Goal: Communication & Community: Answer question/provide support

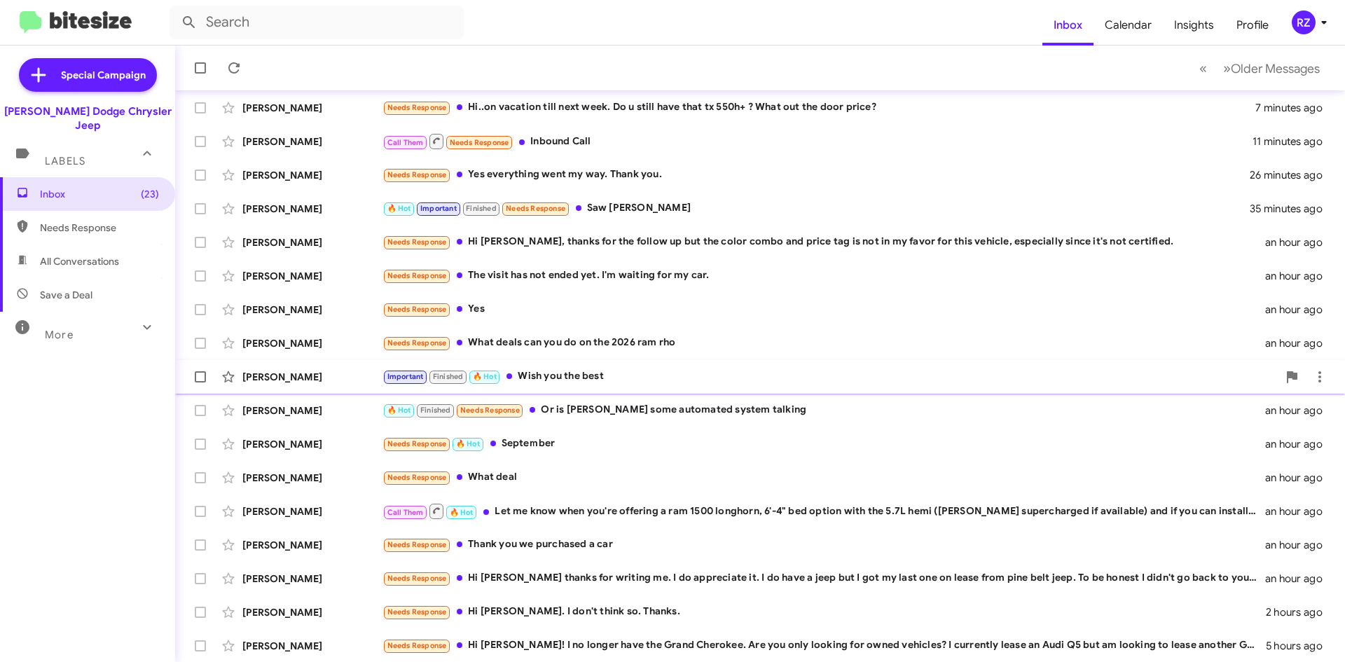
scroll to position [151, 0]
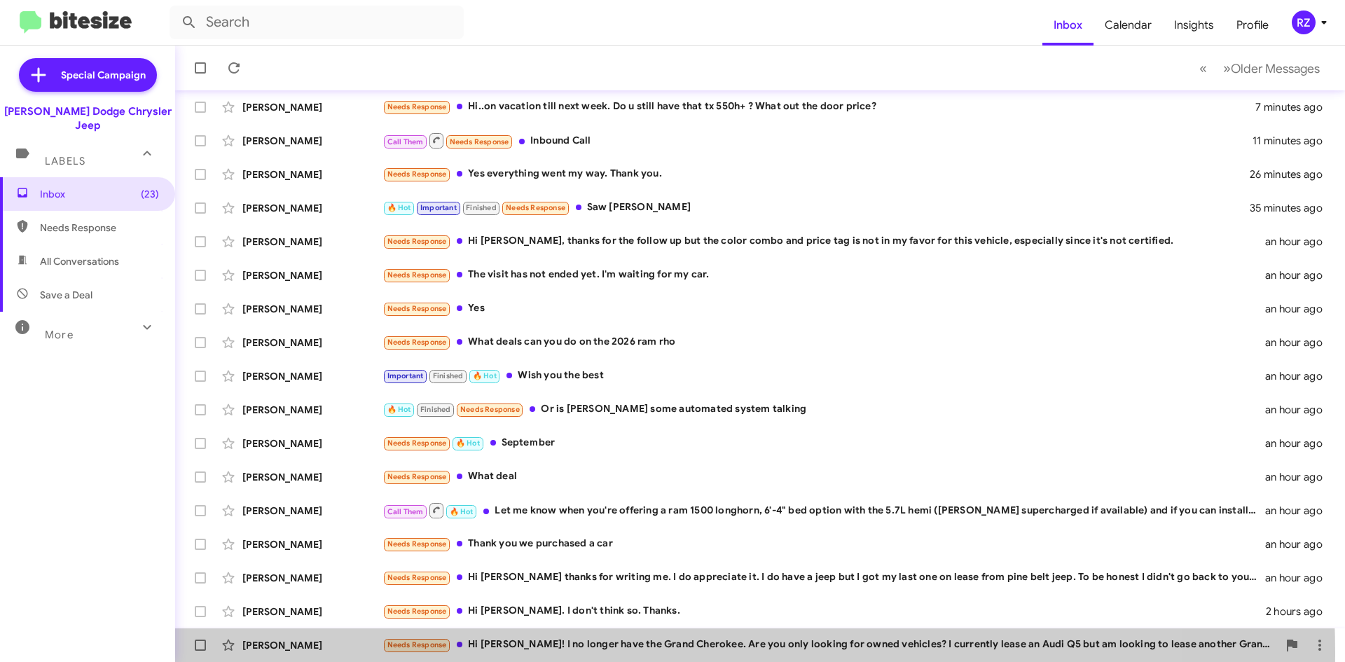
click at [635, 652] on div "Needs Response Hi [PERSON_NAME]! I no longer have the Grand Cherokee. Are you o…" at bounding box center [829, 645] width 895 height 16
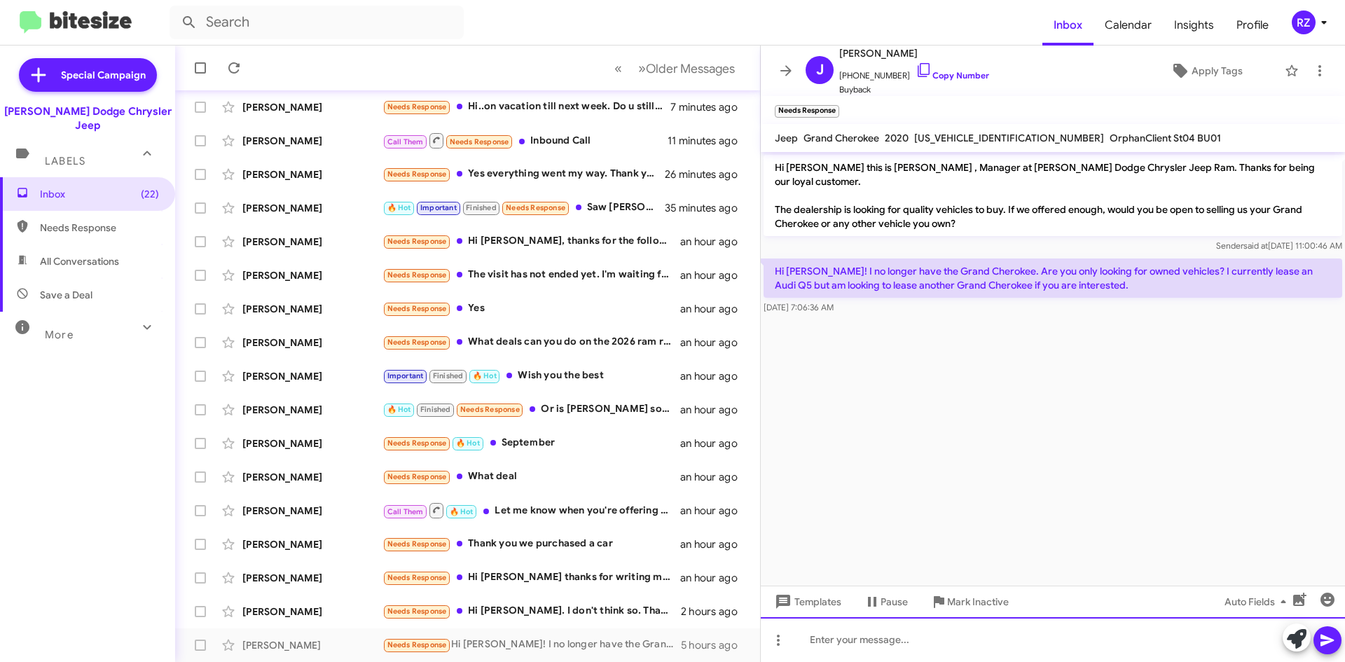
click at [892, 641] on div at bounding box center [1053, 639] width 584 height 45
click at [873, 637] on div "iNTERESTED pLEASE SEND INFO ON VEHICLE YOU WANT US TO BUY" at bounding box center [1053, 639] width 584 height 45
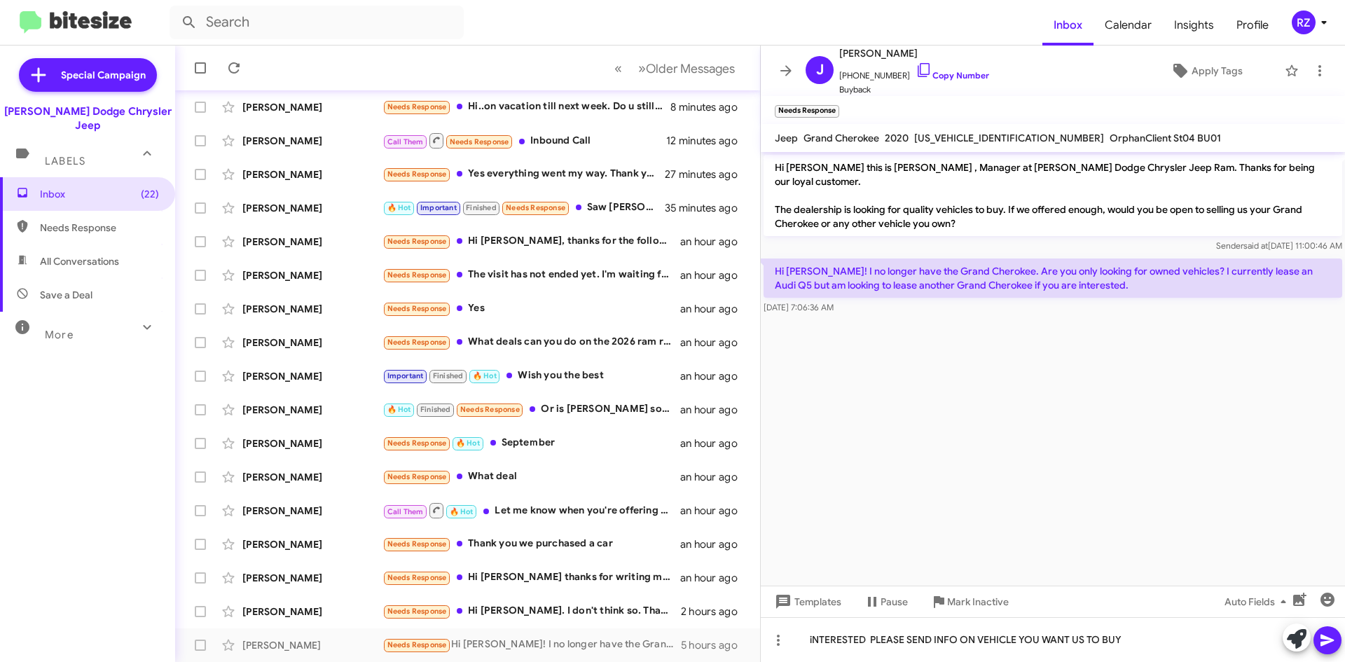
click at [1334, 642] on icon at bounding box center [1327, 640] width 17 height 17
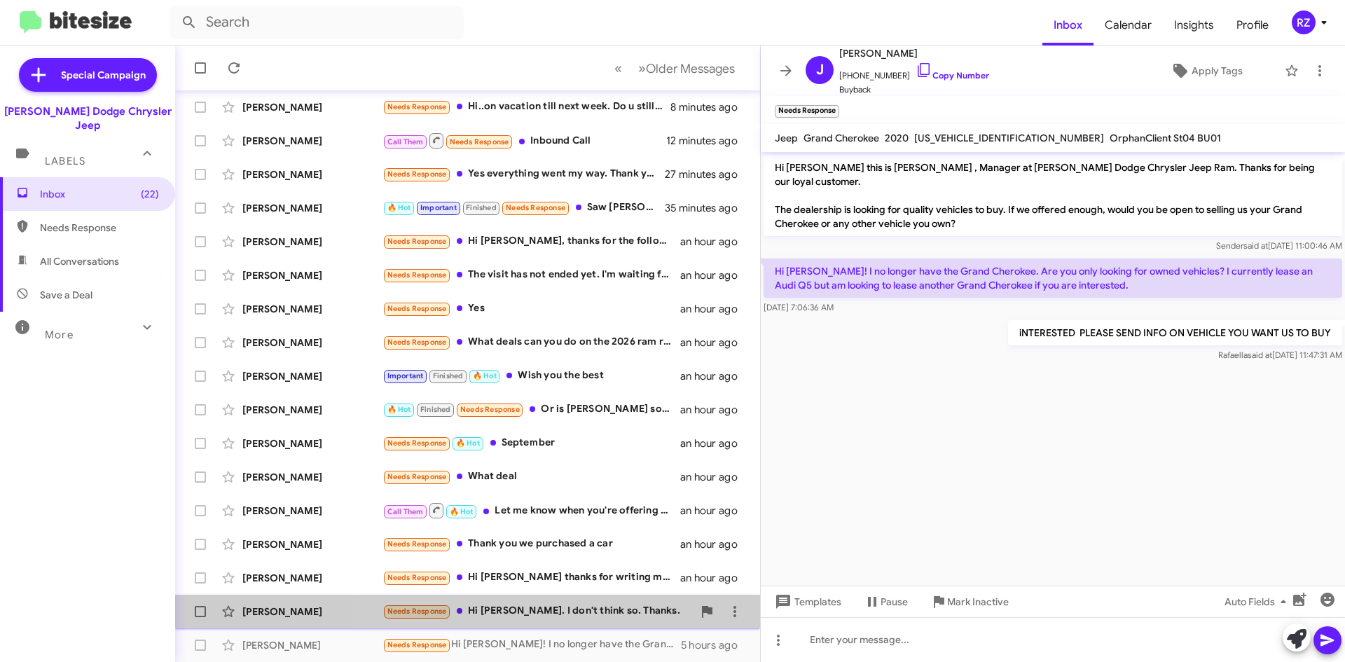
click at [672, 614] on div "Needs Response Hi [PERSON_NAME]. I don't think so. Thanks." at bounding box center [537, 611] width 310 height 16
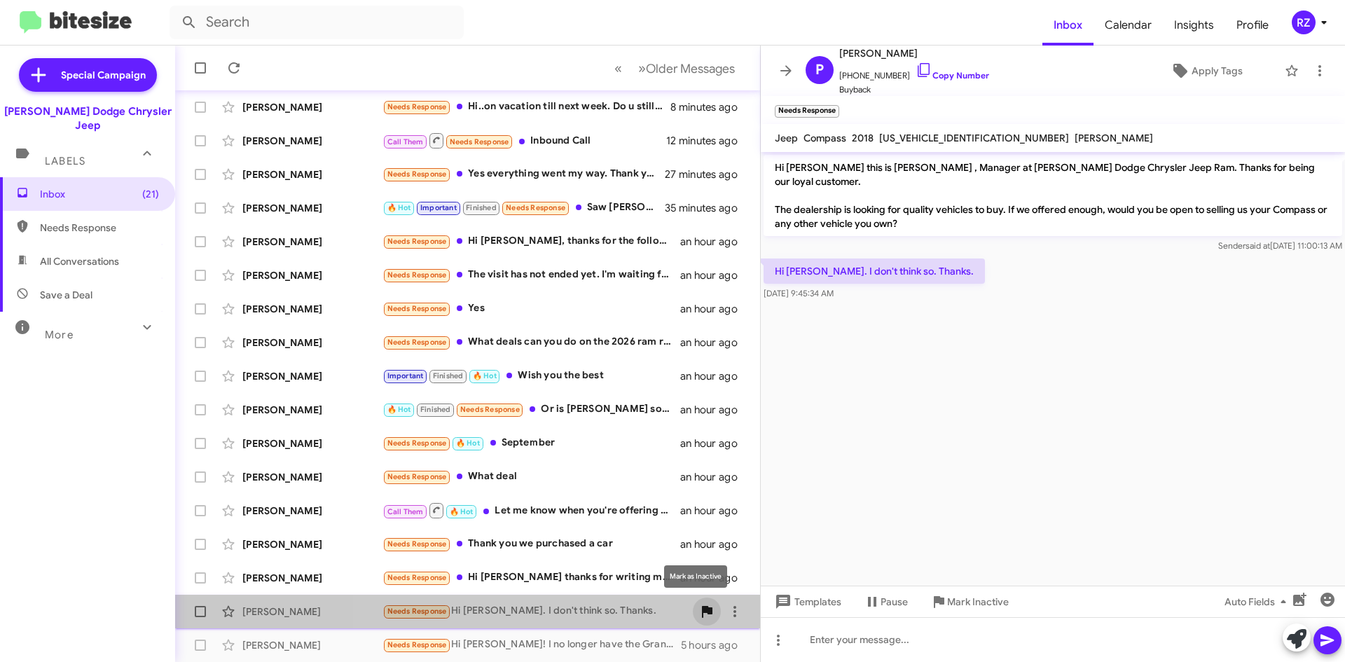
click at [702, 609] on icon at bounding box center [707, 612] width 11 height 12
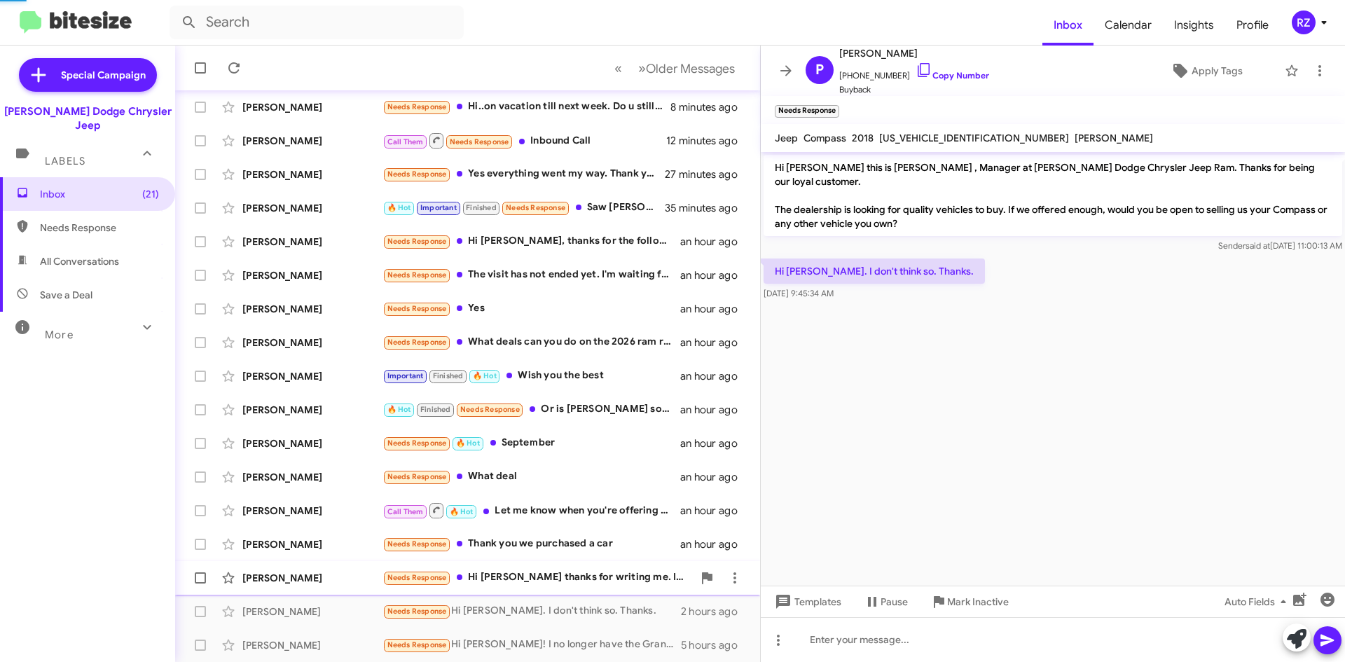
scroll to position [118, 0]
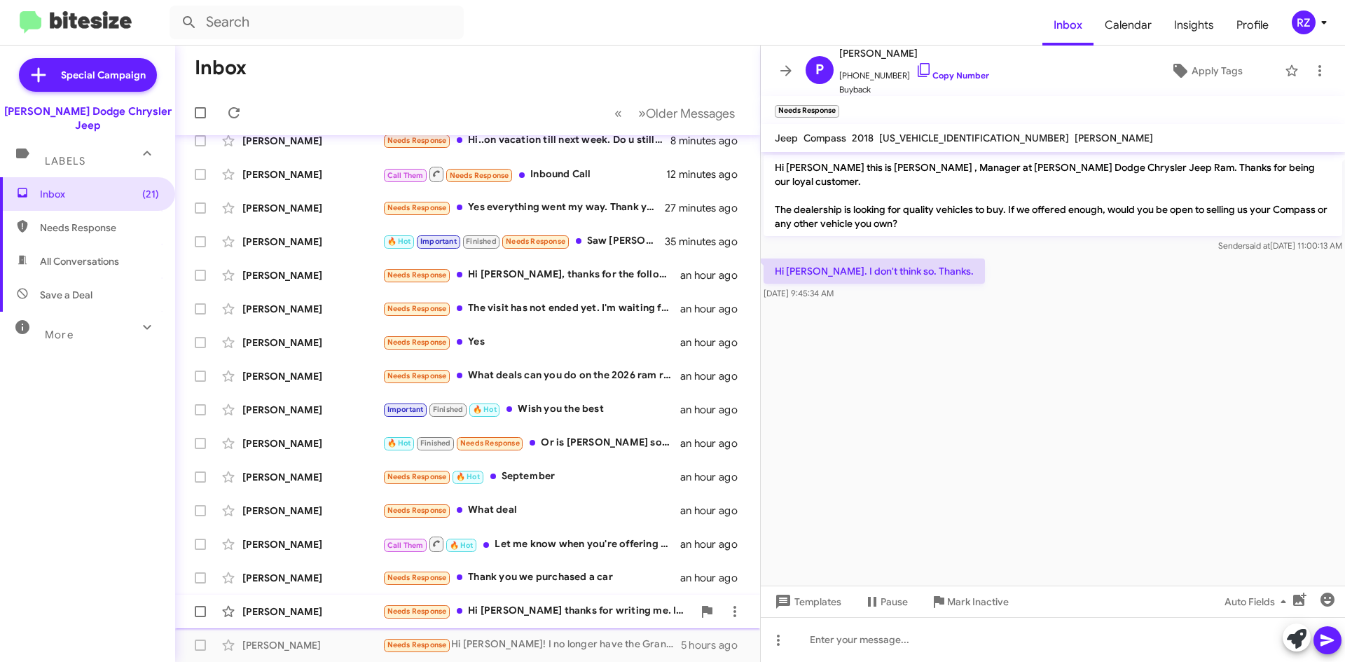
click at [623, 618] on div "Needs Response Hi [PERSON_NAME] thanks for writing me. I do appreciate it. I do…" at bounding box center [537, 611] width 310 height 16
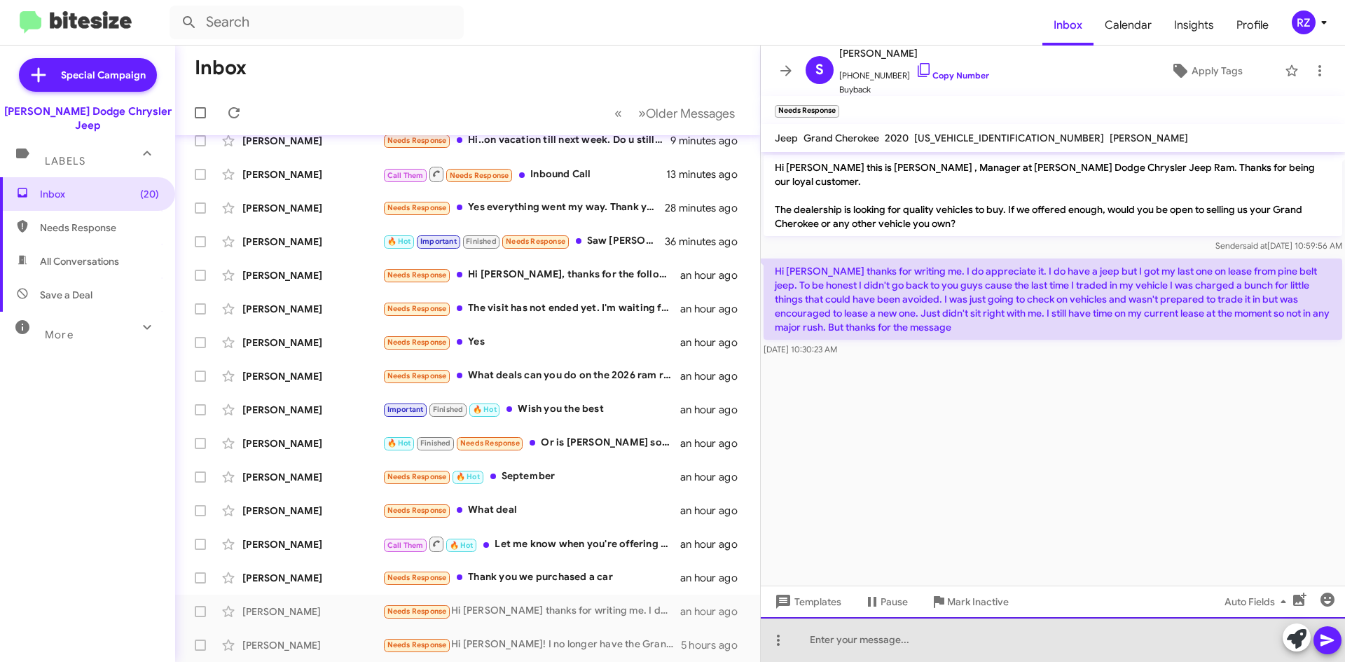
click at [860, 640] on div at bounding box center [1053, 639] width 584 height 45
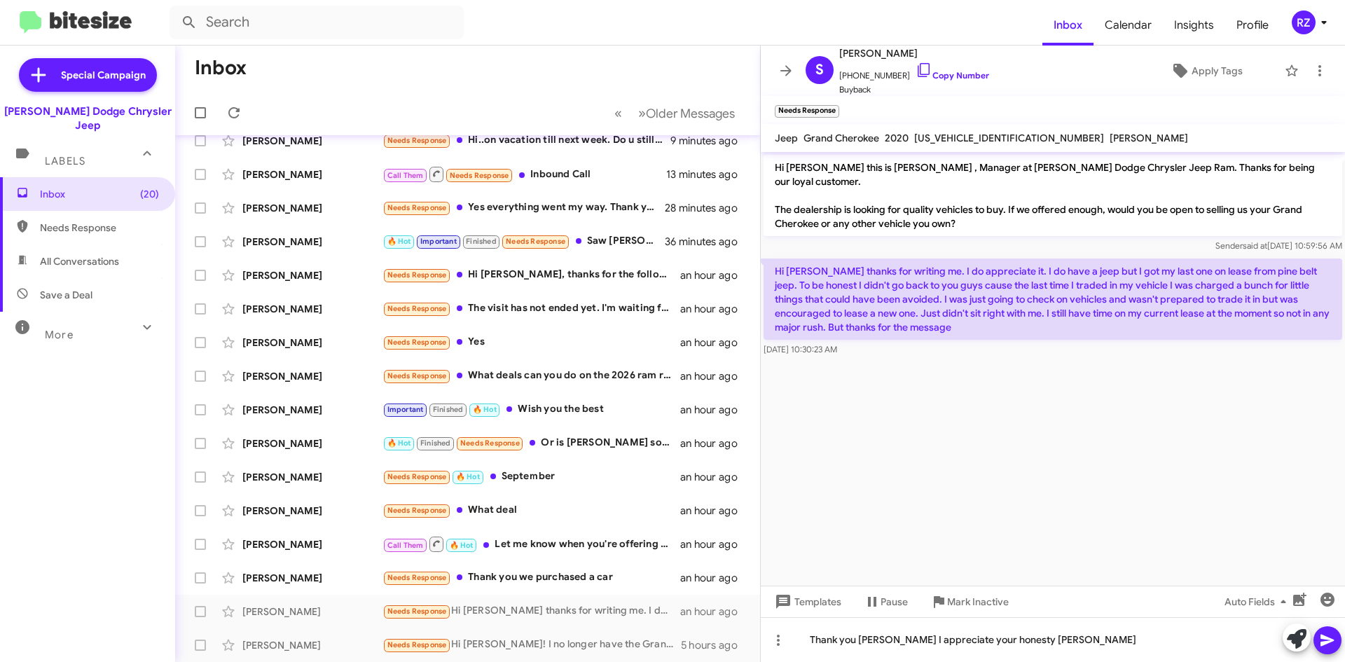
click at [1335, 639] on icon at bounding box center [1327, 640] width 17 height 17
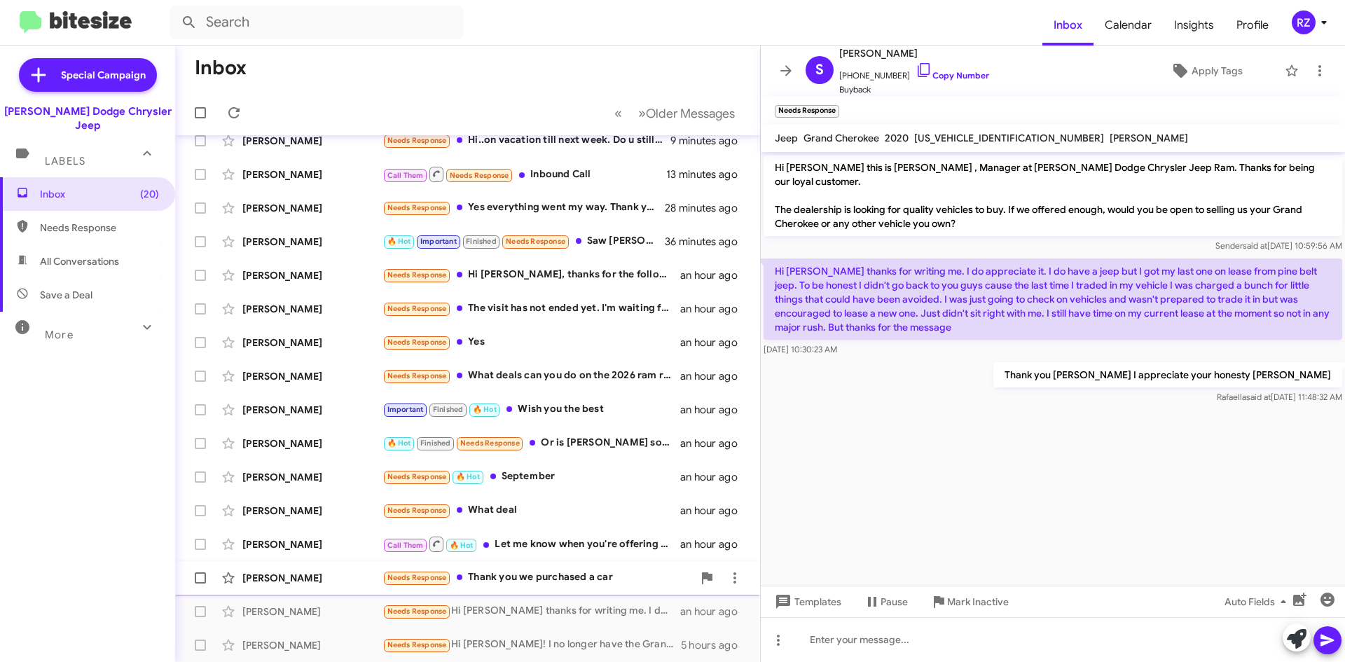
click at [642, 576] on div "Needs Response Thank you we purchased a car" at bounding box center [537, 577] width 310 height 16
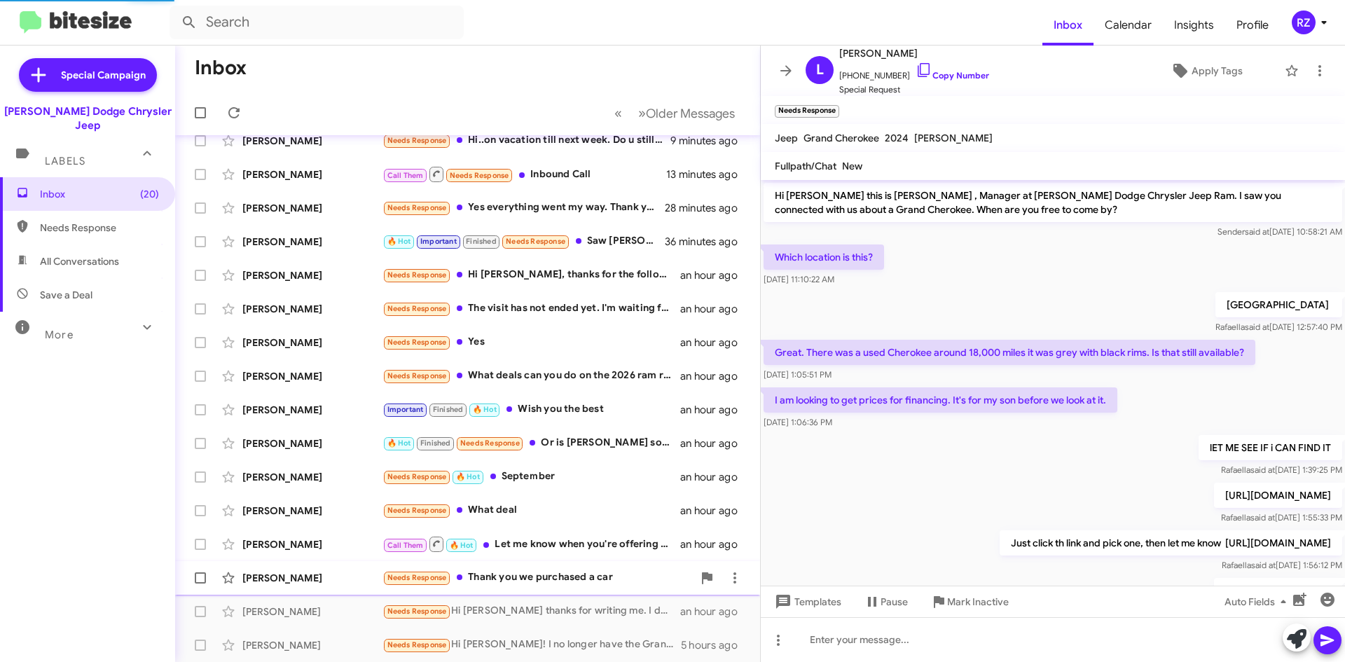
scroll to position [357, 0]
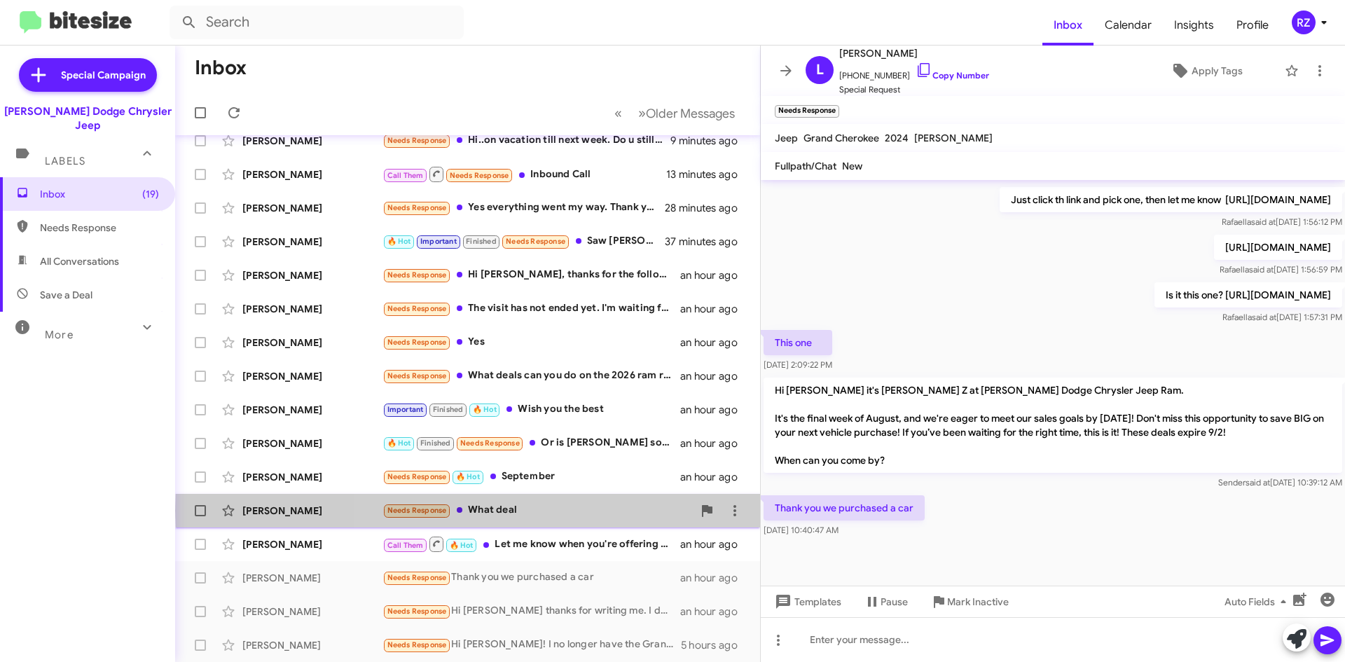
click at [584, 510] on div "Needs Response What deal" at bounding box center [537, 510] width 310 height 16
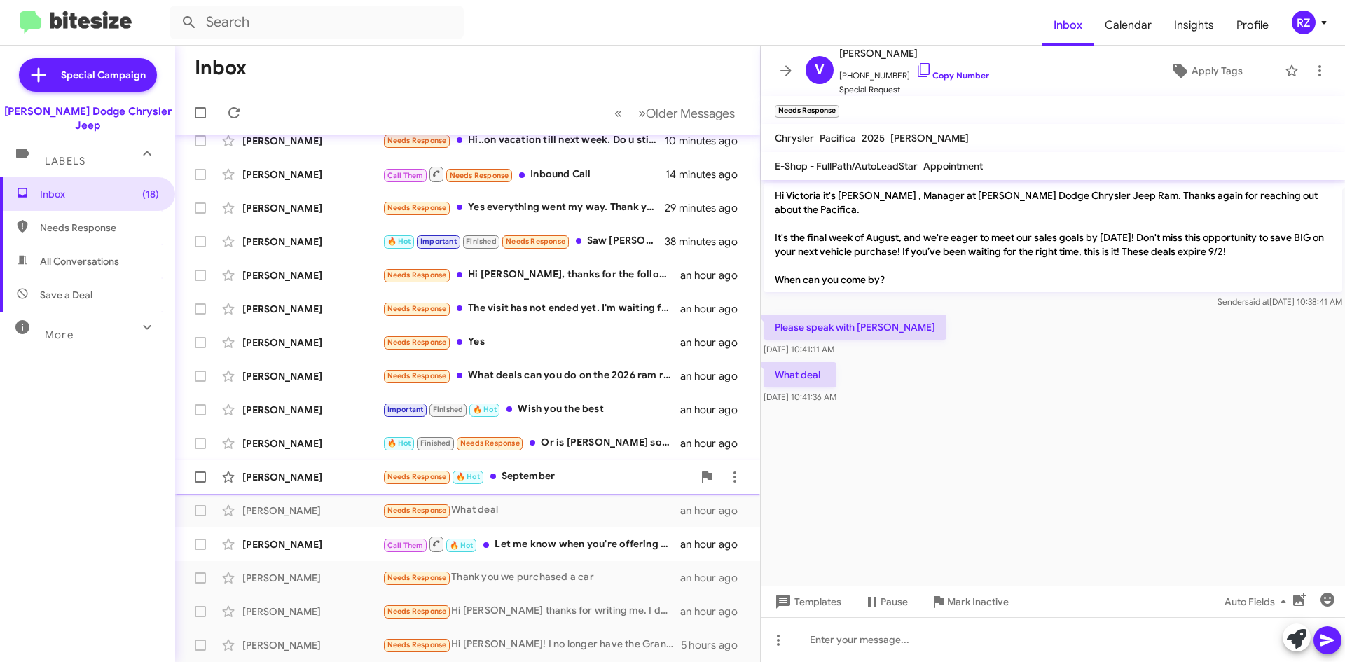
click at [611, 472] on div "Needs Response 🔥 Hot September" at bounding box center [537, 477] width 310 height 16
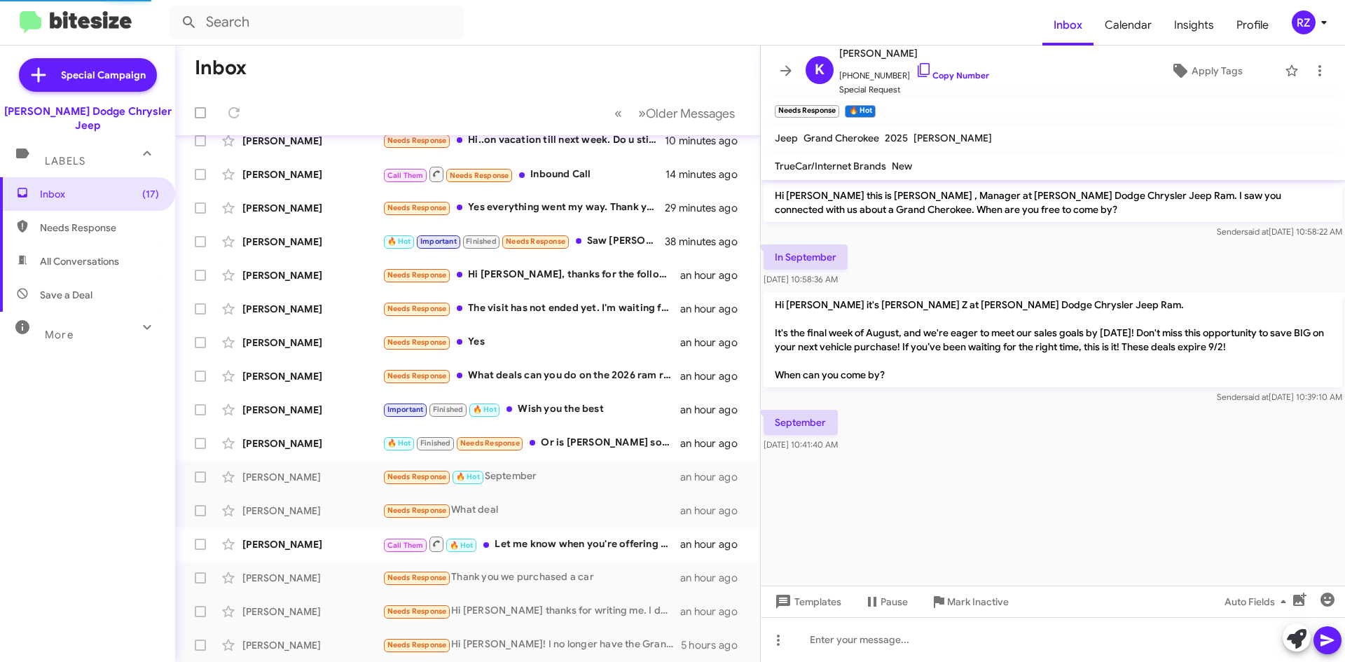
scroll to position [151, 0]
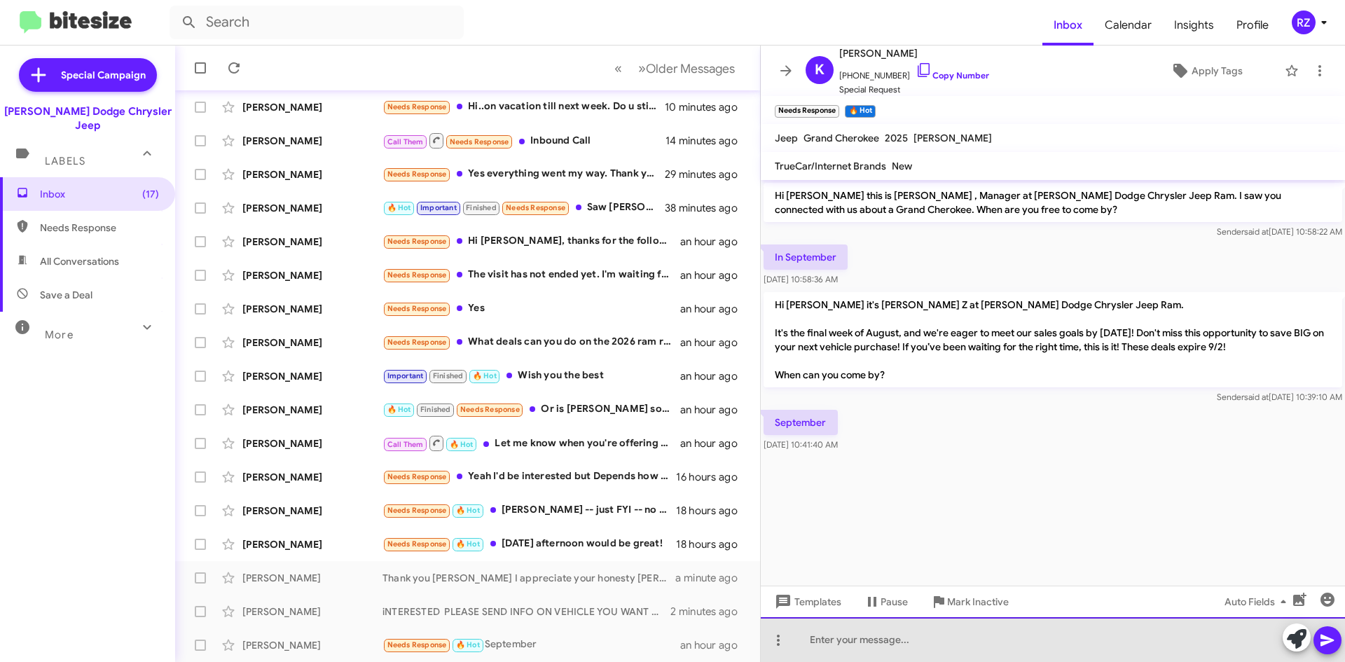
click at [866, 634] on div at bounding box center [1053, 639] width 584 height 45
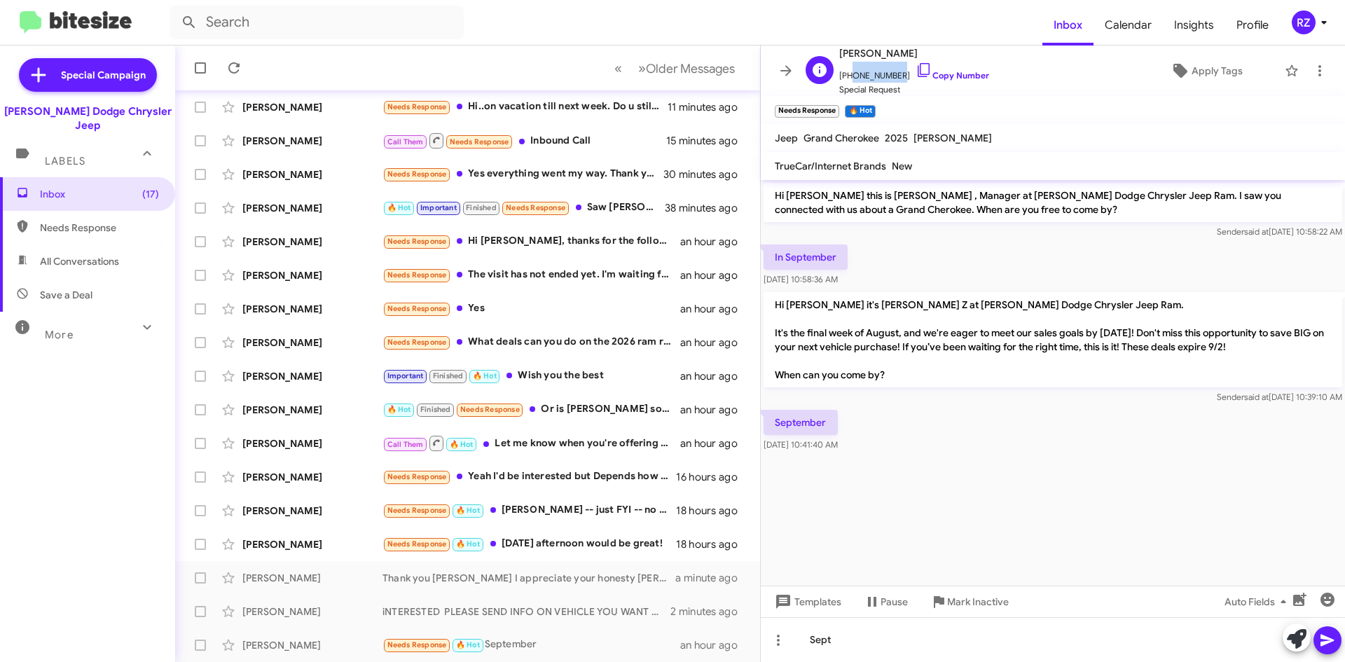
drag, startPoint x: 889, startPoint y: 74, endPoint x: 847, endPoint y: 76, distance: 42.8
click at [847, 76] on span "[PHONE_NUMBER] Copy Number" at bounding box center [914, 72] width 150 height 21
click at [856, 67] on span "[PHONE_NUMBER] Copy Number" at bounding box center [914, 72] width 150 height 21
click at [862, 74] on span "[PHONE_NUMBER] Copy Number" at bounding box center [914, 72] width 150 height 21
drag, startPoint x: 891, startPoint y: 75, endPoint x: 849, endPoint y: 78, distance: 42.1
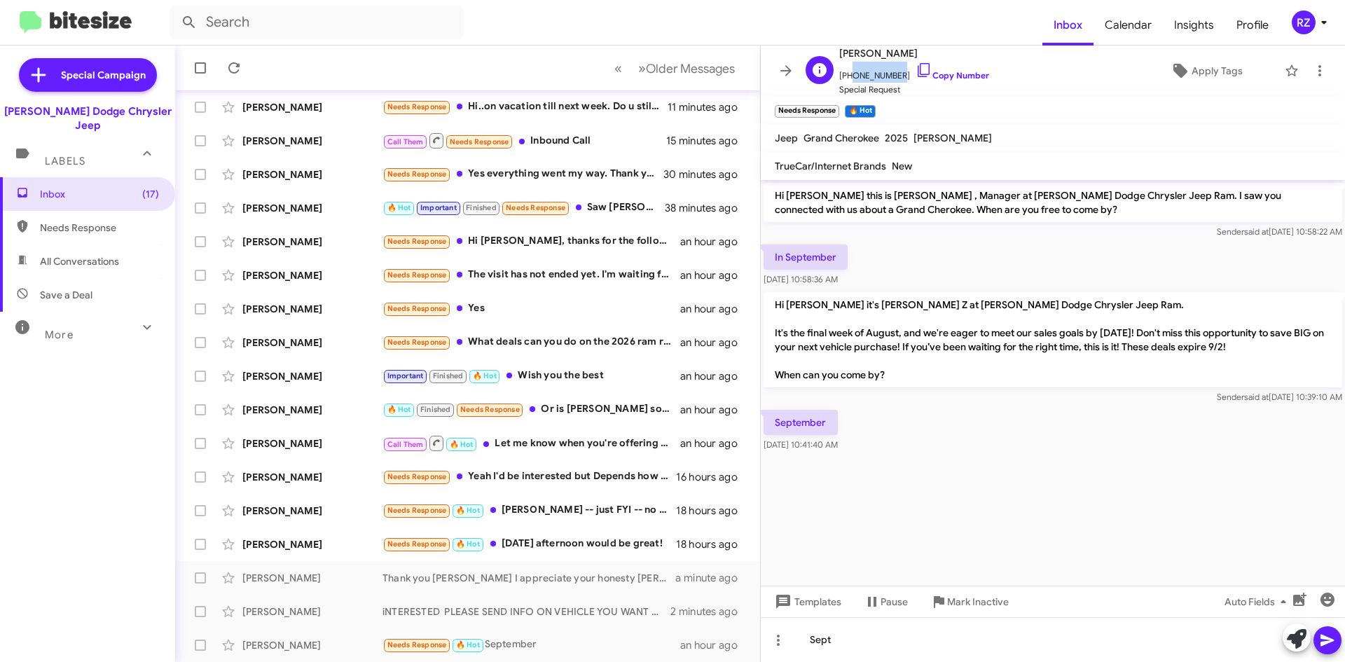
click at [849, 78] on span "[PHONE_NUMBER] Copy Number" at bounding box center [914, 72] width 150 height 21
copy span "9739362610"
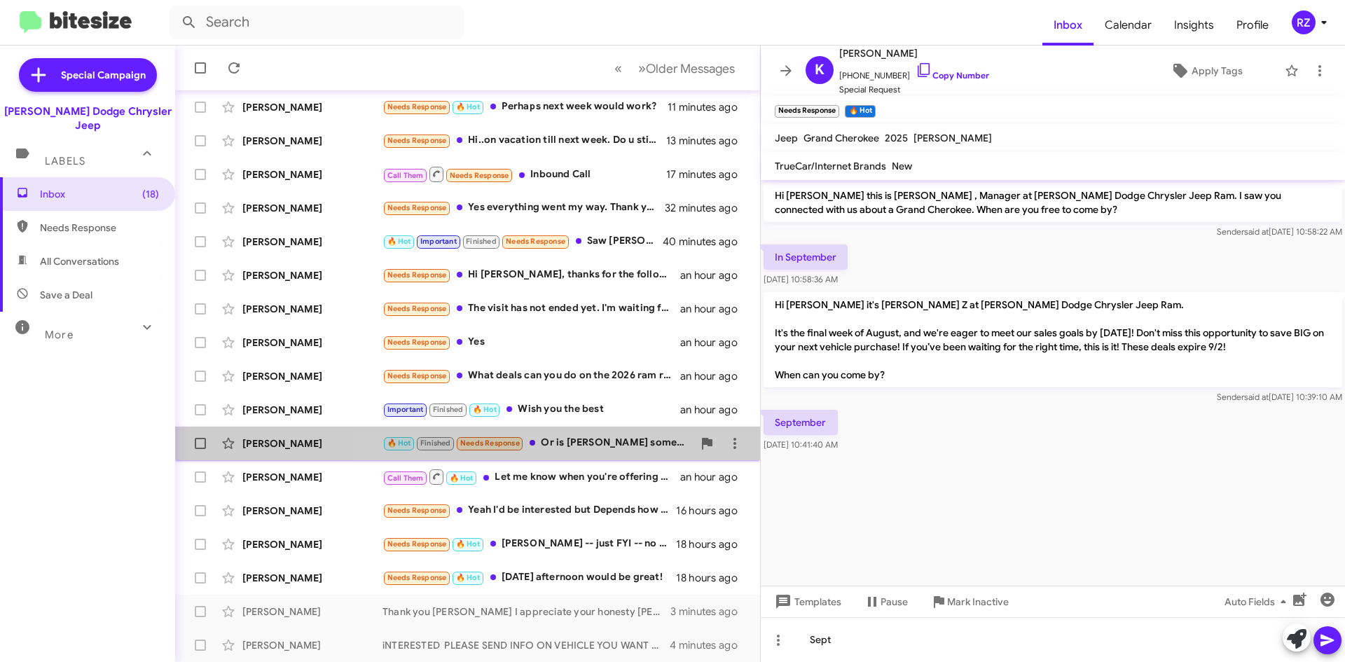
click at [595, 445] on div "🔥 Hot Finished Needs Response Or is [PERSON_NAME] some automated system talking" at bounding box center [537, 443] width 310 height 16
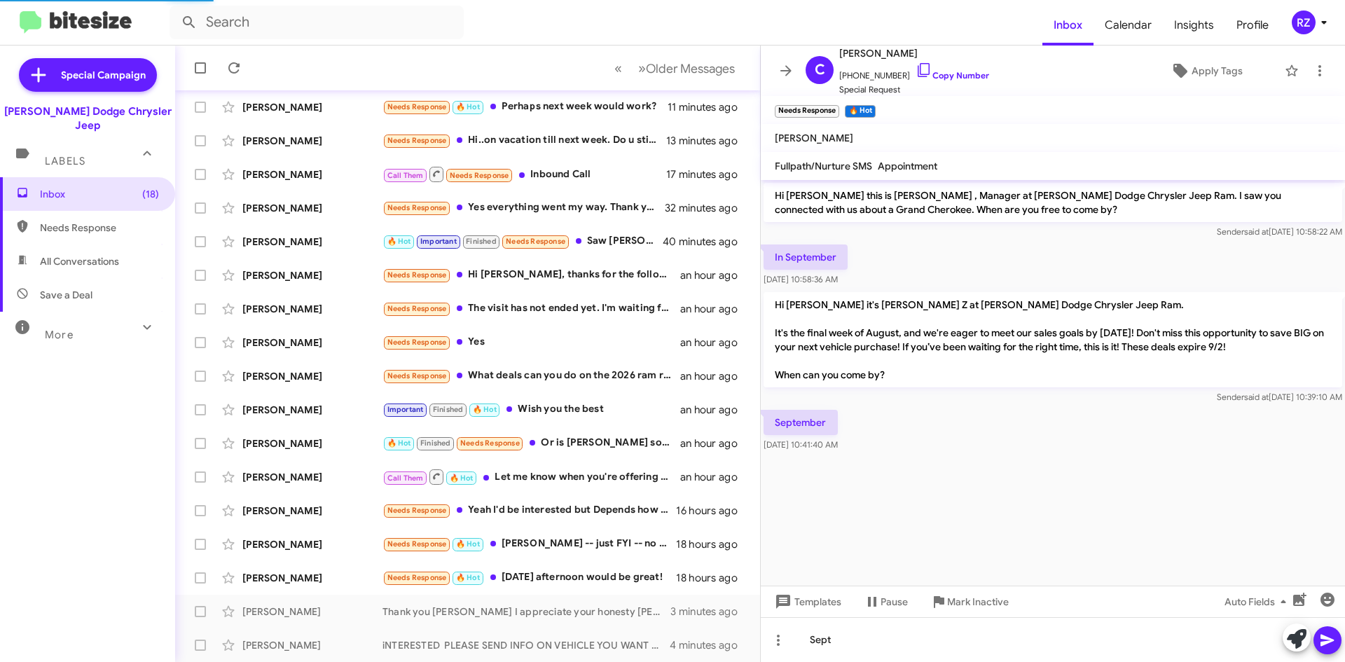
scroll to position [735, 0]
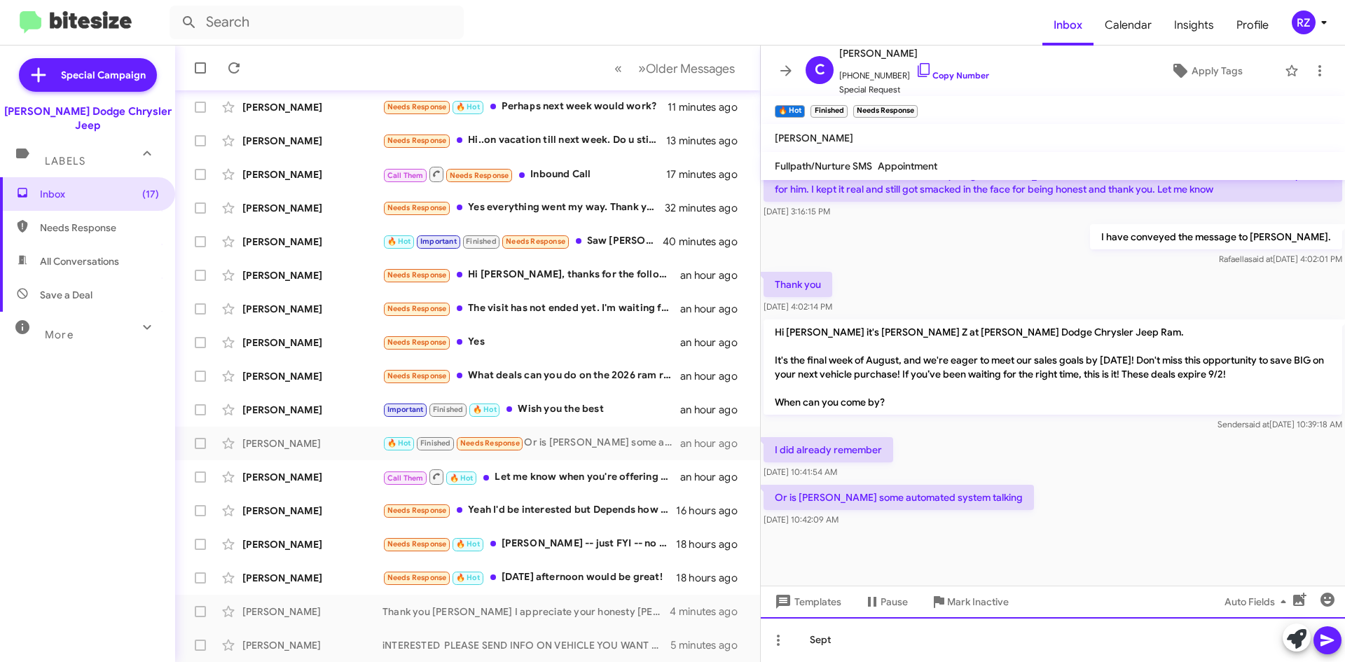
click at [843, 644] on div "Sept" at bounding box center [1053, 639] width 584 height 45
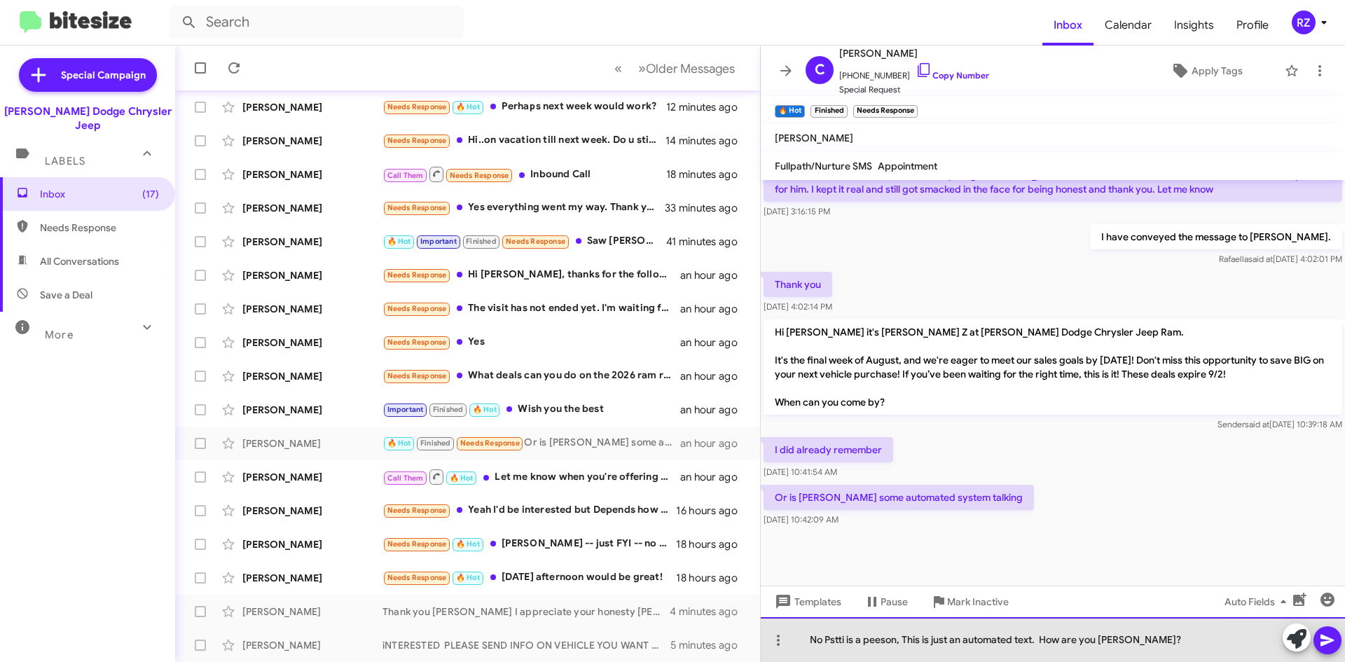
click at [838, 641] on div "No Pstti is a peeson, This is just an automated text. How are you [PERSON_NAME]?" at bounding box center [1053, 639] width 584 height 45
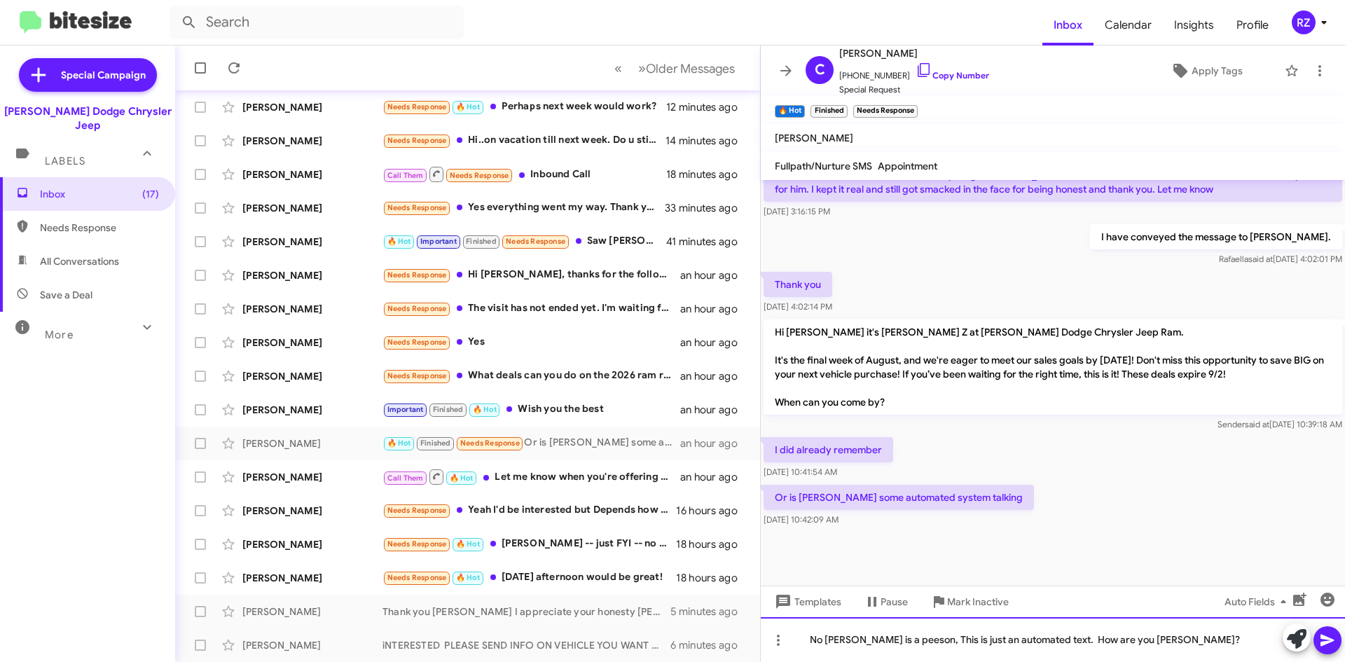
click at [875, 639] on div "No [PERSON_NAME] is a peeson, This is just an automated text. How are you [PERS…" at bounding box center [1053, 639] width 584 height 45
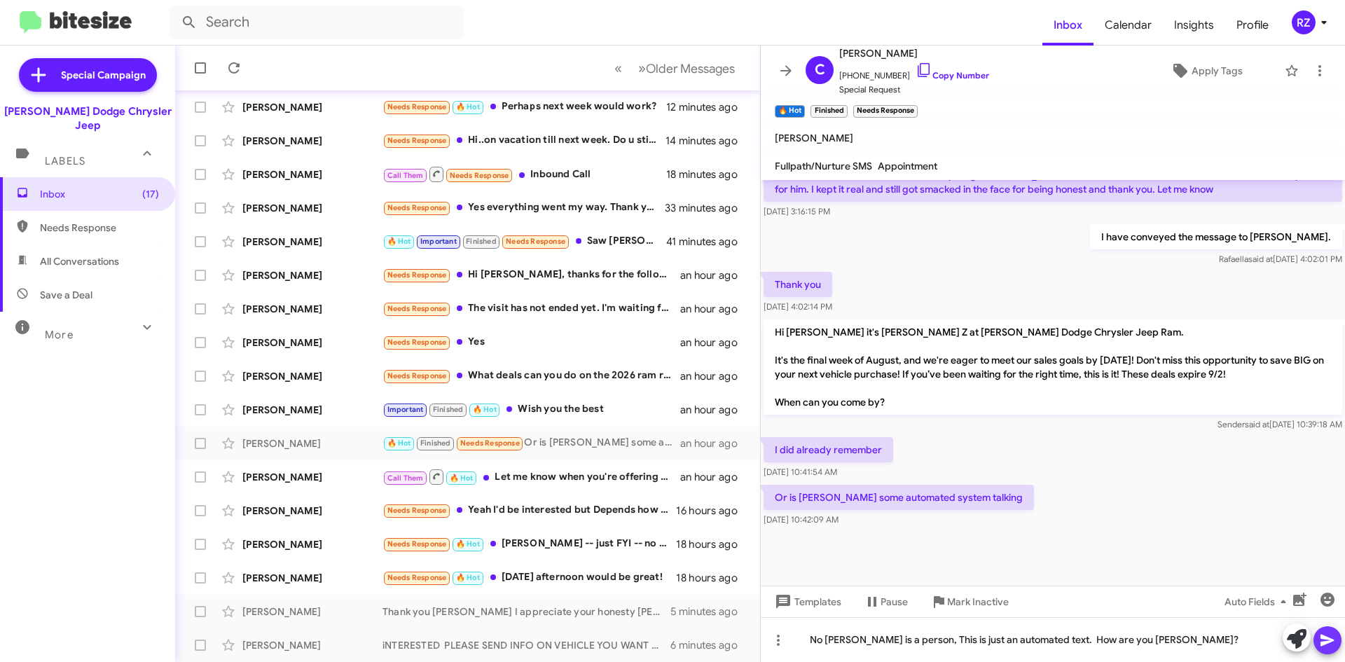
click at [1317, 634] on button at bounding box center [1327, 640] width 28 height 28
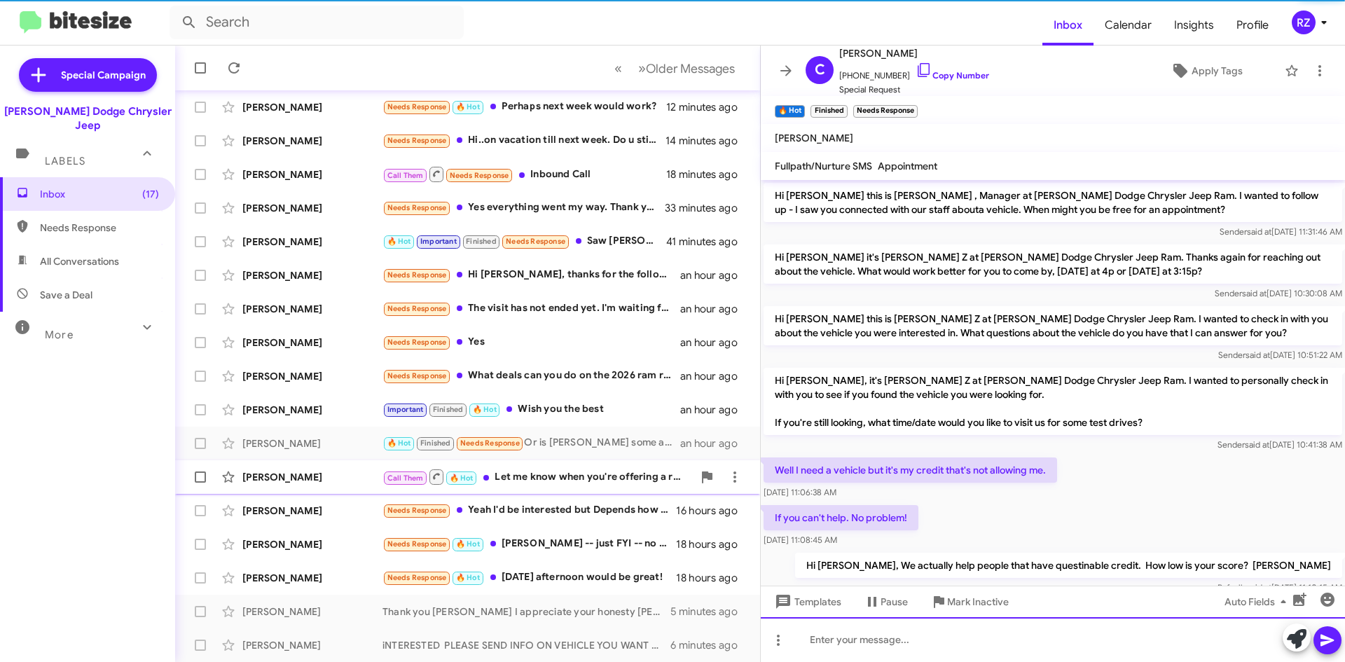
scroll to position [70, 0]
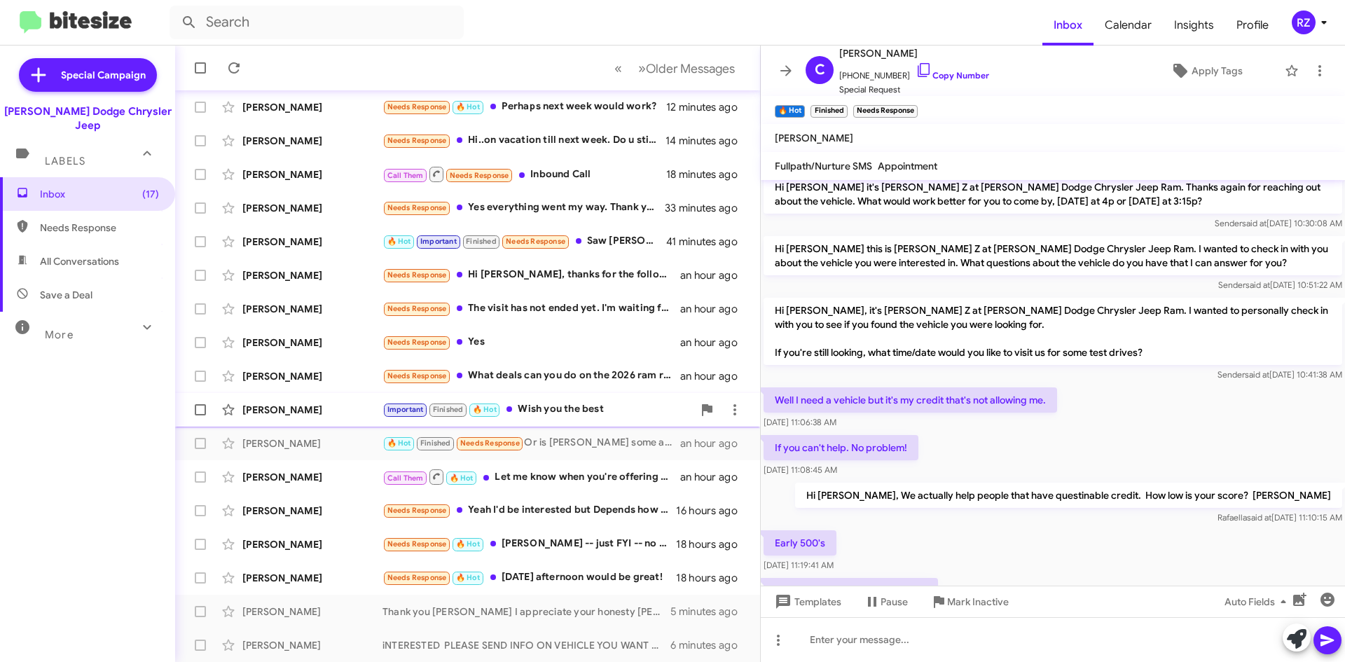
click at [631, 410] on div "Important Finished 🔥 Hot Wish you the best" at bounding box center [537, 409] width 310 height 16
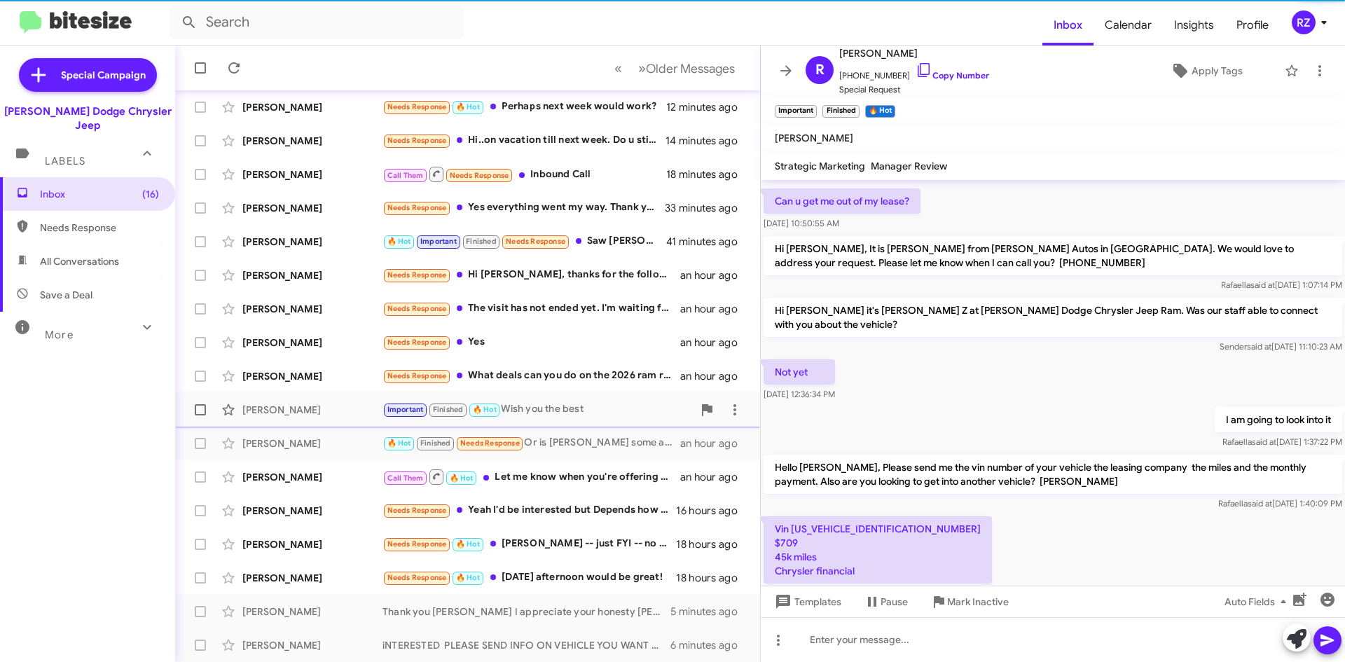
scroll to position [763, 0]
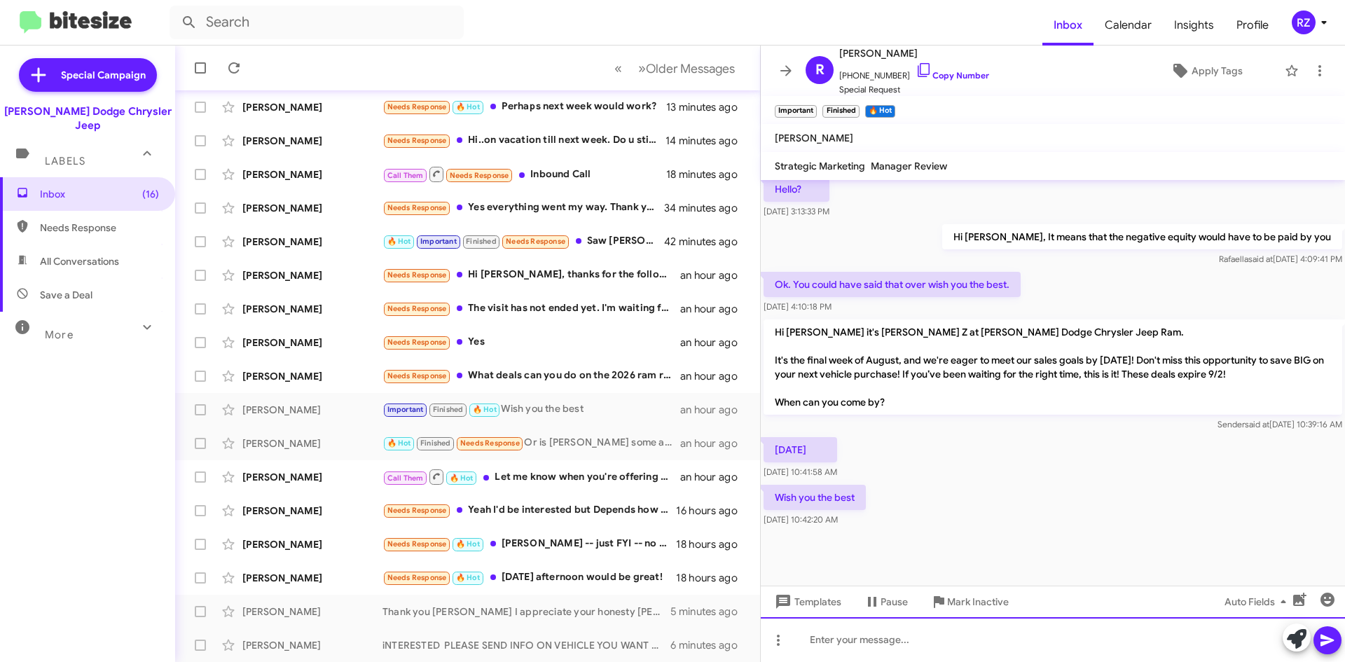
click at [840, 638] on div at bounding box center [1053, 639] width 584 height 45
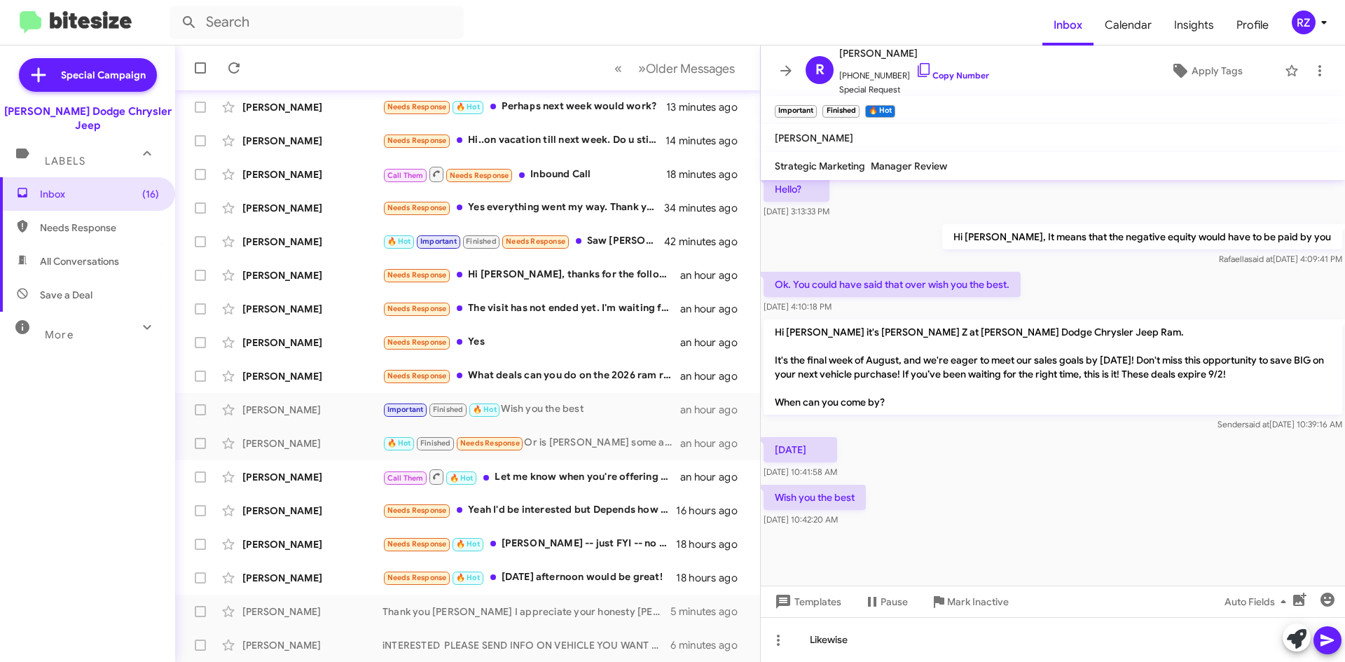
click at [1331, 644] on icon at bounding box center [1327, 640] width 17 height 17
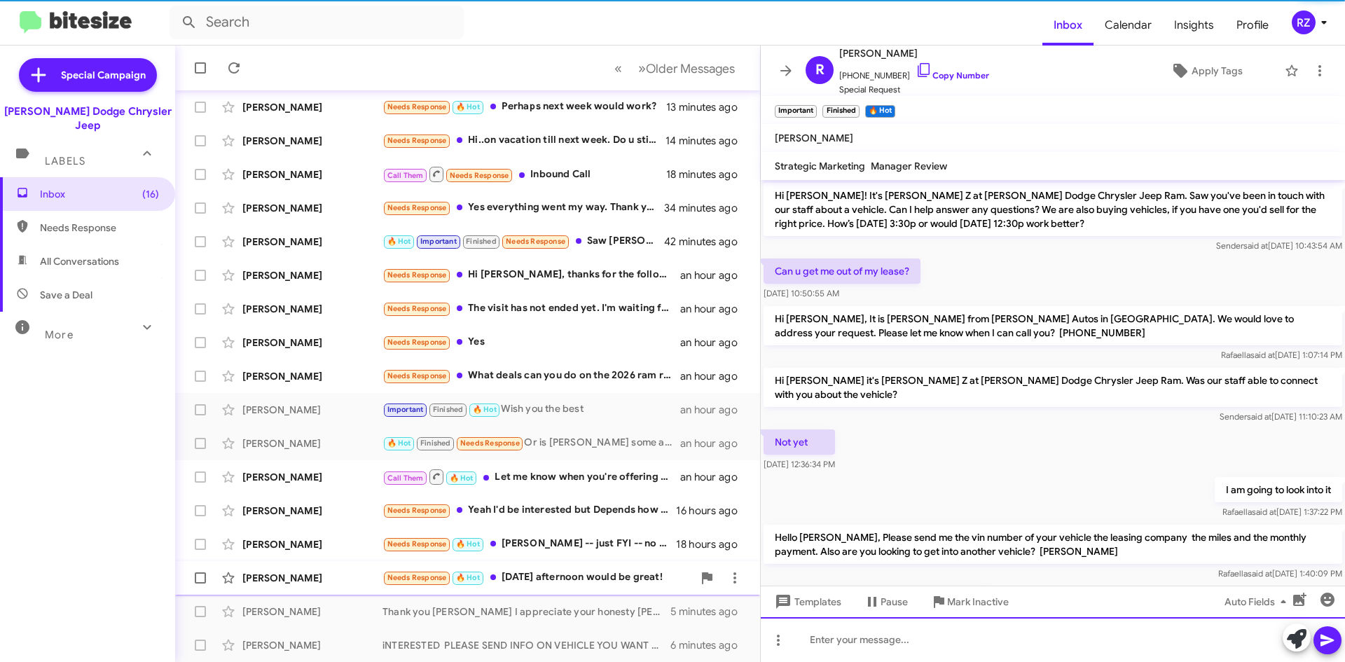
scroll to position [70, 0]
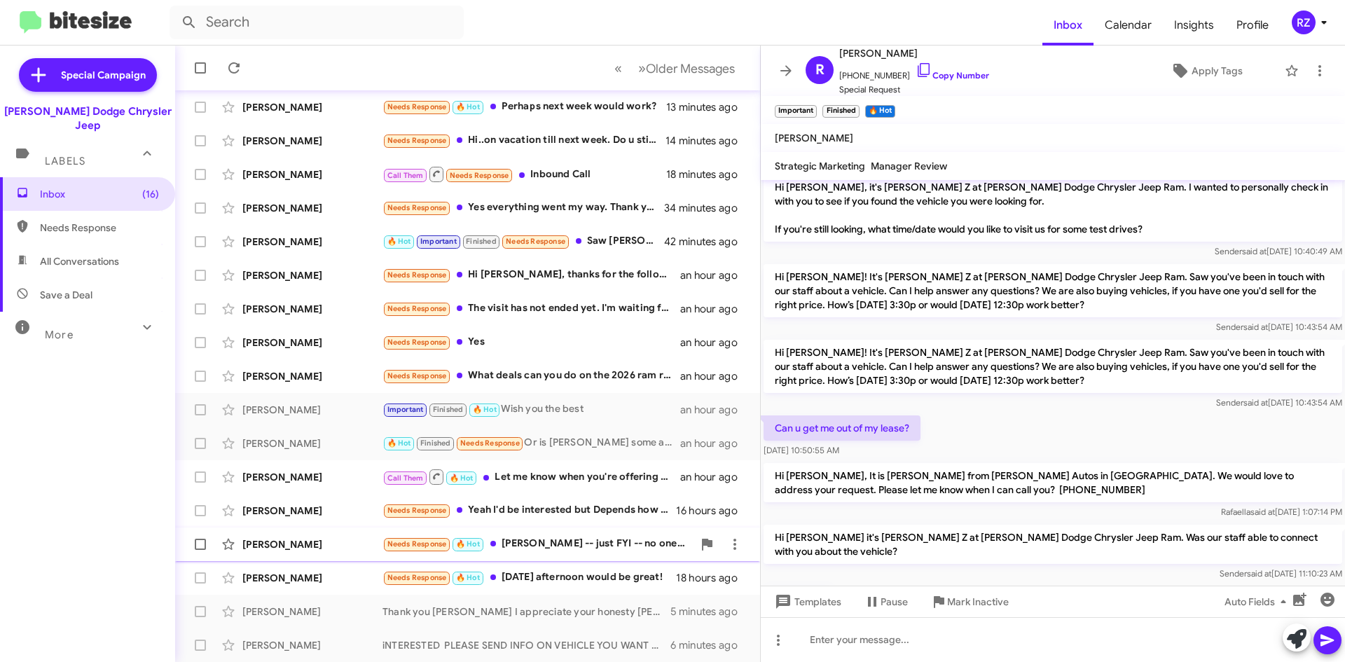
click at [616, 552] on div "Needs Response 🔥 Hot [PERSON_NAME] -- just FYI -- no one has contacted me as of…" at bounding box center [537, 544] width 310 height 16
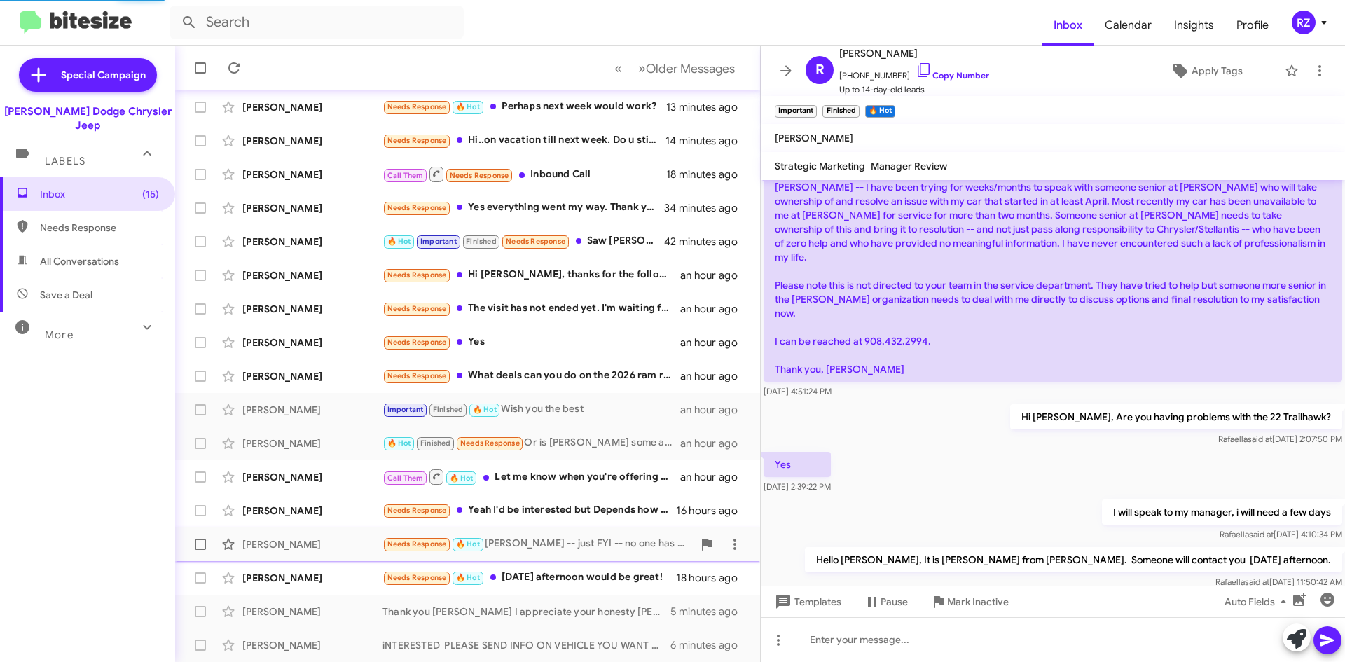
scroll to position [120, 0]
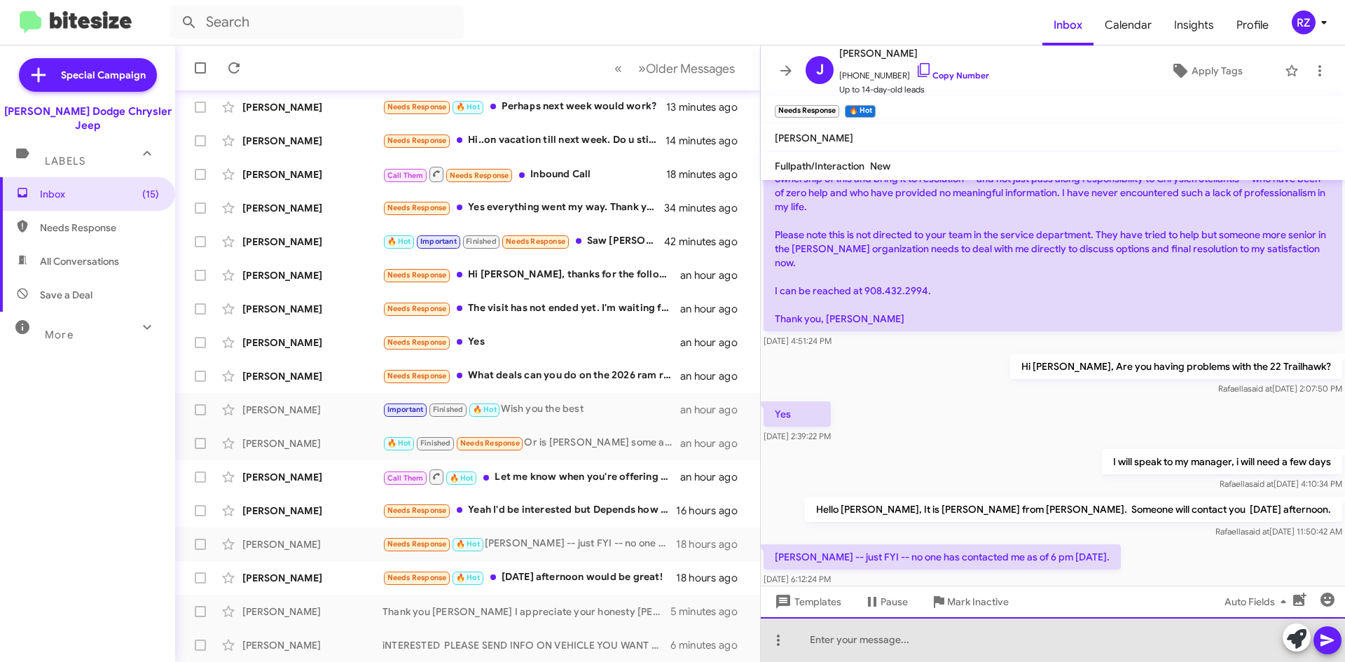
click at [880, 640] on div at bounding box center [1053, 639] width 584 height 45
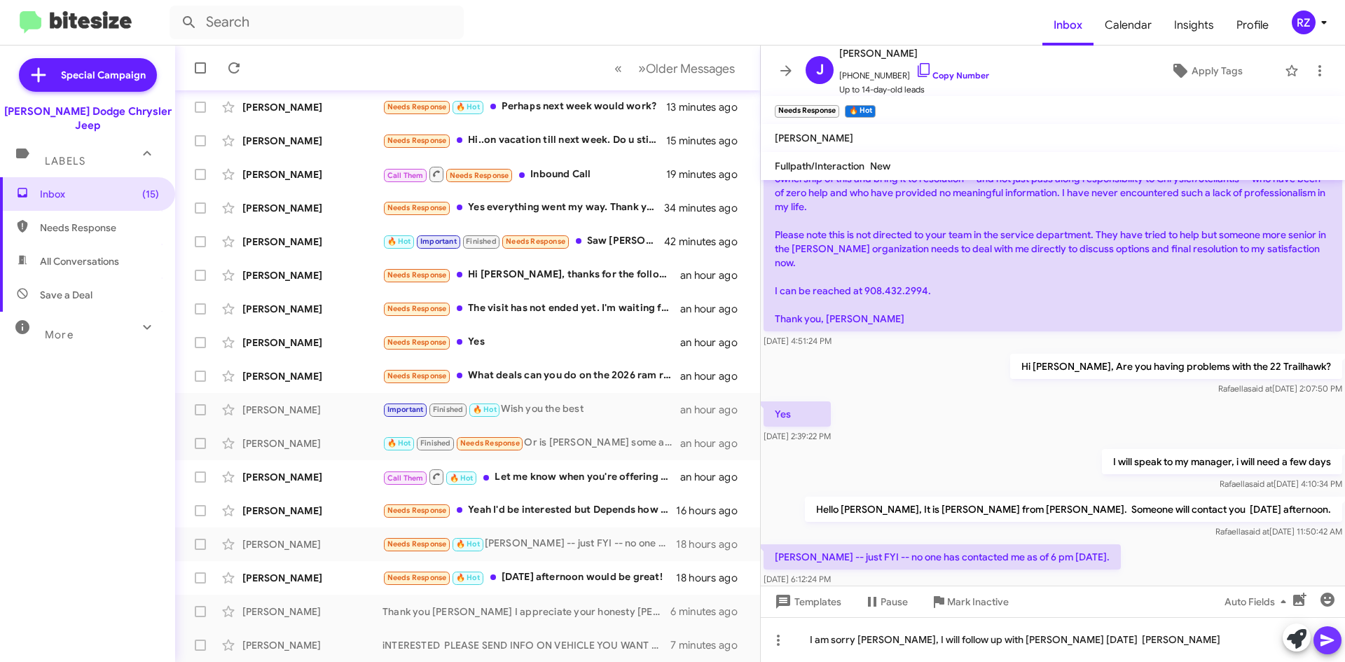
click at [1322, 637] on icon at bounding box center [1326, 641] width 13 height 12
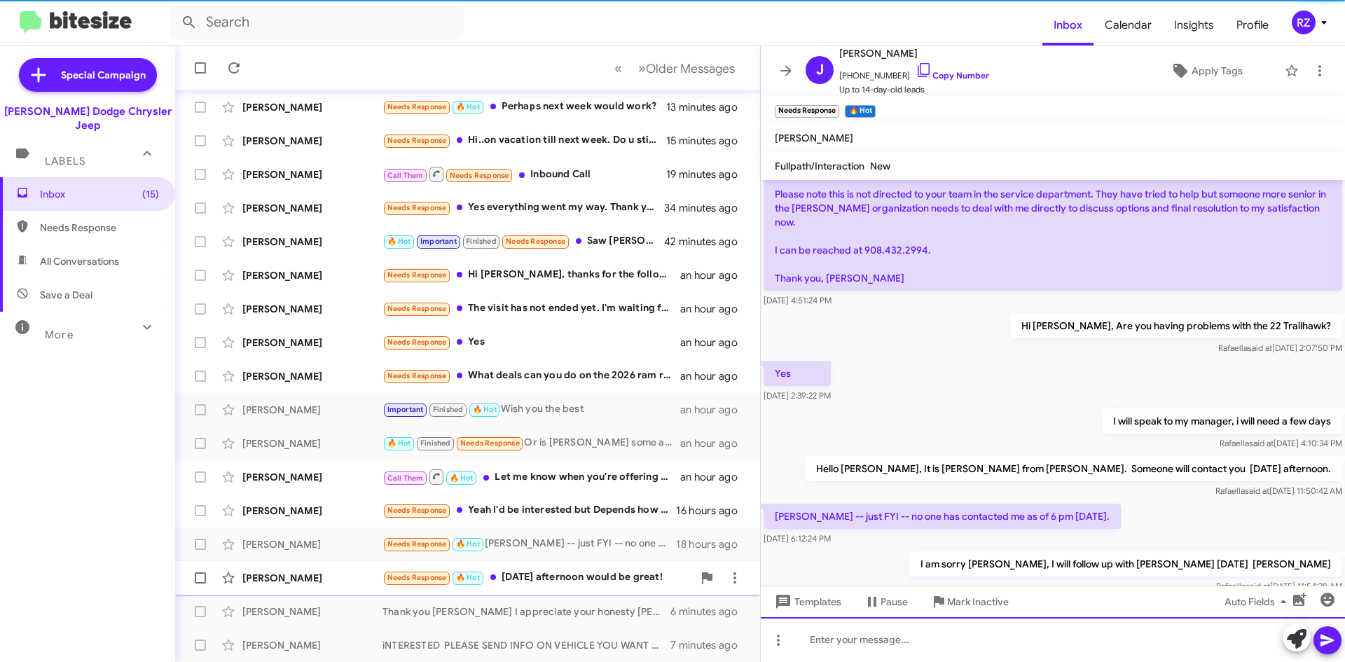
scroll to position [172, 0]
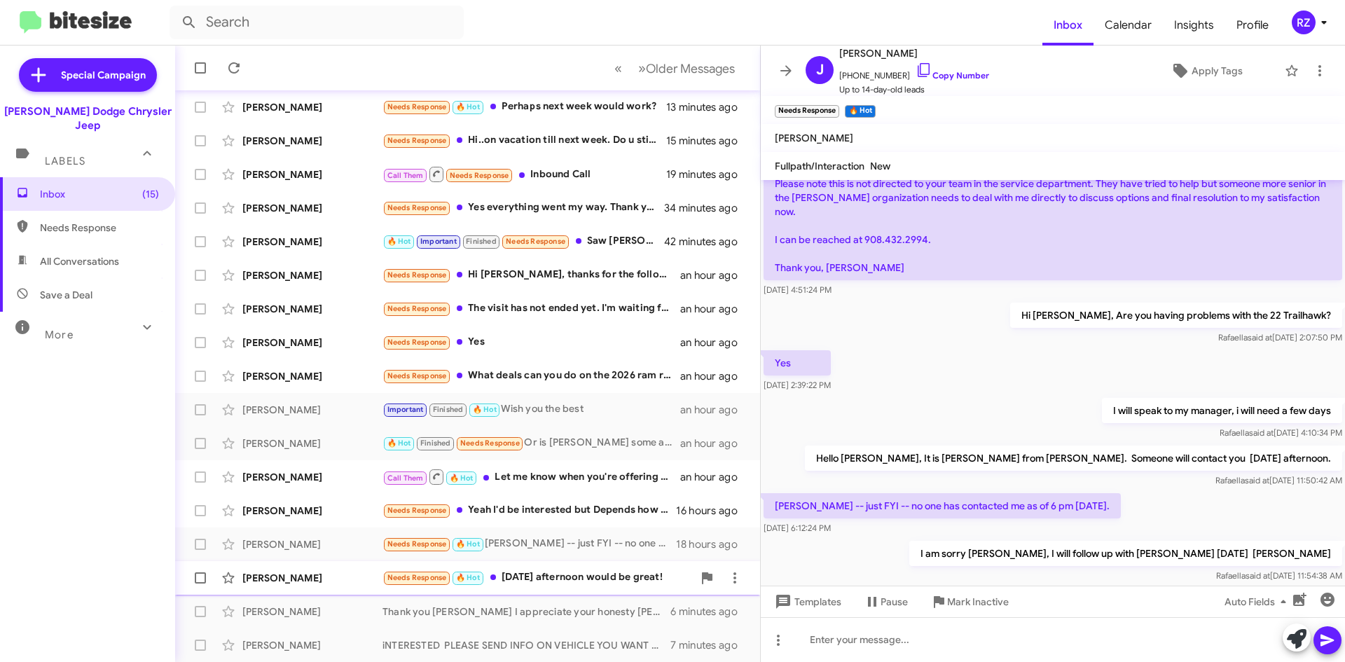
click at [532, 576] on div "Needs Response 🔥 Hot [DATE] afternoon would be great!" at bounding box center [537, 577] width 310 height 16
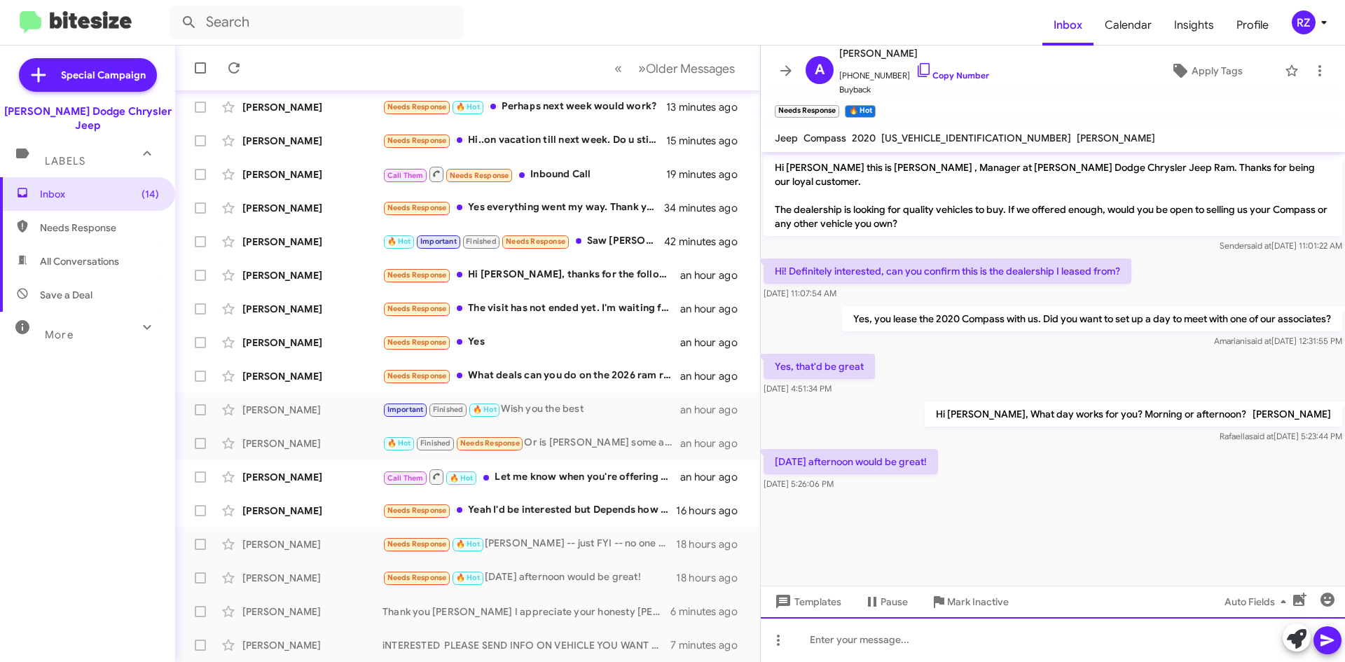
click at [833, 644] on div at bounding box center [1053, 639] width 584 height 45
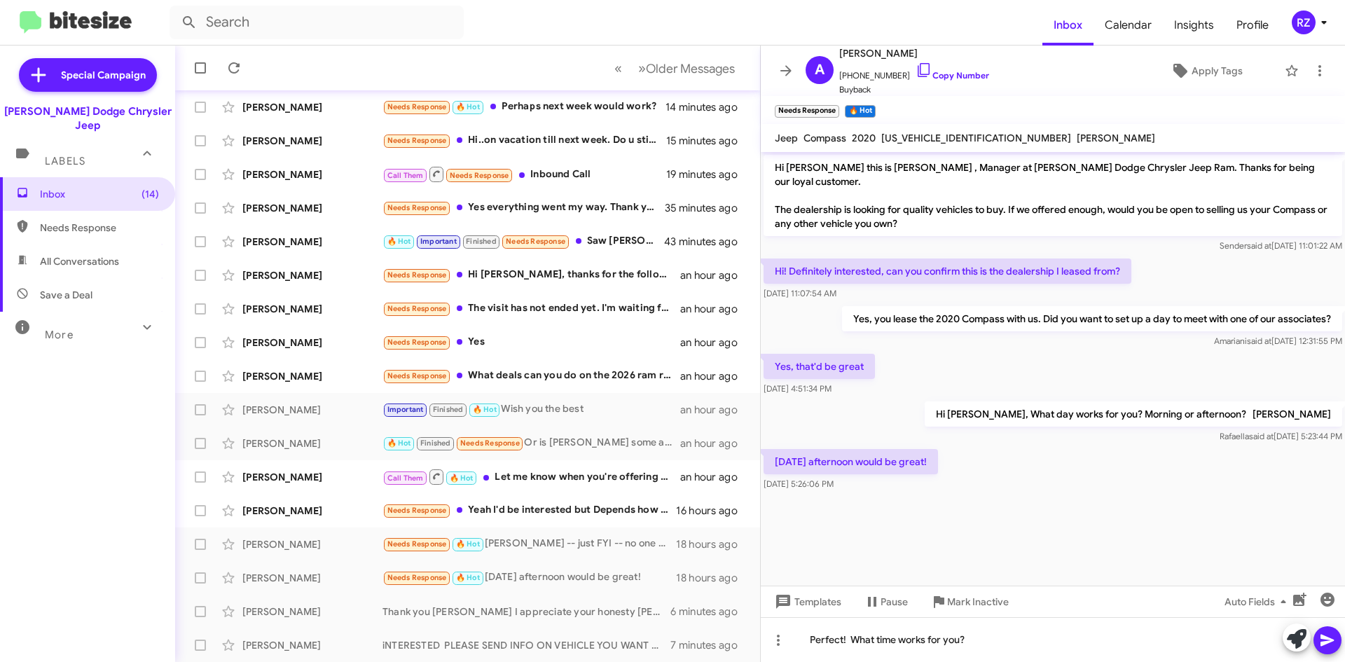
click at [1324, 637] on icon at bounding box center [1326, 641] width 13 height 12
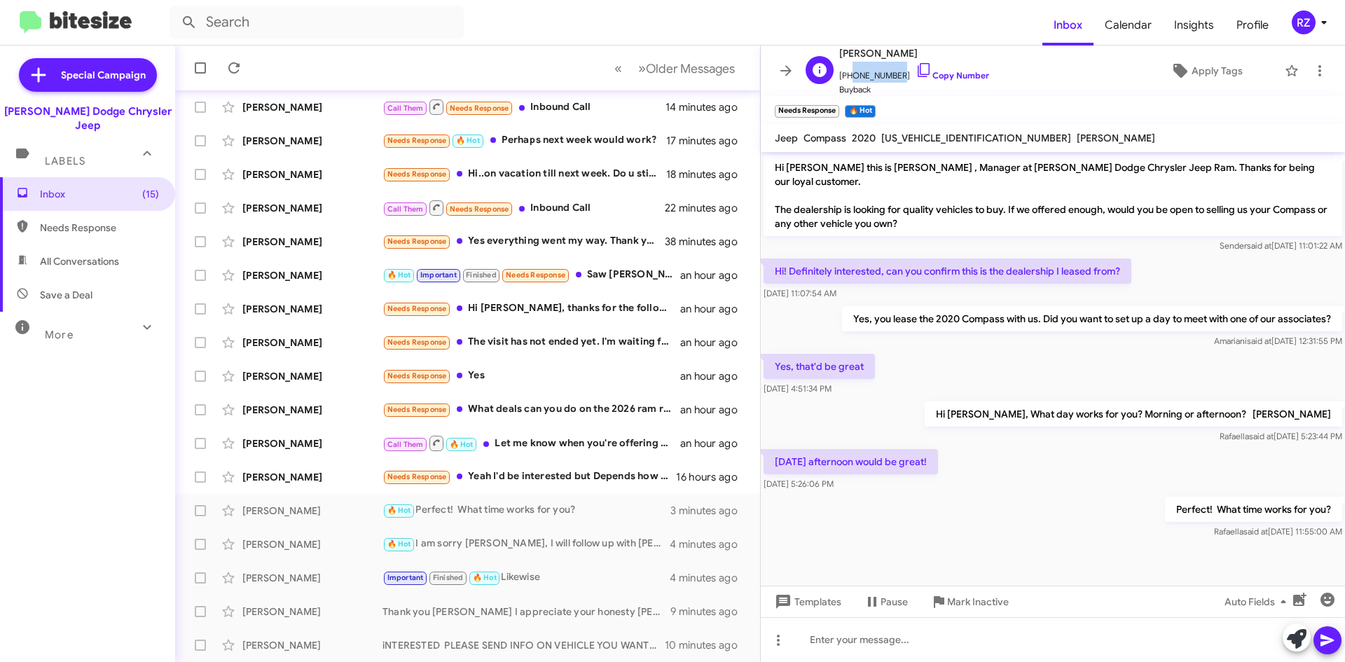
drag, startPoint x: 893, startPoint y: 76, endPoint x: 848, endPoint y: 75, distance: 44.8
click at [848, 75] on span "[PHONE_NUMBER] Copy Number" at bounding box center [914, 72] width 150 height 21
copy span "2017394353"
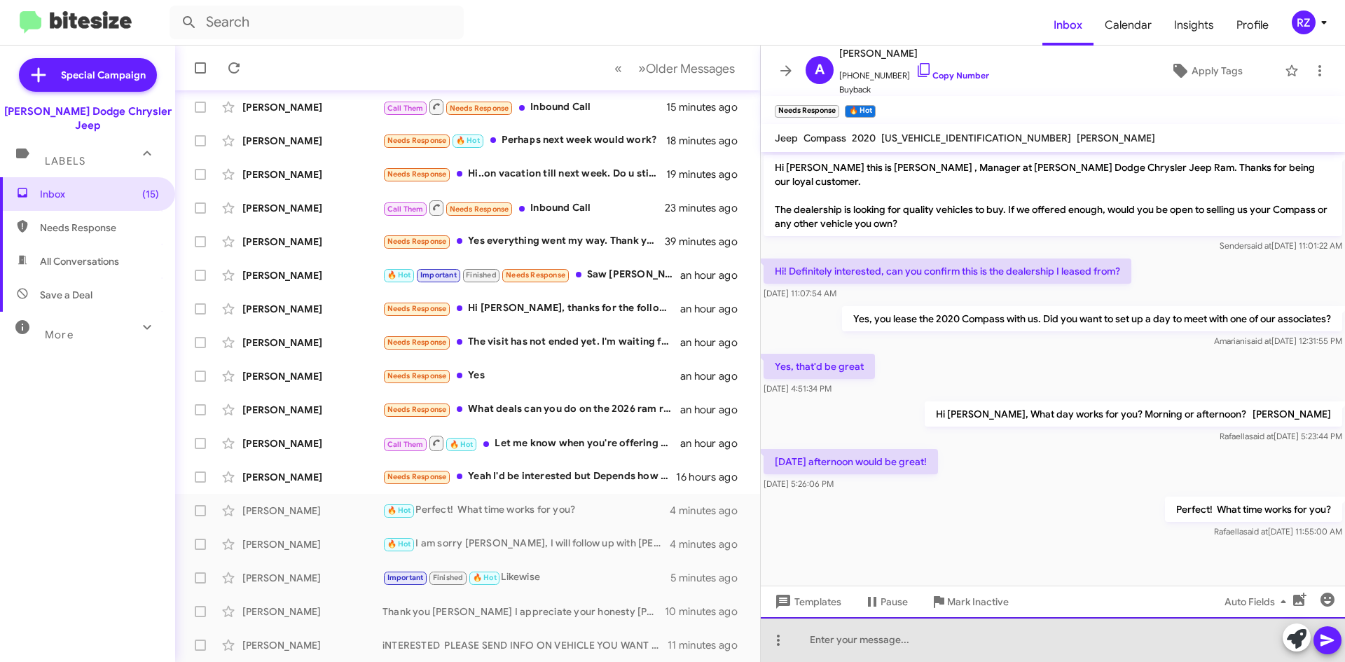
click at [863, 639] on div at bounding box center [1053, 639] width 584 height 45
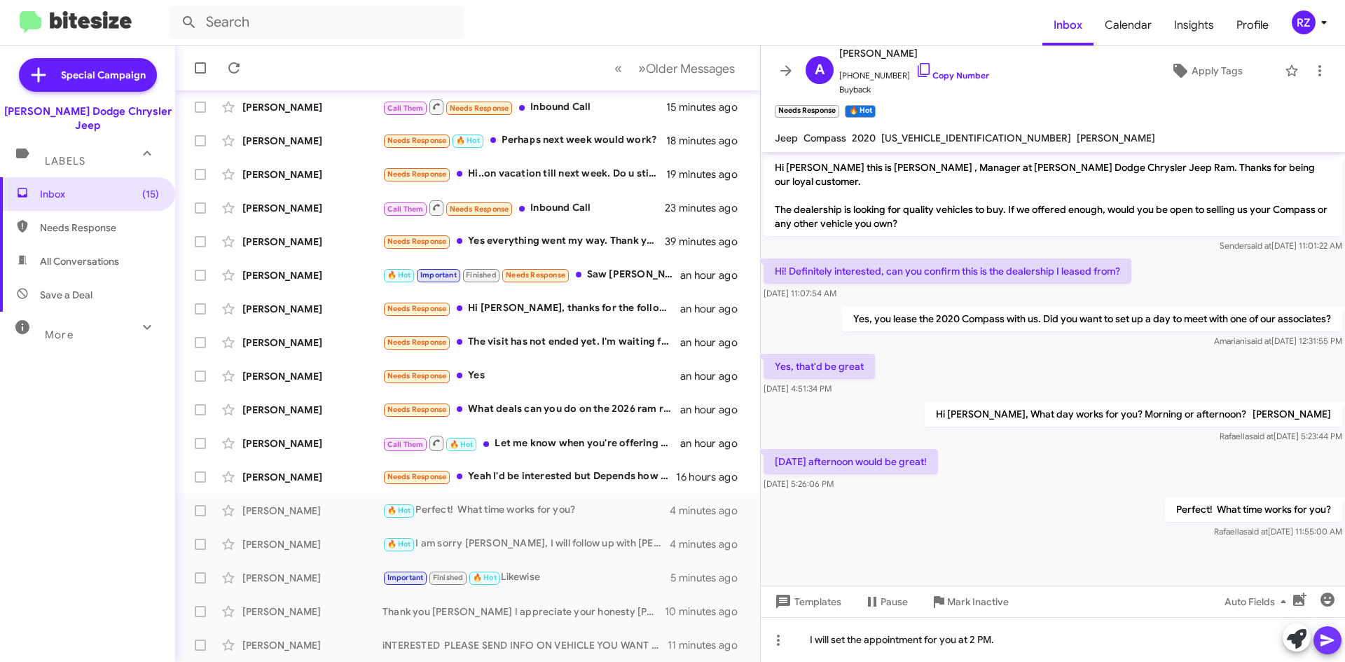
drag, startPoint x: 1324, startPoint y: 637, endPoint x: 1318, endPoint y: 626, distance: 11.9
click at [1323, 635] on icon at bounding box center [1326, 641] width 13 height 12
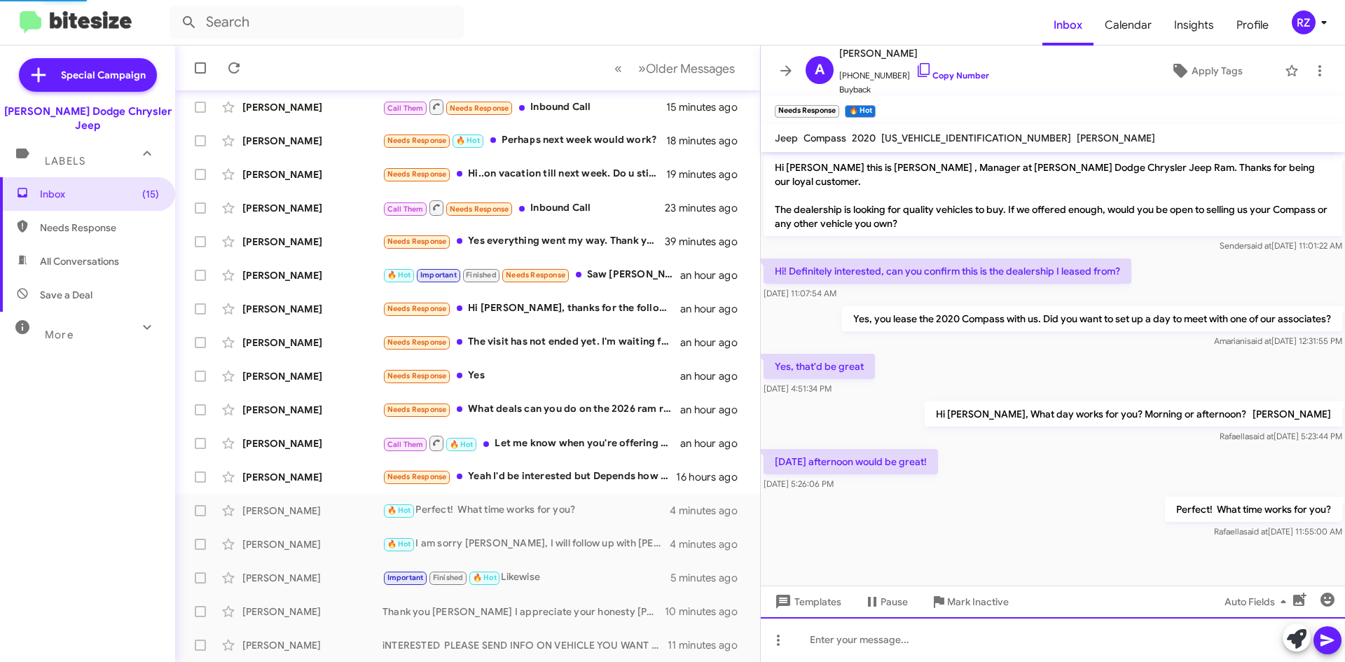
scroll to position [18, 0]
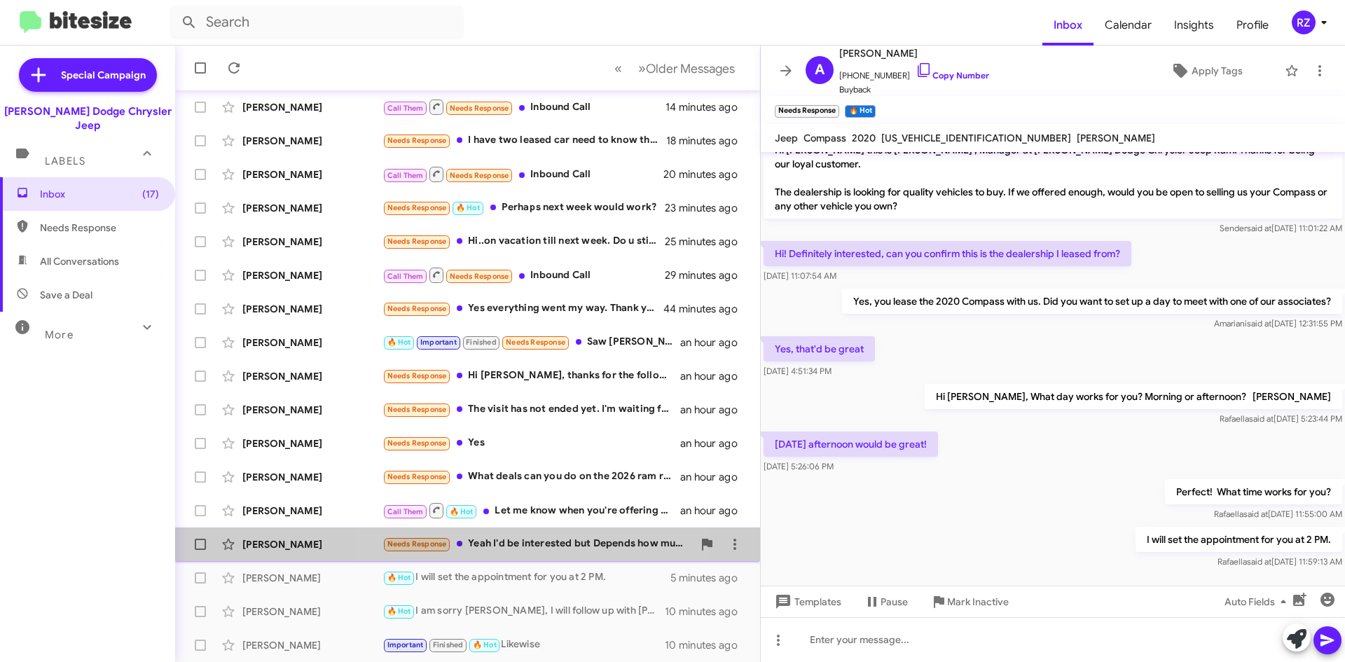
click at [518, 546] on div "Needs Response Yeah I'd be interested but Depends how much." at bounding box center [537, 544] width 310 height 16
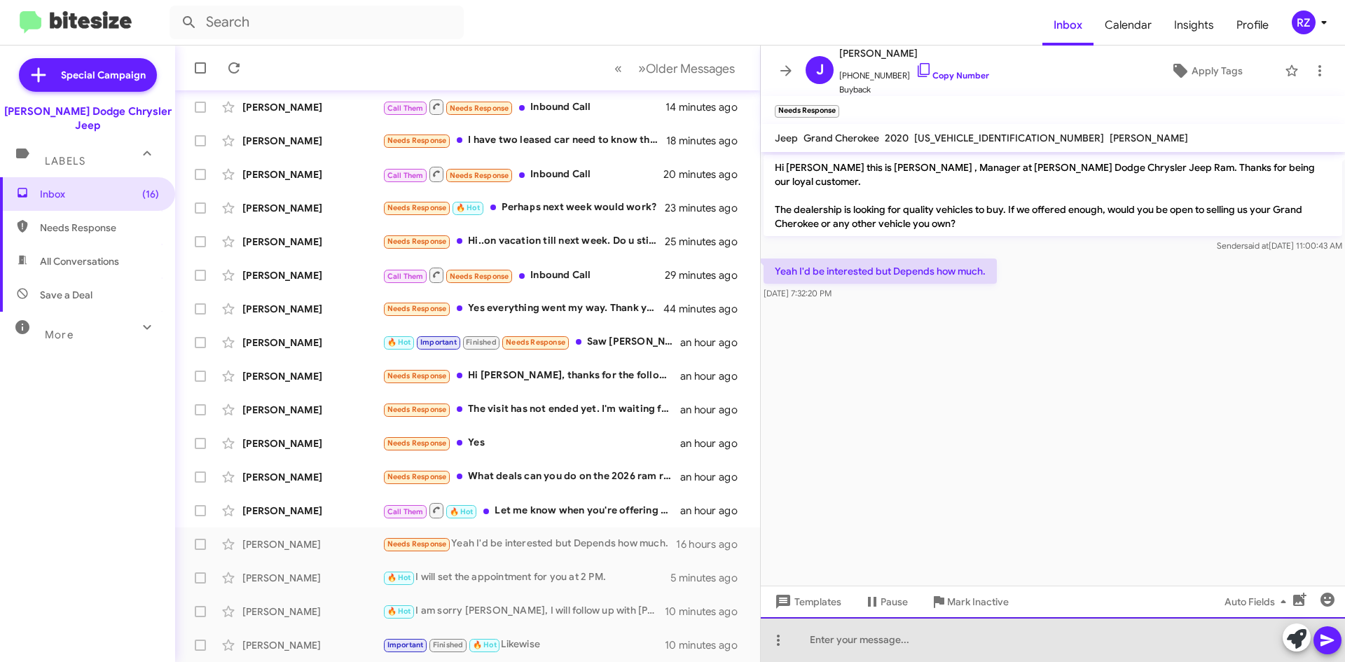
click at [850, 644] on div at bounding box center [1053, 639] width 584 height 45
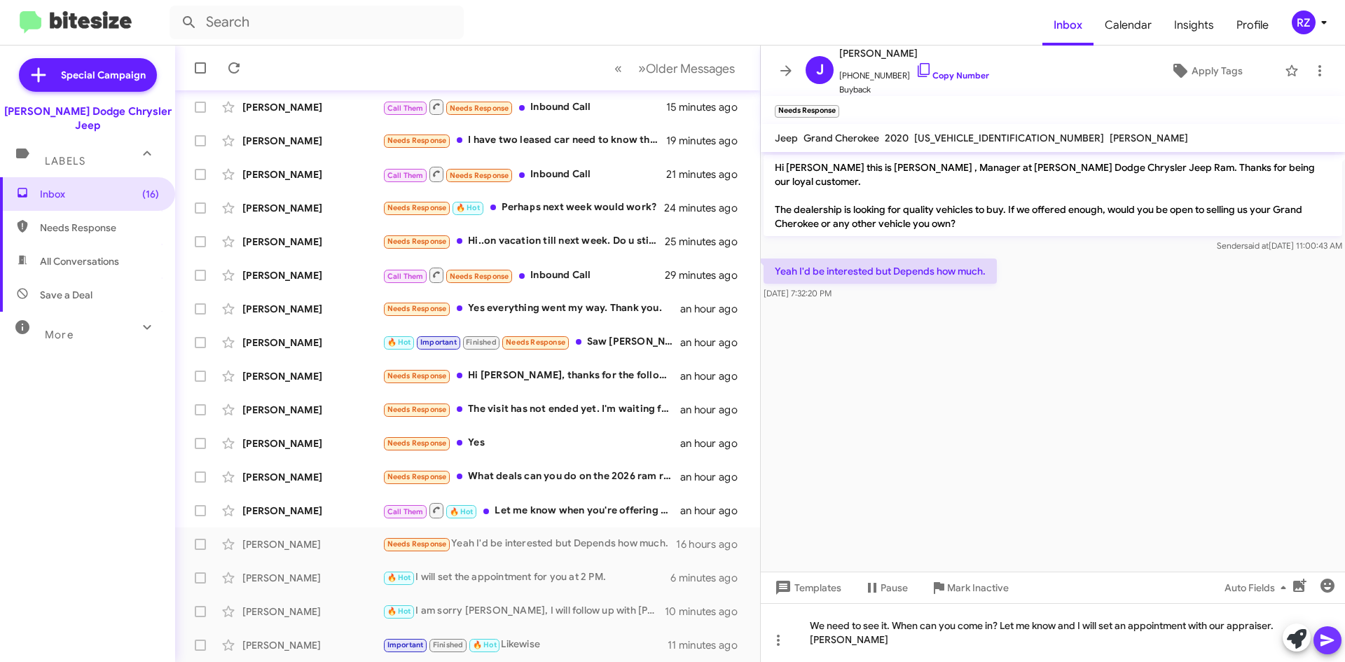
click at [1336, 641] on button at bounding box center [1327, 640] width 28 height 28
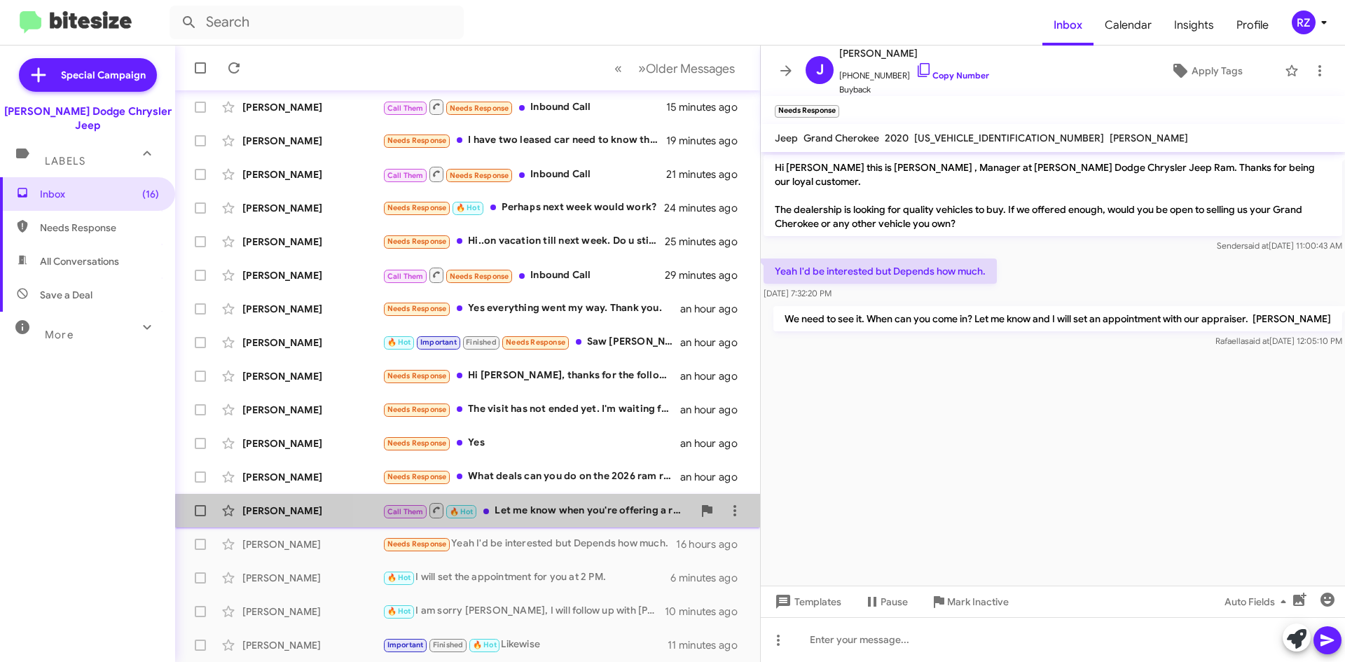
click at [618, 520] on div "[PERSON_NAME] Call Them 🔥 Hot Let me know when you're offering a ram 1500 longh…" at bounding box center [467, 511] width 562 height 28
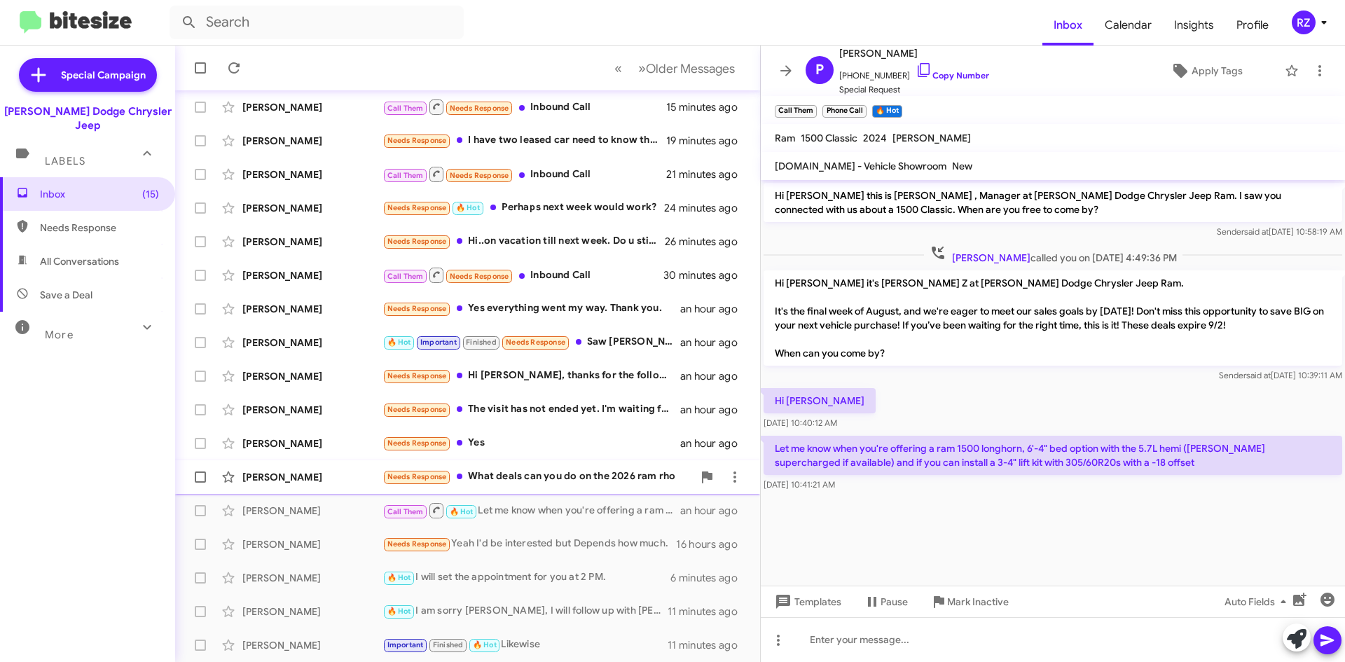
click at [361, 470] on div "[PERSON_NAME]" at bounding box center [312, 477] width 140 height 14
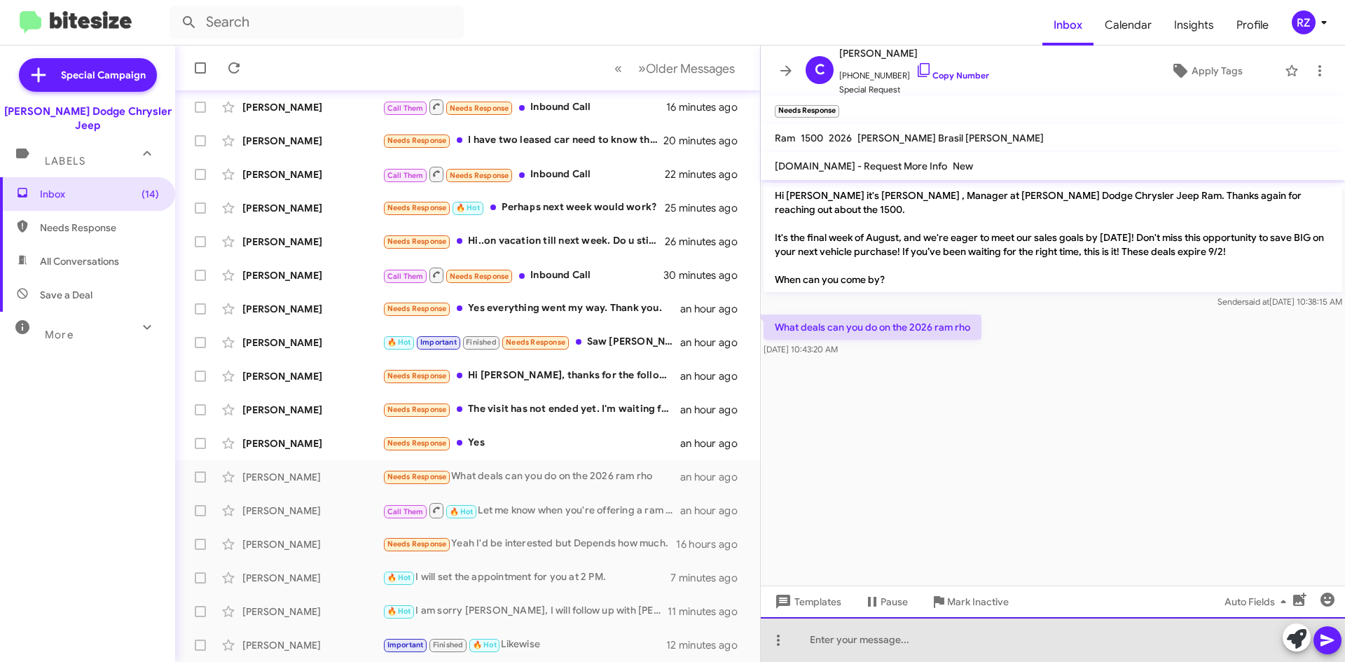
click at [815, 640] on div at bounding box center [1053, 639] width 584 height 45
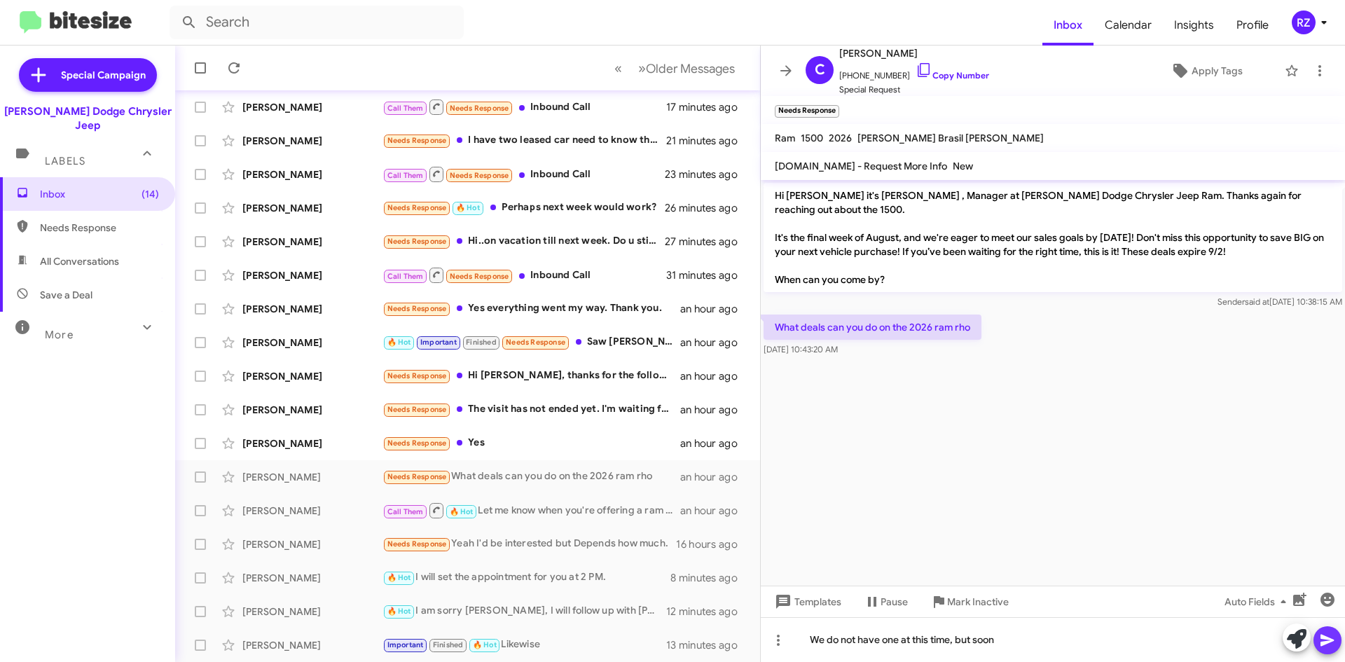
drag, startPoint x: 1322, startPoint y: 640, endPoint x: 1288, endPoint y: 615, distance: 42.6
click at [1320, 638] on icon at bounding box center [1327, 640] width 17 height 17
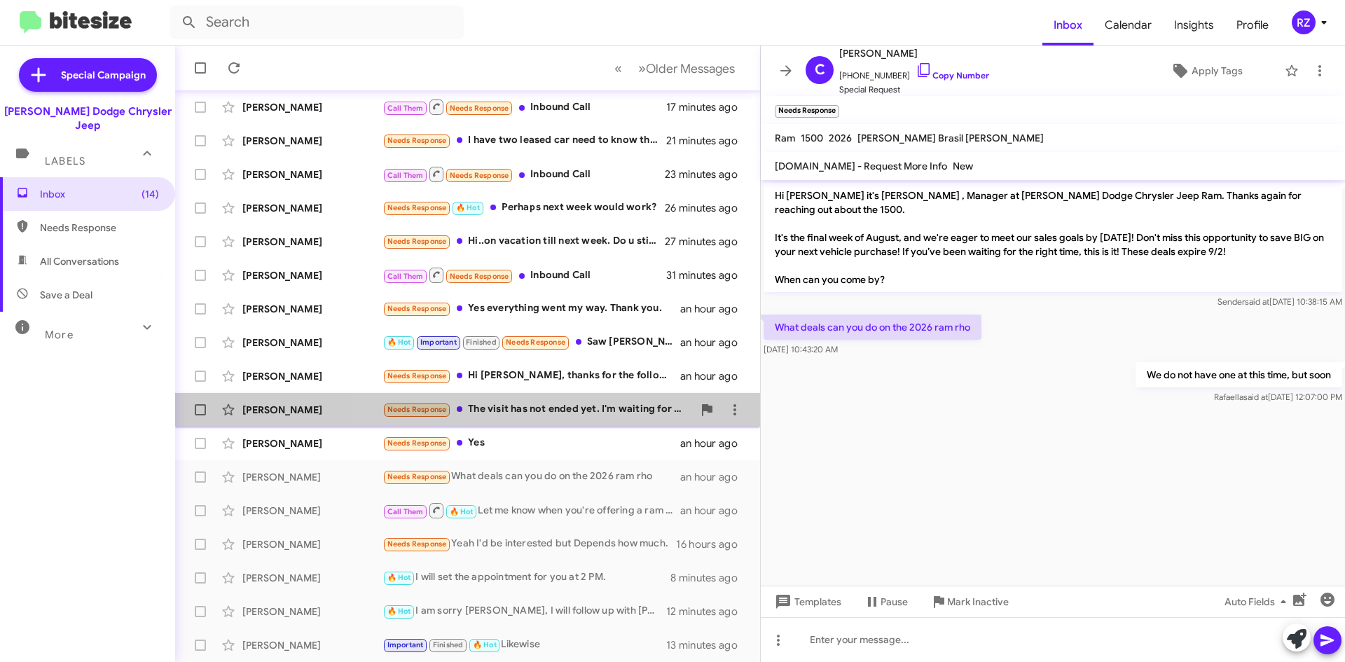
click at [569, 411] on div "Needs Response The visit has not ended yet. I'm waiting for my car." at bounding box center [537, 409] width 310 height 16
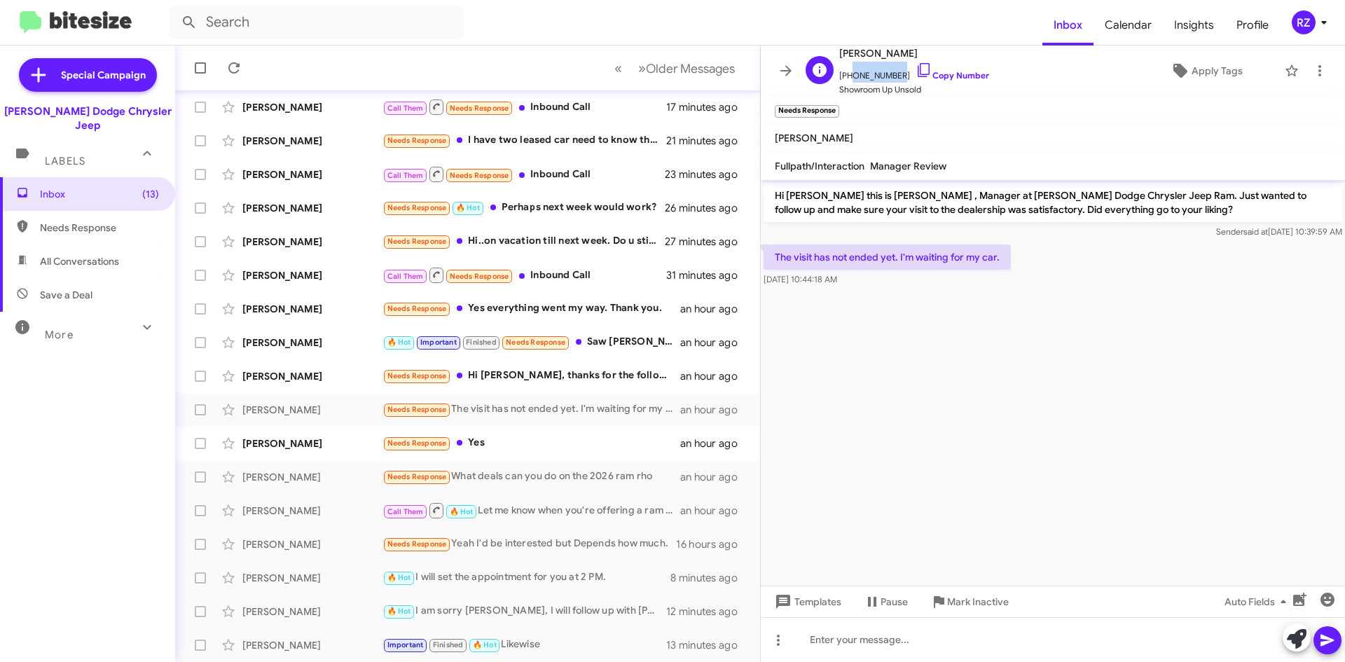
drag, startPoint x: 891, startPoint y: 77, endPoint x: 849, endPoint y: 80, distance: 42.1
click at [849, 80] on span "[PHONE_NUMBER] Copy Number" at bounding box center [914, 72] width 150 height 21
copy span "2016967996"
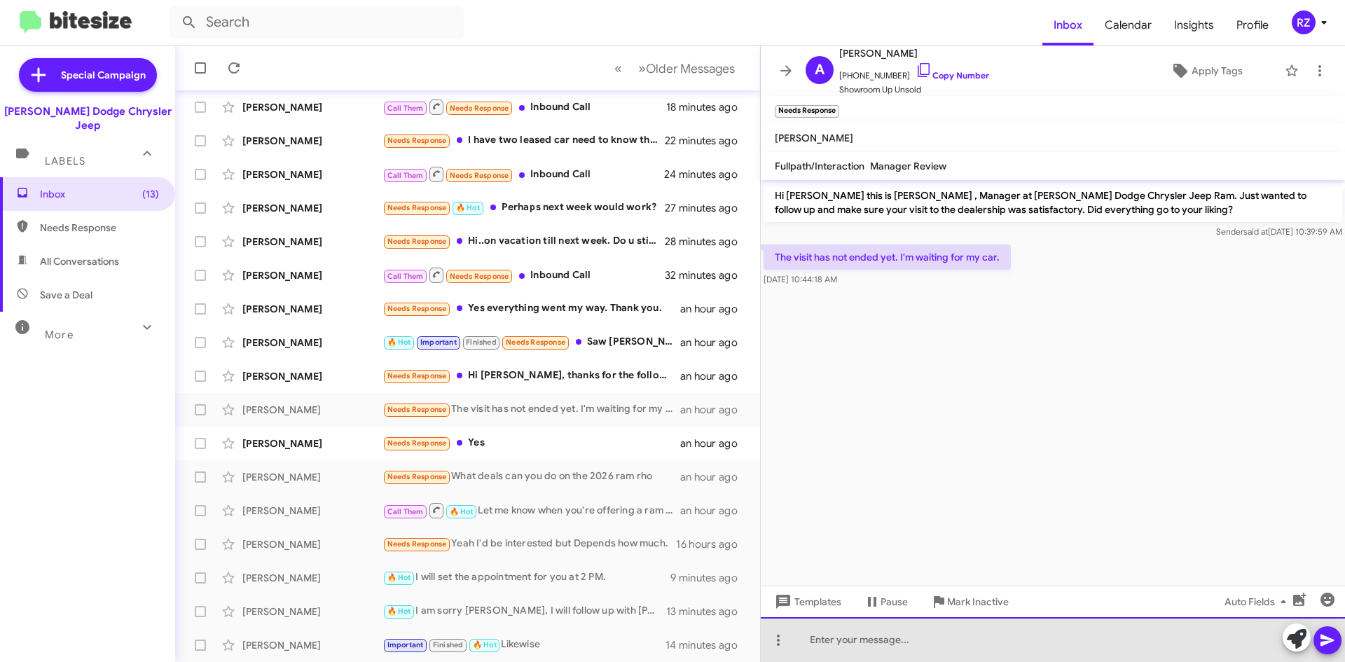
click at [854, 643] on div at bounding box center [1053, 639] width 584 height 45
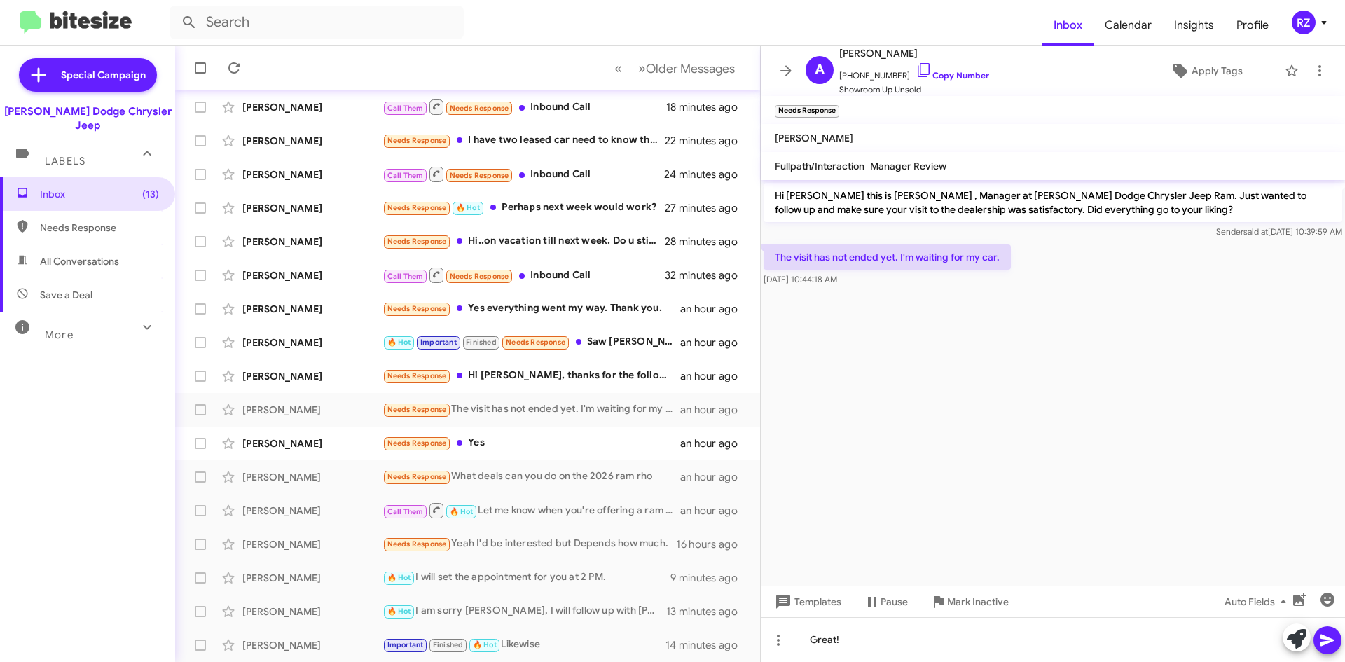
click at [1317, 644] on button at bounding box center [1327, 640] width 28 height 28
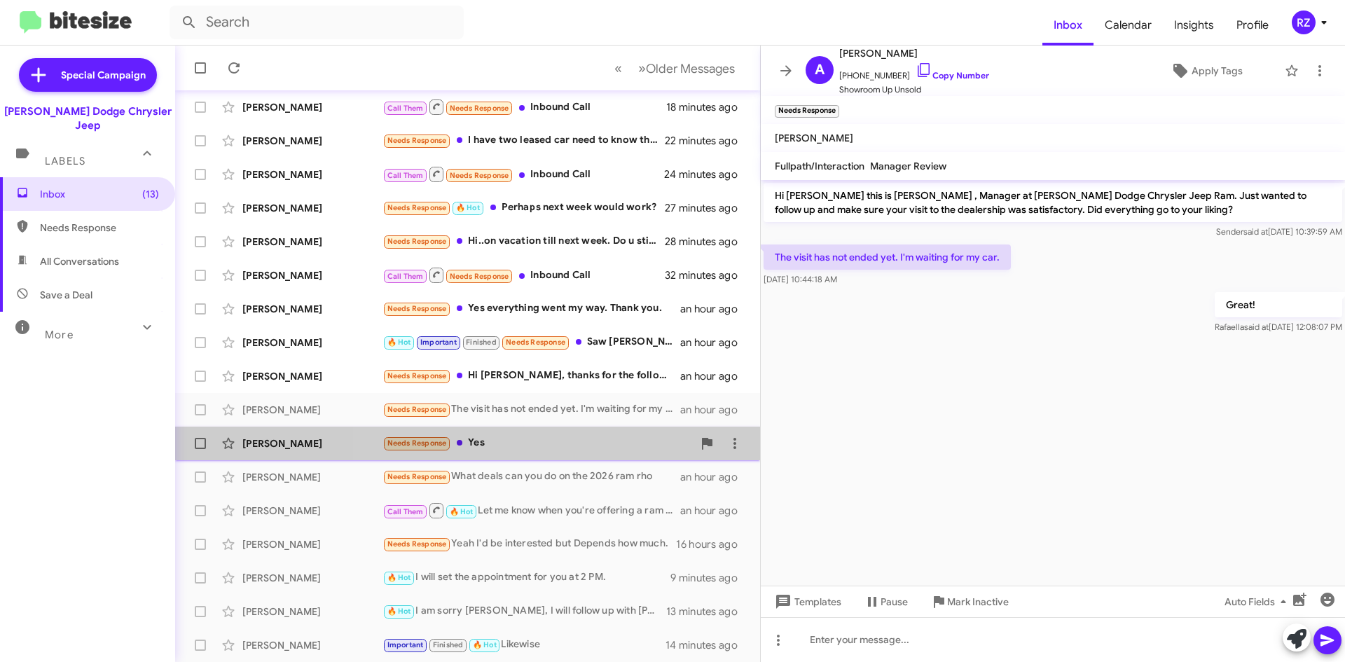
click at [571, 443] on div "Needs Response Yes" at bounding box center [537, 443] width 310 height 16
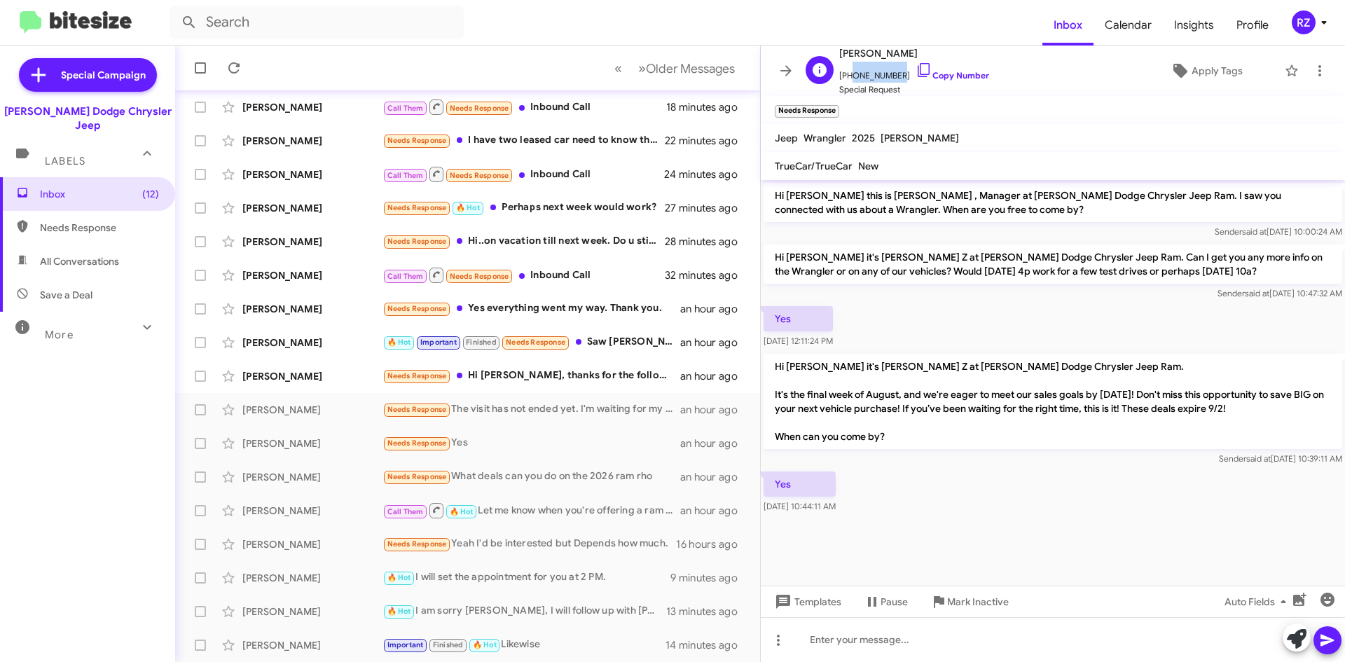
drag, startPoint x: 892, startPoint y: 76, endPoint x: 848, endPoint y: 77, distance: 43.4
click at [848, 77] on span "[PHONE_NUMBER] Copy Number" at bounding box center [914, 72] width 150 height 21
click at [853, 69] on span "[PHONE_NUMBER] Copy Number" at bounding box center [914, 72] width 150 height 21
drag, startPoint x: 894, startPoint y: 74, endPoint x: 849, endPoint y: 74, distance: 44.8
click at [849, 74] on span "[PHONE_NUMBER] Copy Number" at bounding box center [914, 72] width 150 height 21
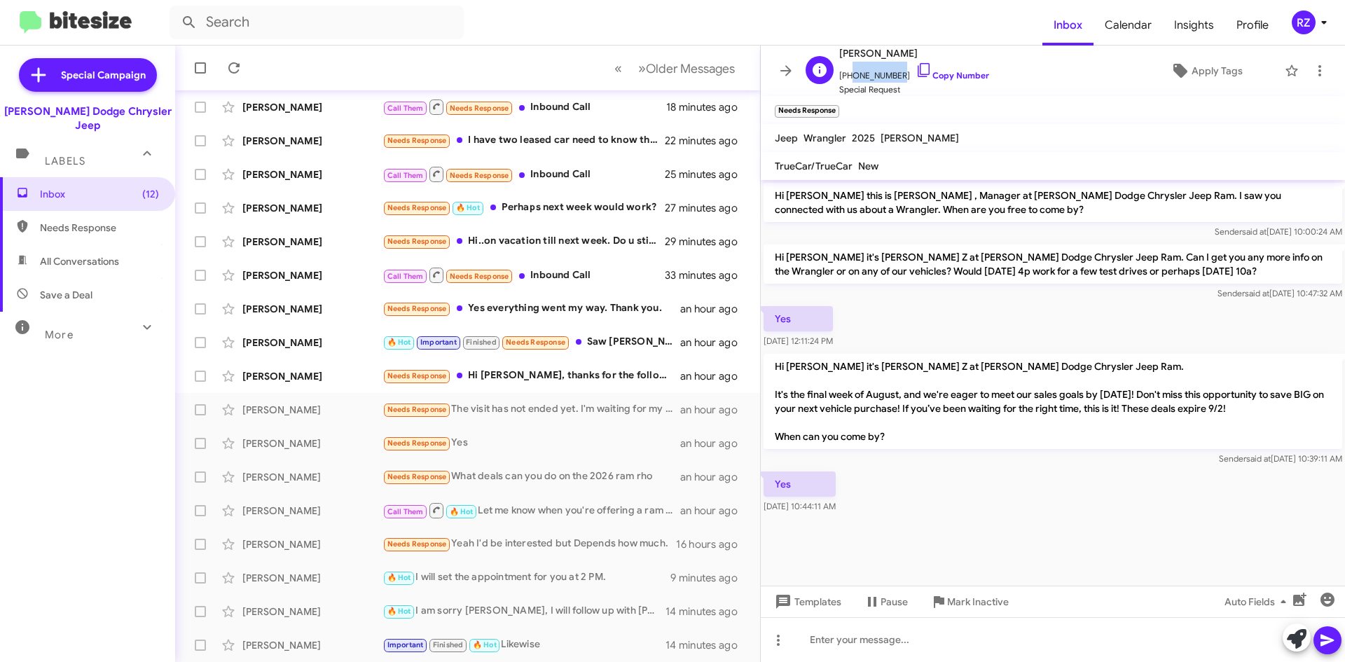
copy span "9736520994"
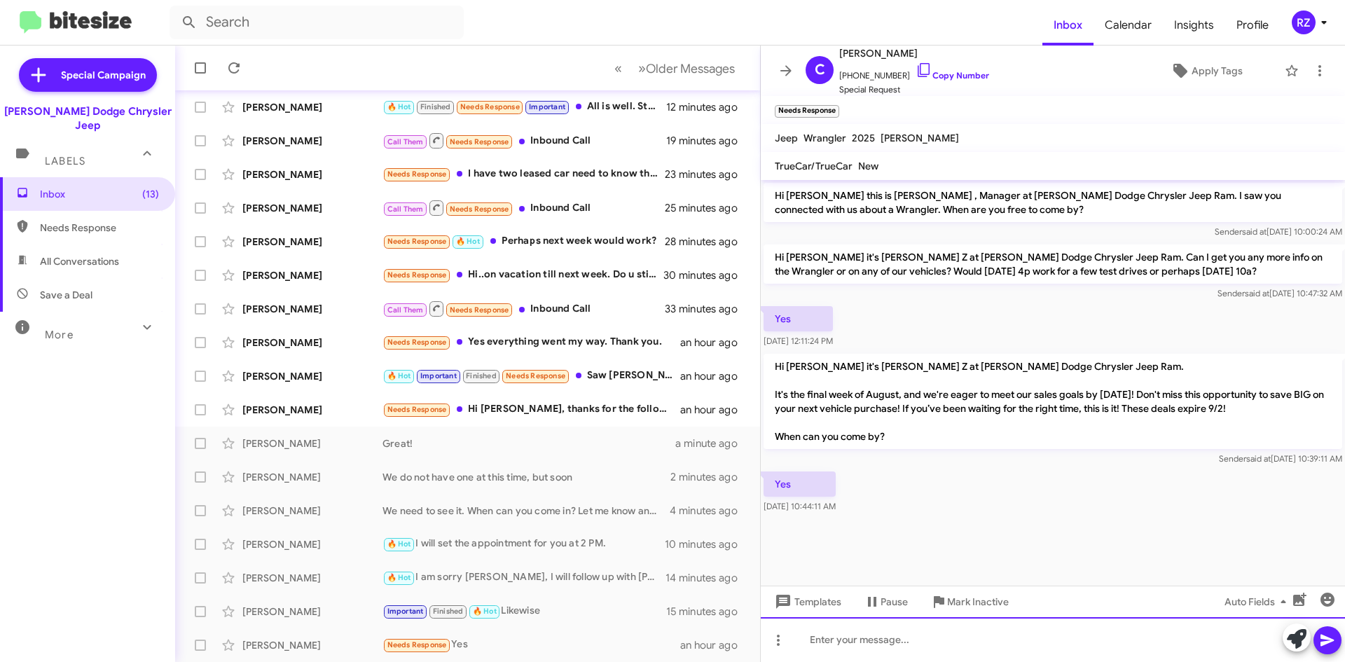
click at [819, 642] on div at bounding box center [1053, 639] width 584 height 45
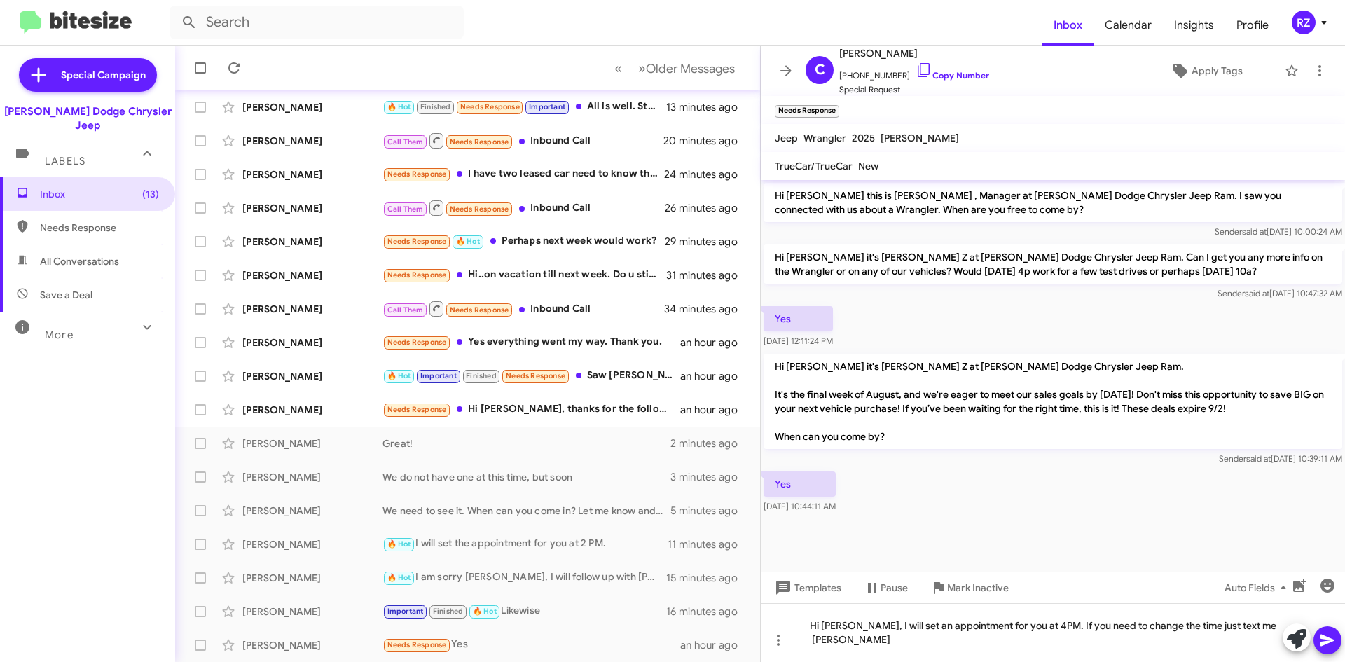
click at [1319, 637] on icon at bounding box center [1327, 640] width 17 height 17
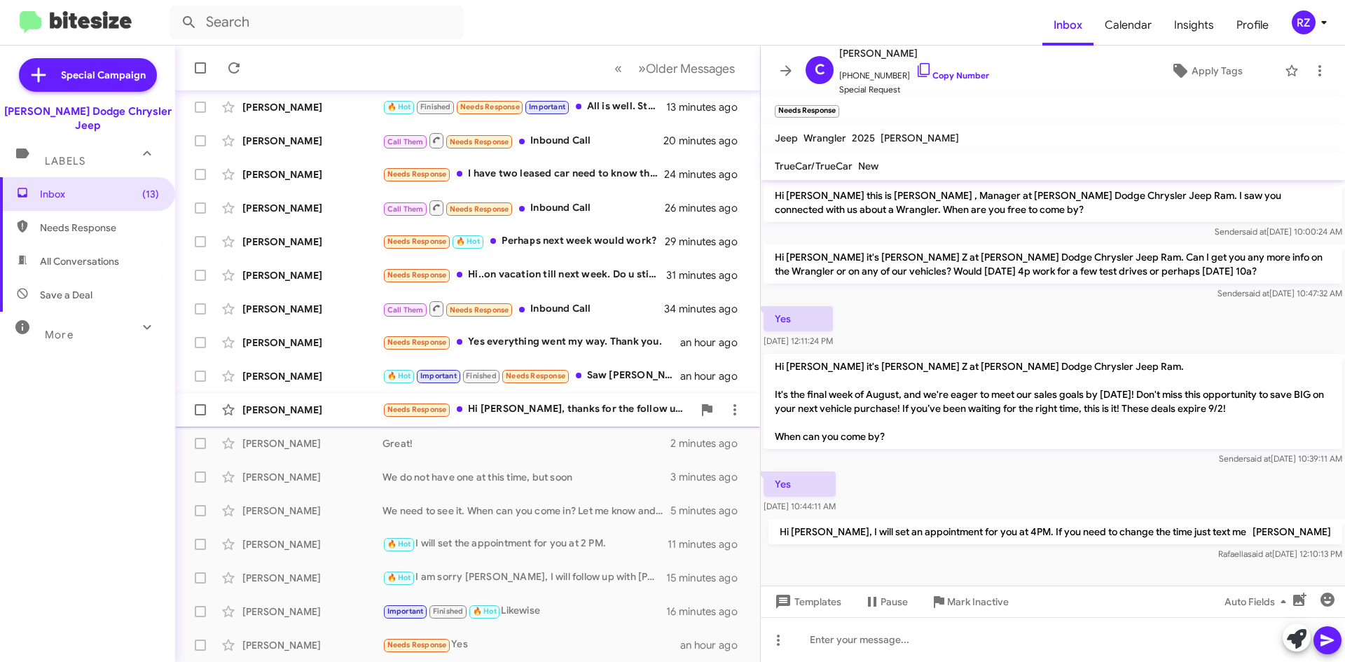
click at [577, 417] on div "Needs Response Hi [PERSON_NAME], thanks for the follow up but the color combo a…" at bounding box center [537, 409] width 310 height 16
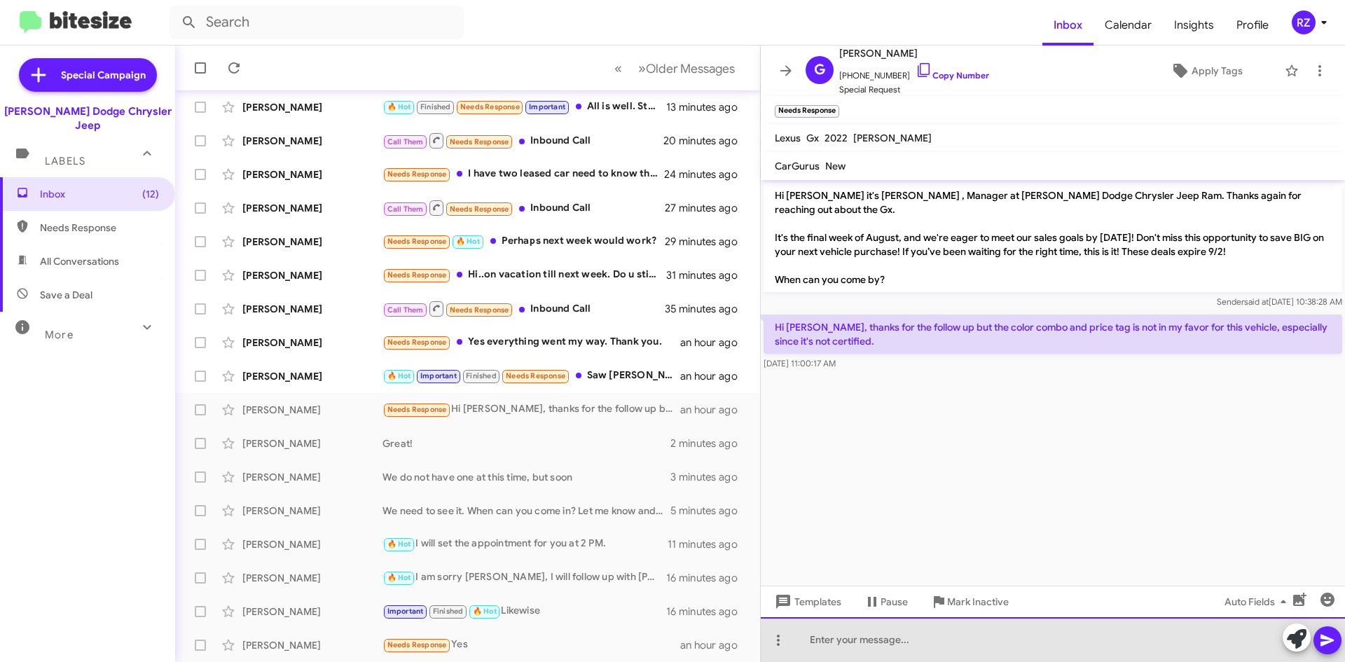
click at [833, 637] on div at bounding box center [1053, 639] width 584 height 45
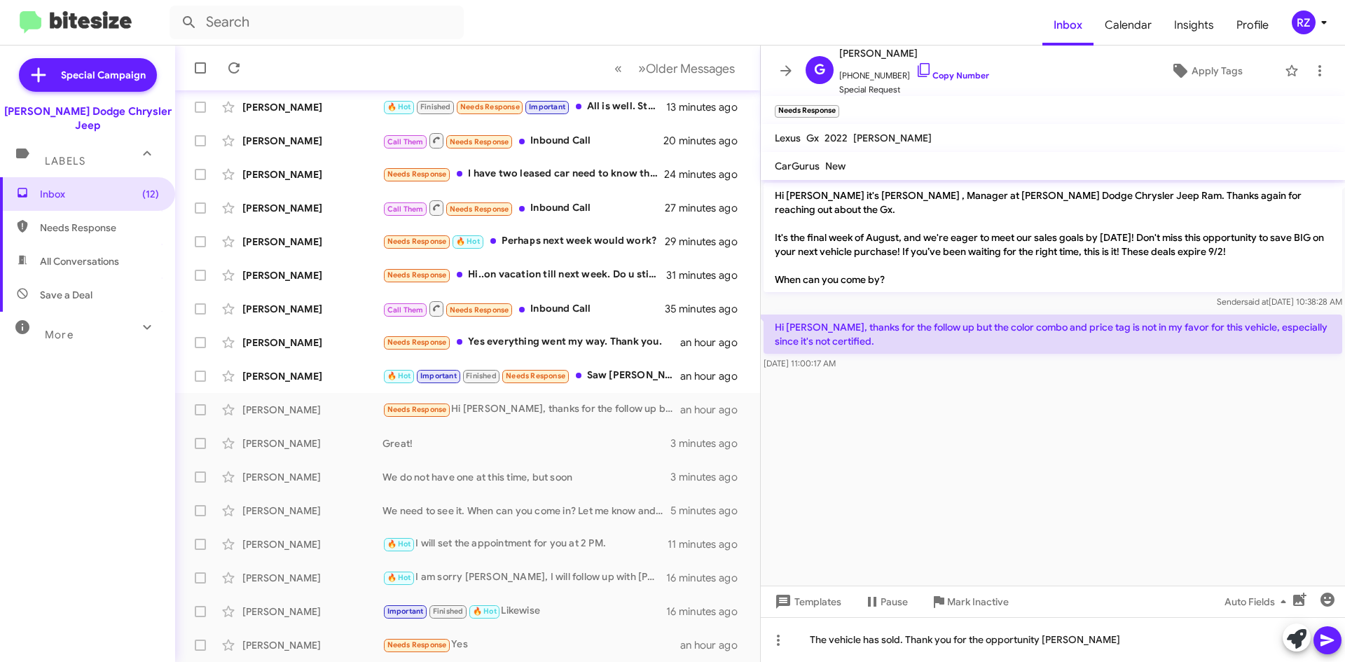
click at [1334, 646] on icon at bounding box center [1327, 640] width 17 height 17
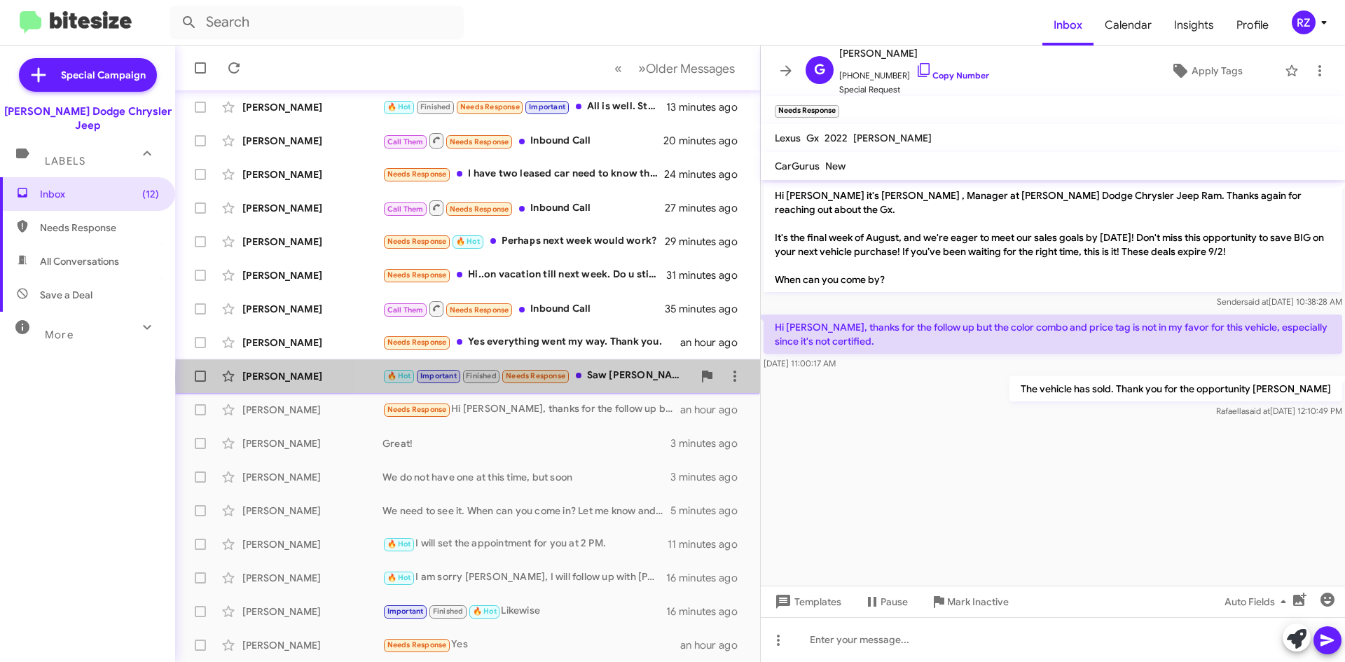
click at [655, 377] on div "🔥 Hot Important Finished Needs Response Saw [PERSON_NAME]" at bounding box center [537, 376] width 310 height 16
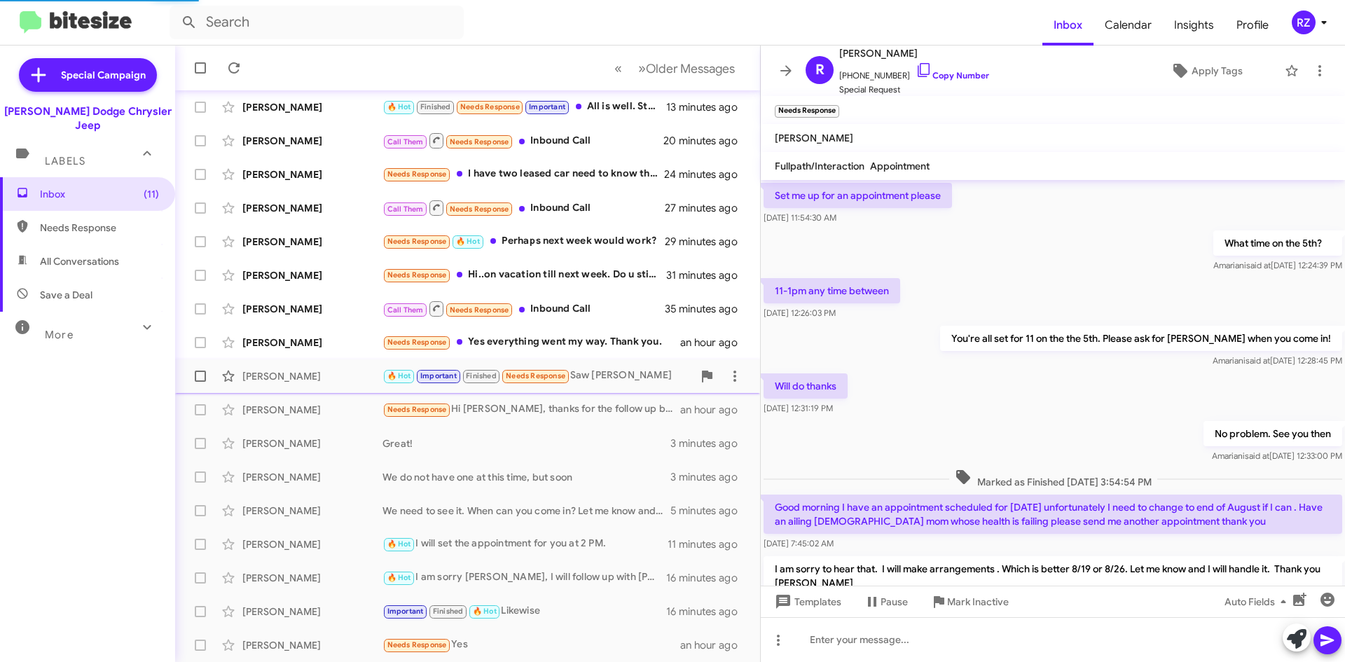
scroll to position [721, 0]
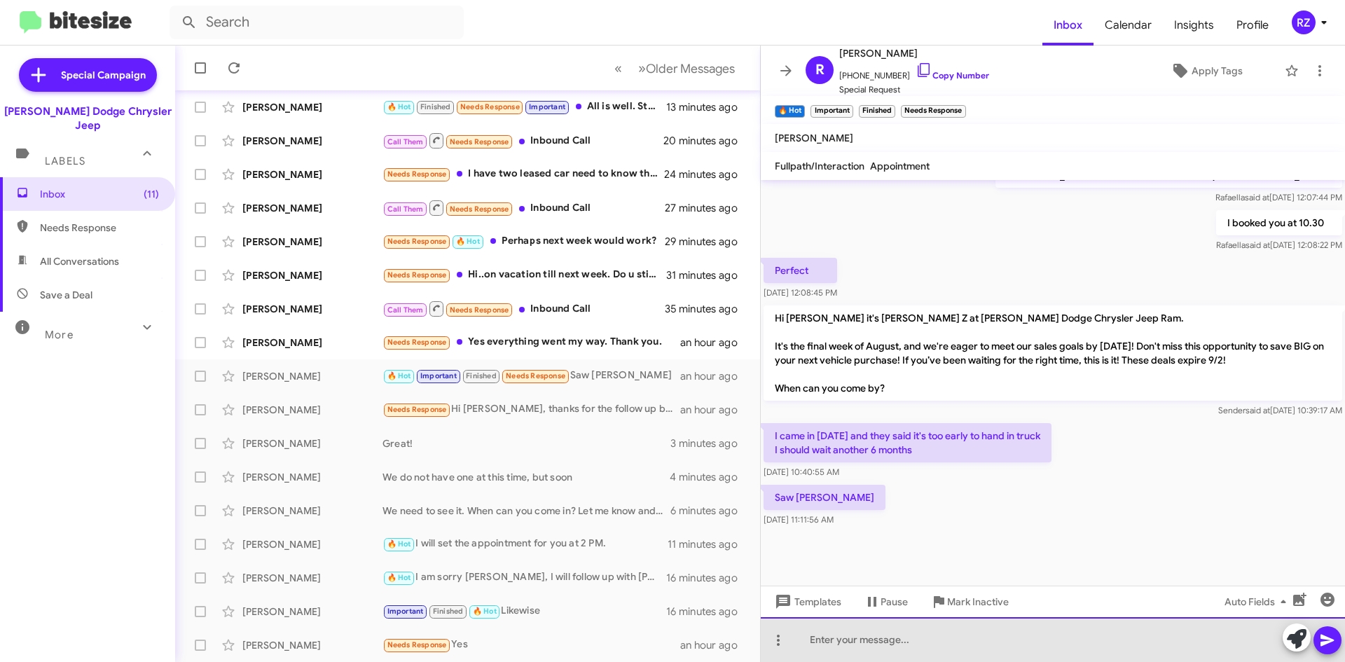
click at [859, 640] on div at bounding box center [1053, 639] width 584 height 45
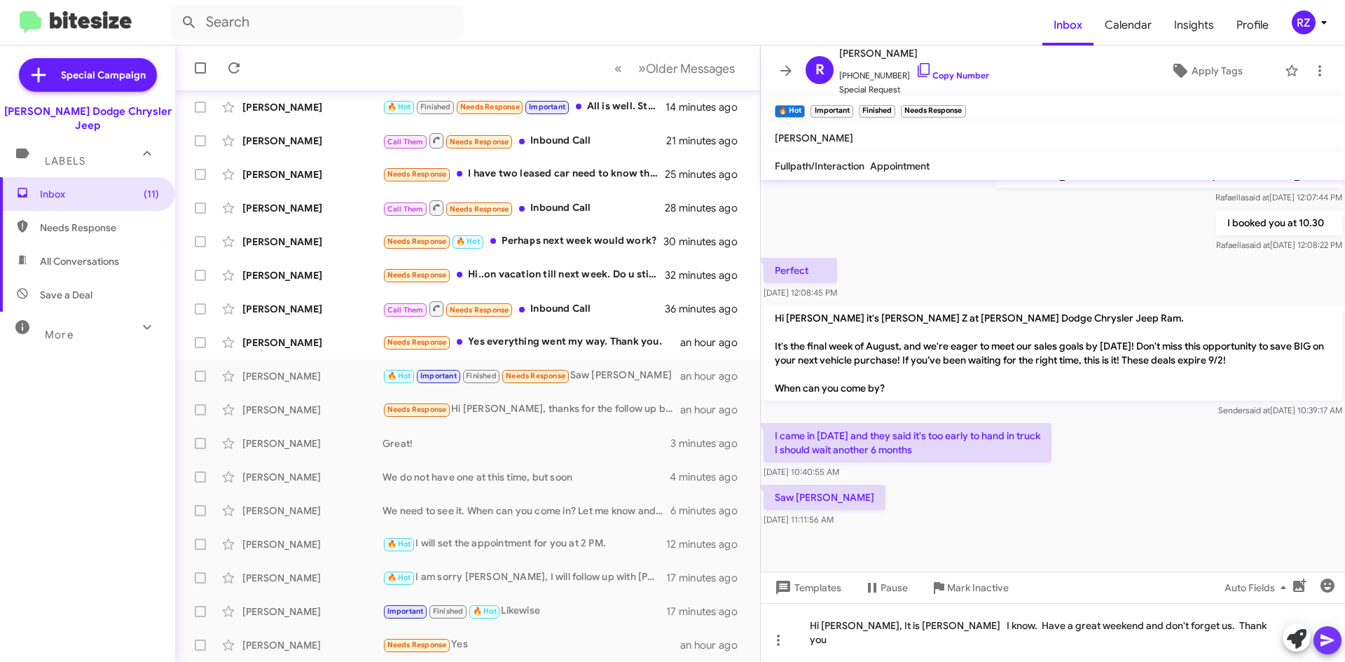
click at [1324, 635] on icon at bounding box center [1327, 640] width 17 height 17
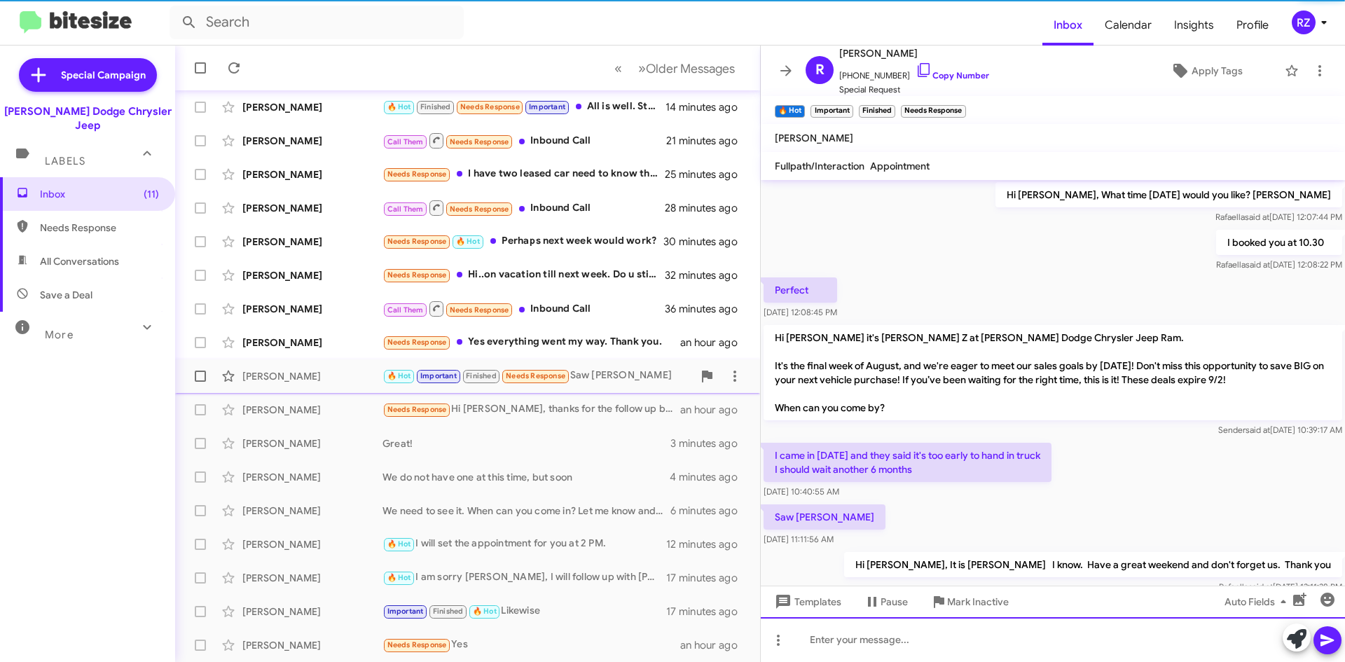
scroll to position [0, 0]
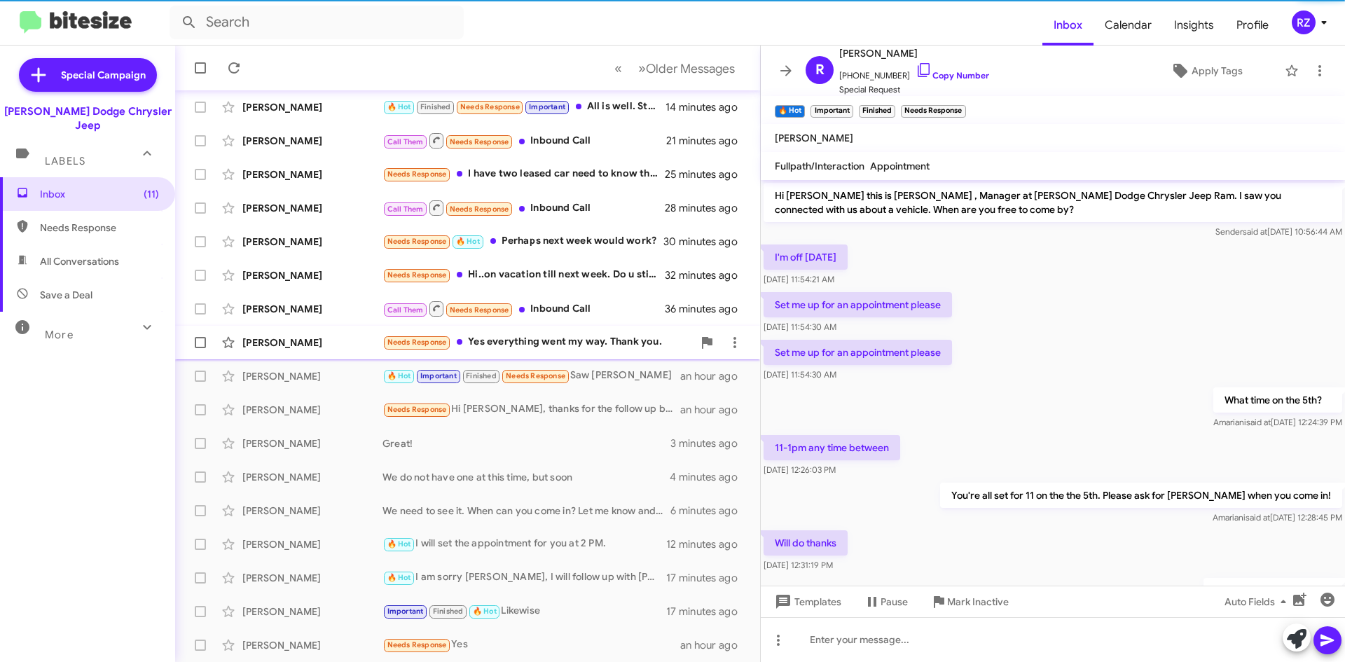
click at [628, 350] on div "Needs Response Yes everything went my way. Thank you." at bounding box center [537, 342] width 310 height 16
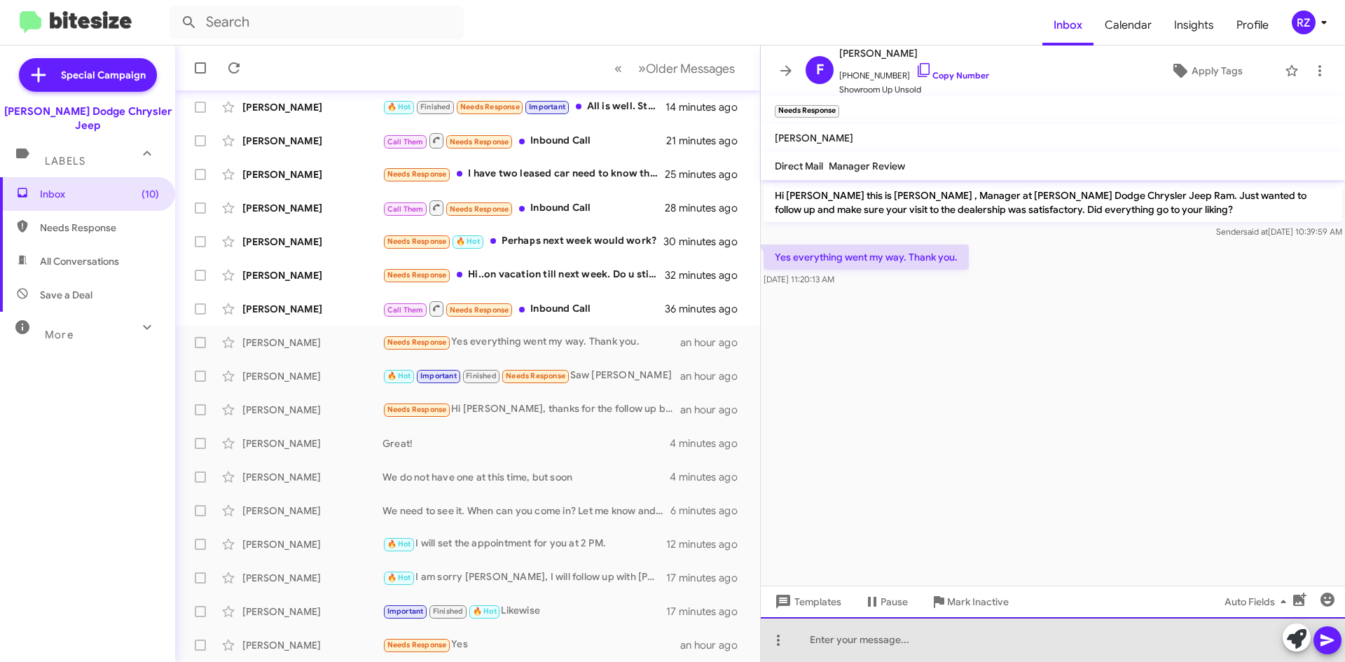
click at [867, 635] on div at bounding box center [1053, 639] width 584 height 45
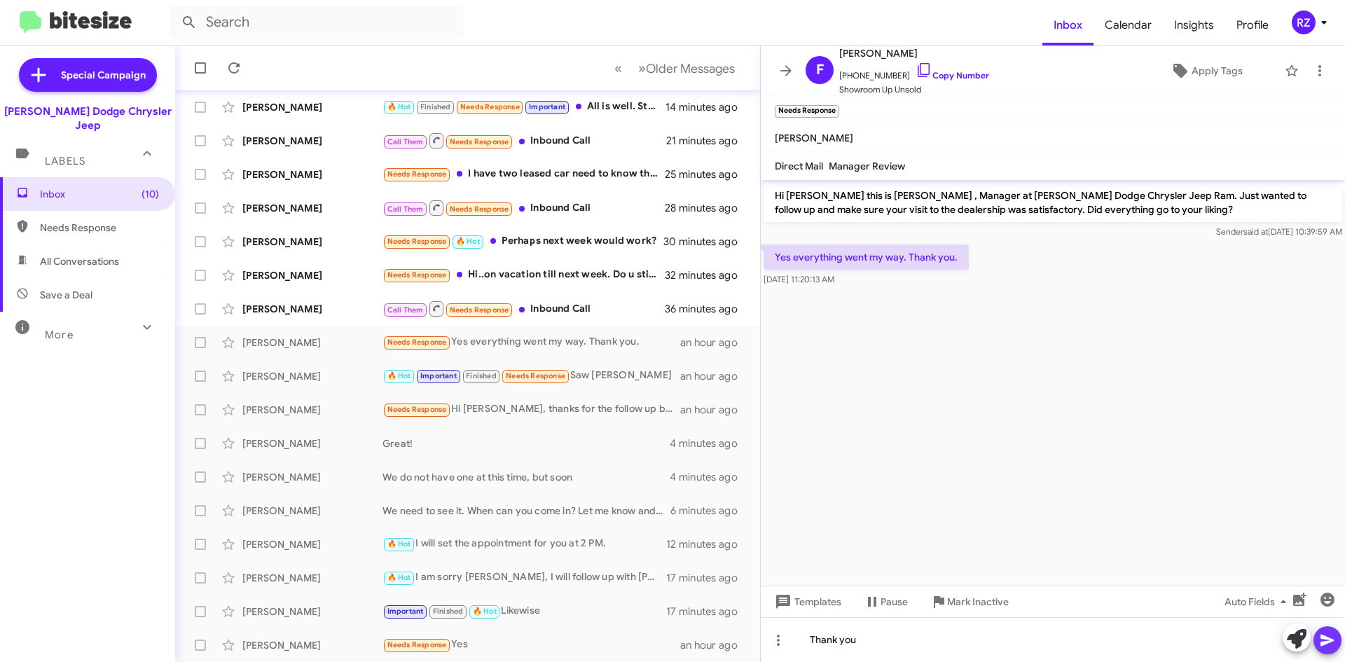
click at [1333, 642] on icon at bounding box center [1327, 640] width 17 height 17
click at [604, 306] on div "Call Them Needs Response Inbound Call" at bounding box center [537, 309] width 310 height 18
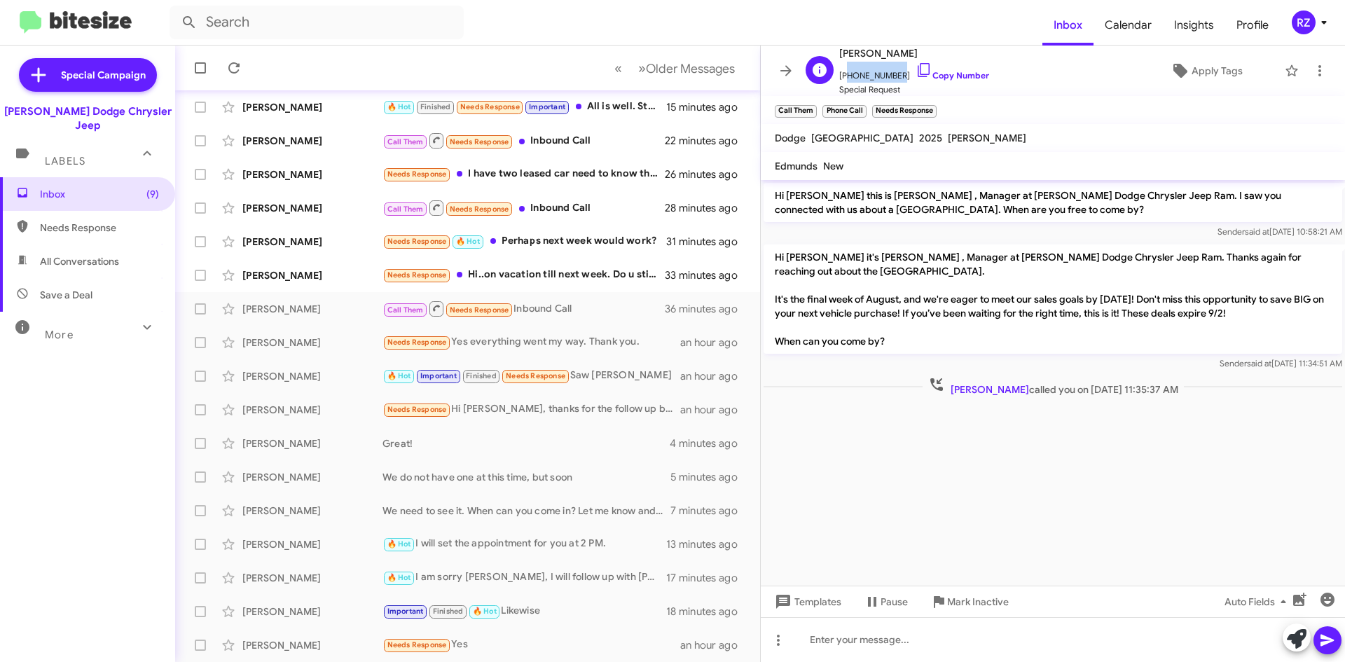
drag, startPoint x: 891, startPoint y: 75, endPoint x: 846, endPoint y: 76, distance: 44.8
click at [845, 76] on span "[PHONE_NUMBER] Copy Number" at bounding box center [914, 72] width 150 height 21
copy span "18622373604"
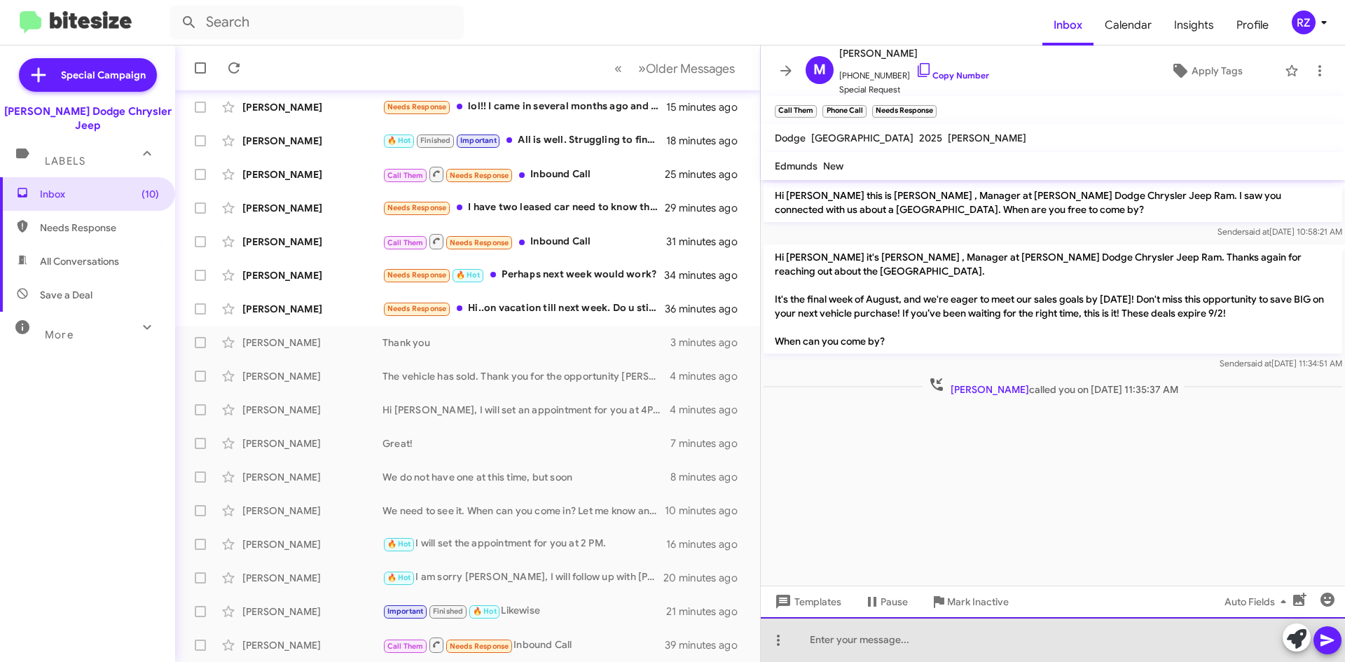
click at [851, 648] on div at bounding box center [1053, 639] width 584 height 45
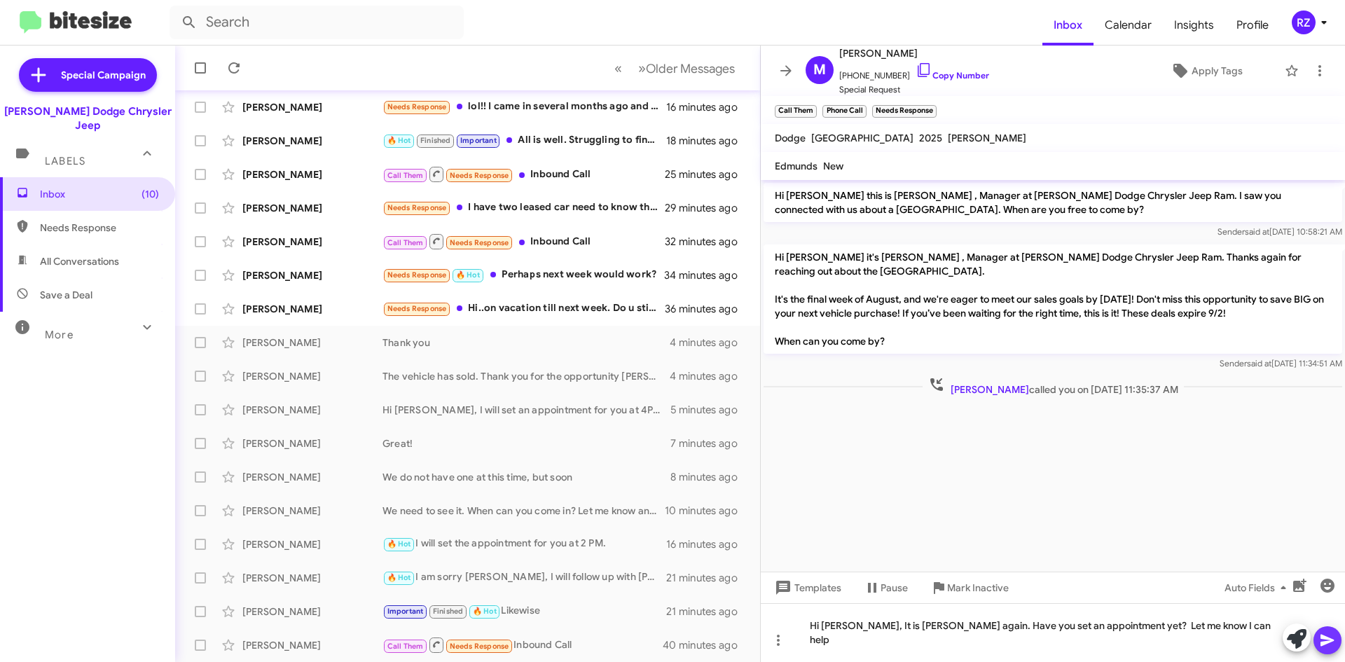
click at [1324, 636] on icon at bounding box center [1326, 641] width 13 height 12
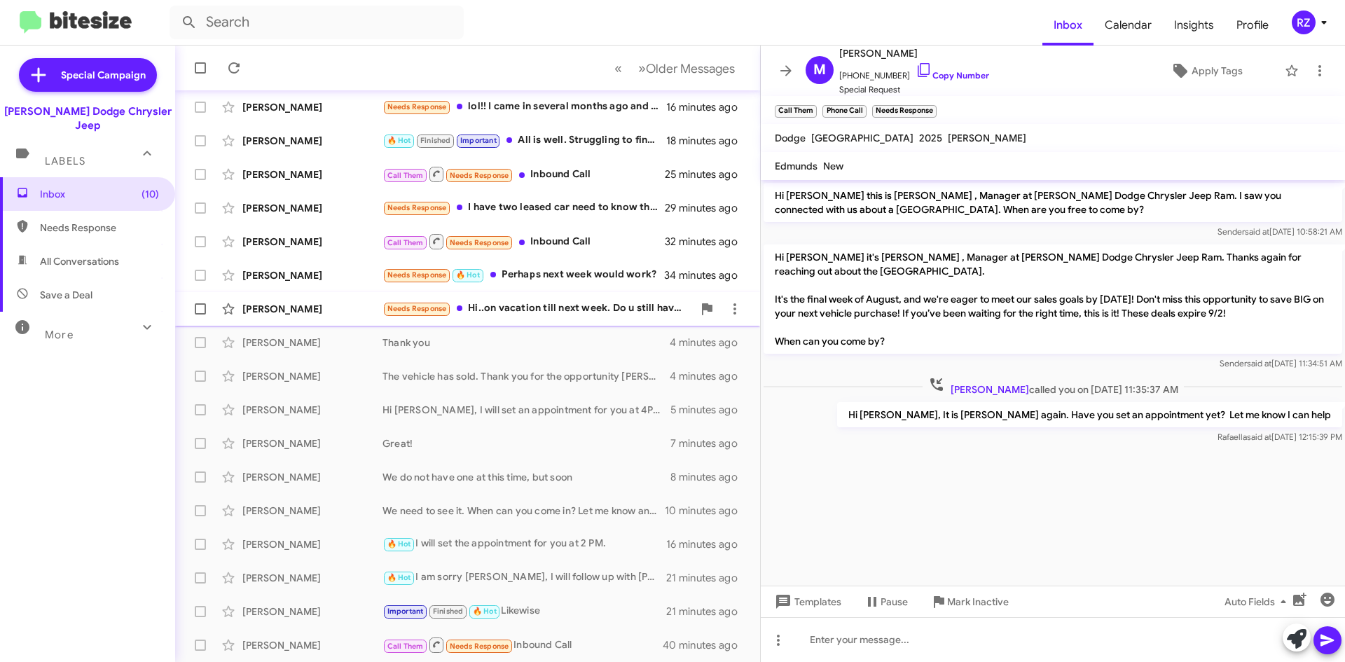
click at [452, 303] on div "Needs Response Hi..on vacation till next week. Do u still have that tx 550h+ ? …" at bounding box center [537, 308] width 310 height 16
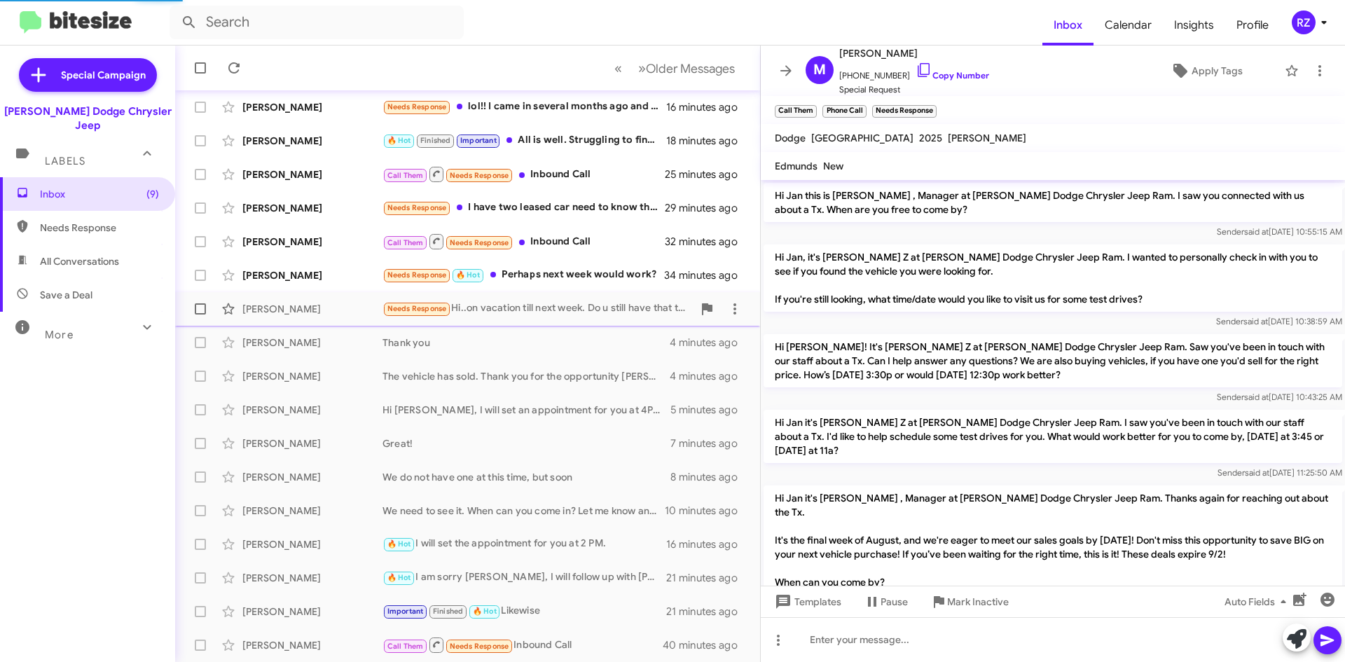
scroll to position [69, 0]
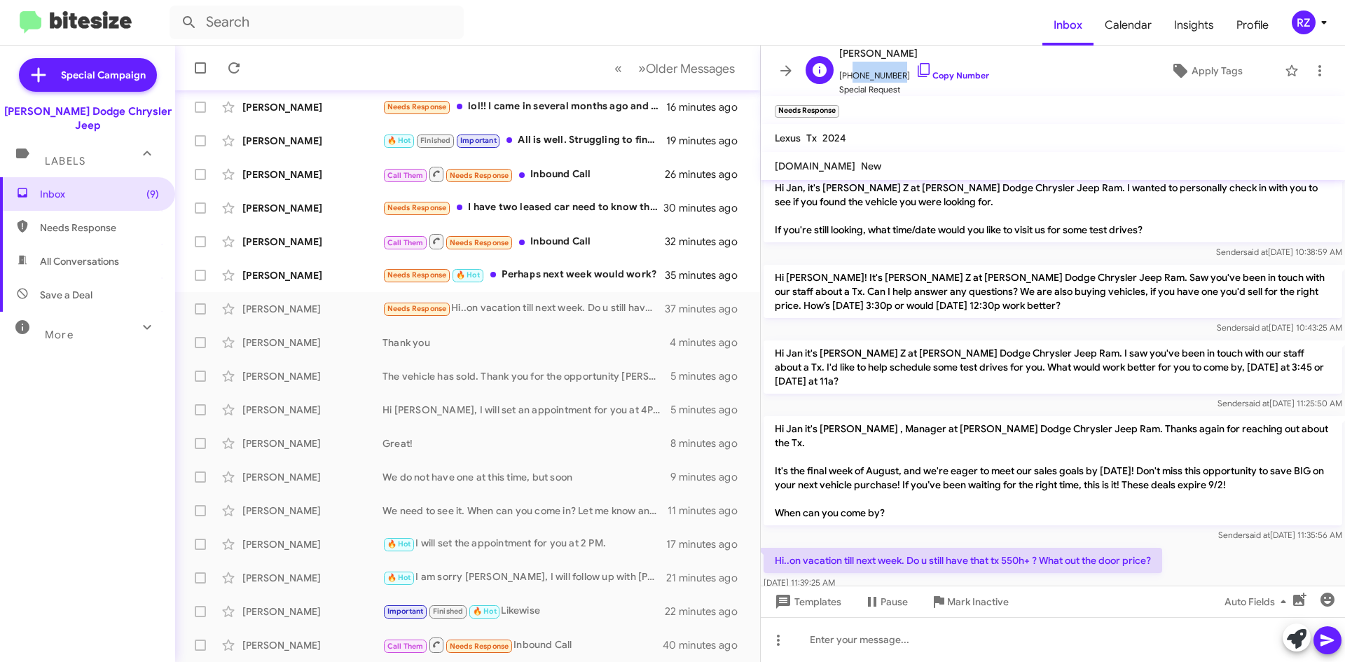
drag, startPoint x: 894, startPoint y: 77, endPoint x: 848, endPoint y: 78, distance: 45.5
click at [848, 78] on span "[PHONE_NUMBER] Copy Number" at bounding box center [914, 72] width 150 height 21
copy span "2014566505"
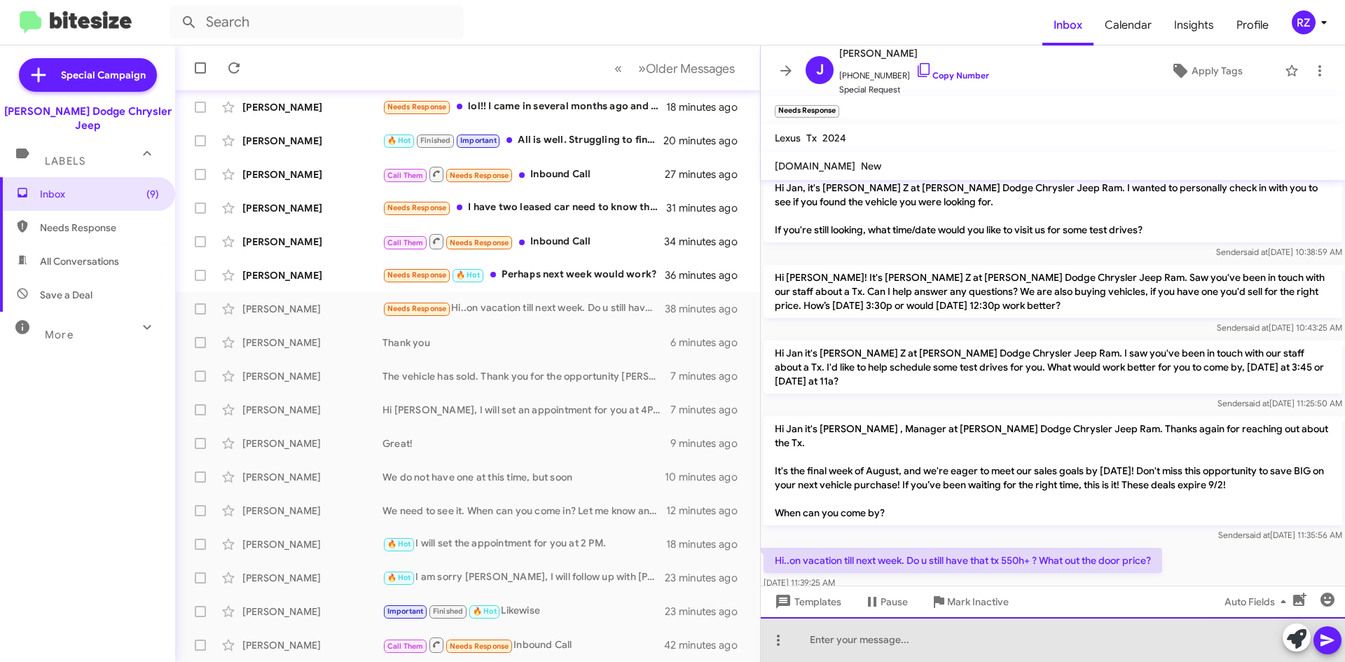
click at [833, 642] on div at bounding box center [1053, 639] width 584 height 45
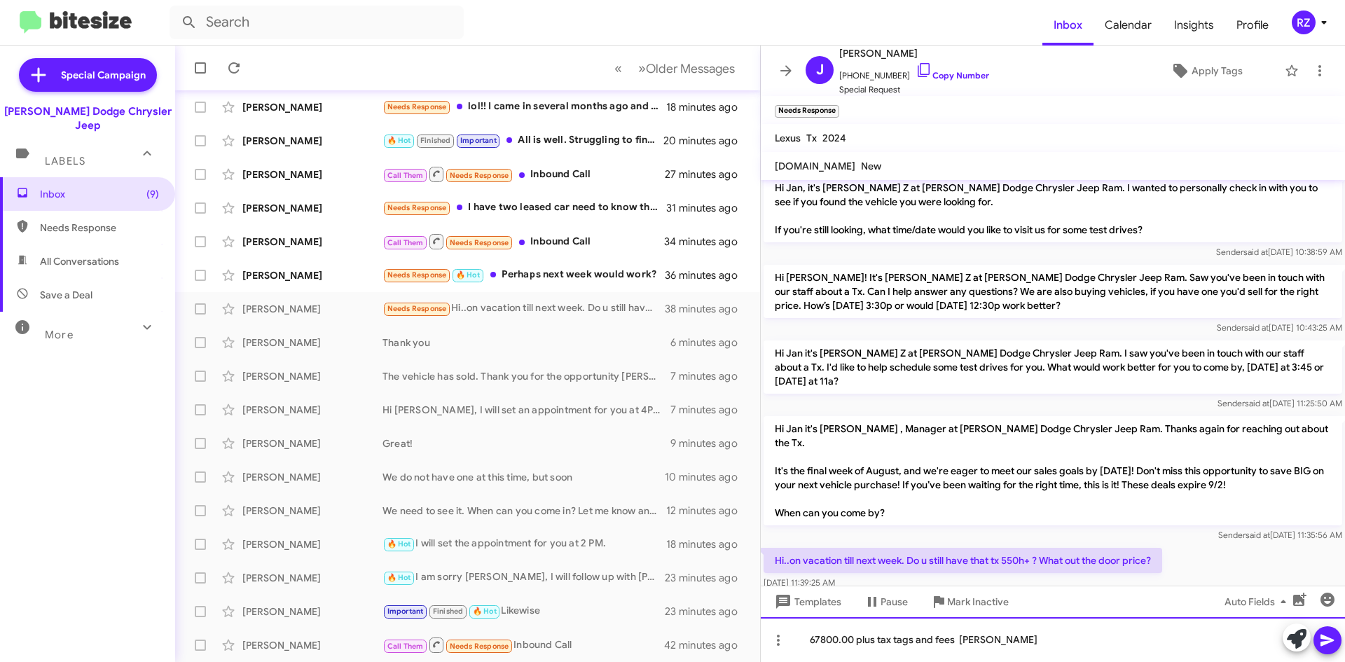
click at [806, 646] on div "67800.00 plus tax tags and fees [PERSON_NAME]" at bounding box center [1053, 639] width 584 height 45
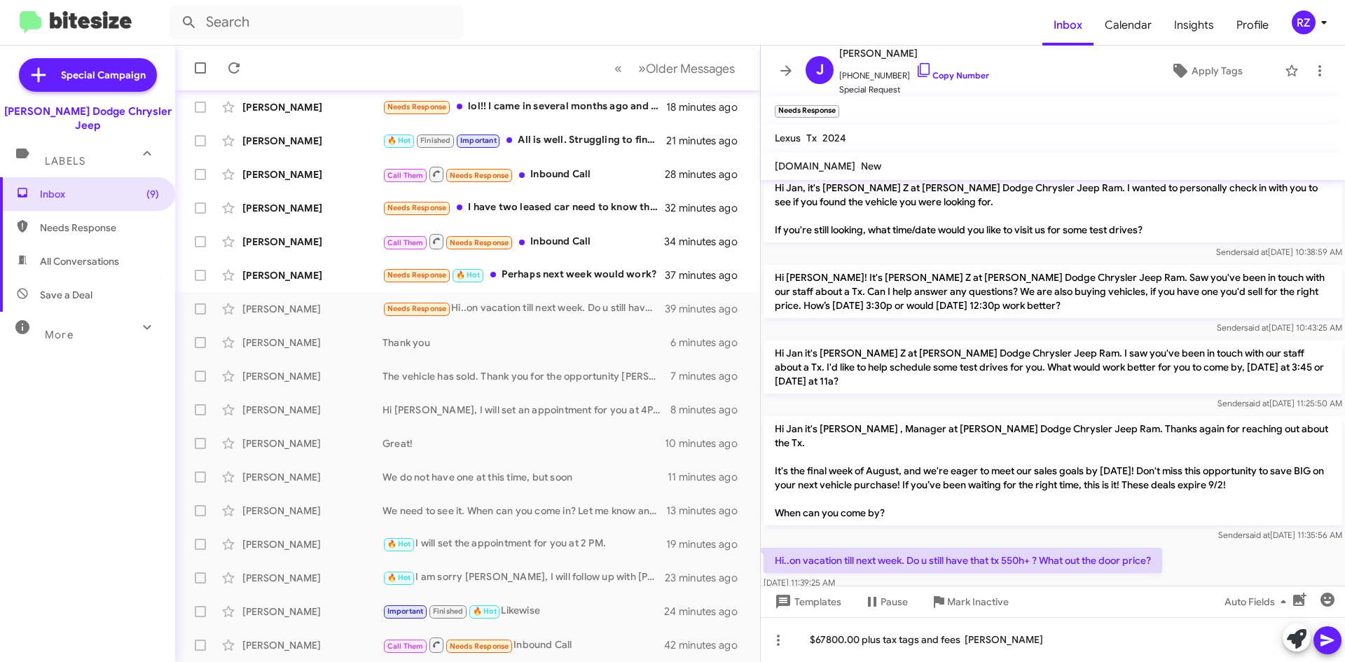
click at [1322, 642] on icon at bounding box center [1326, 641] width 13 height 12
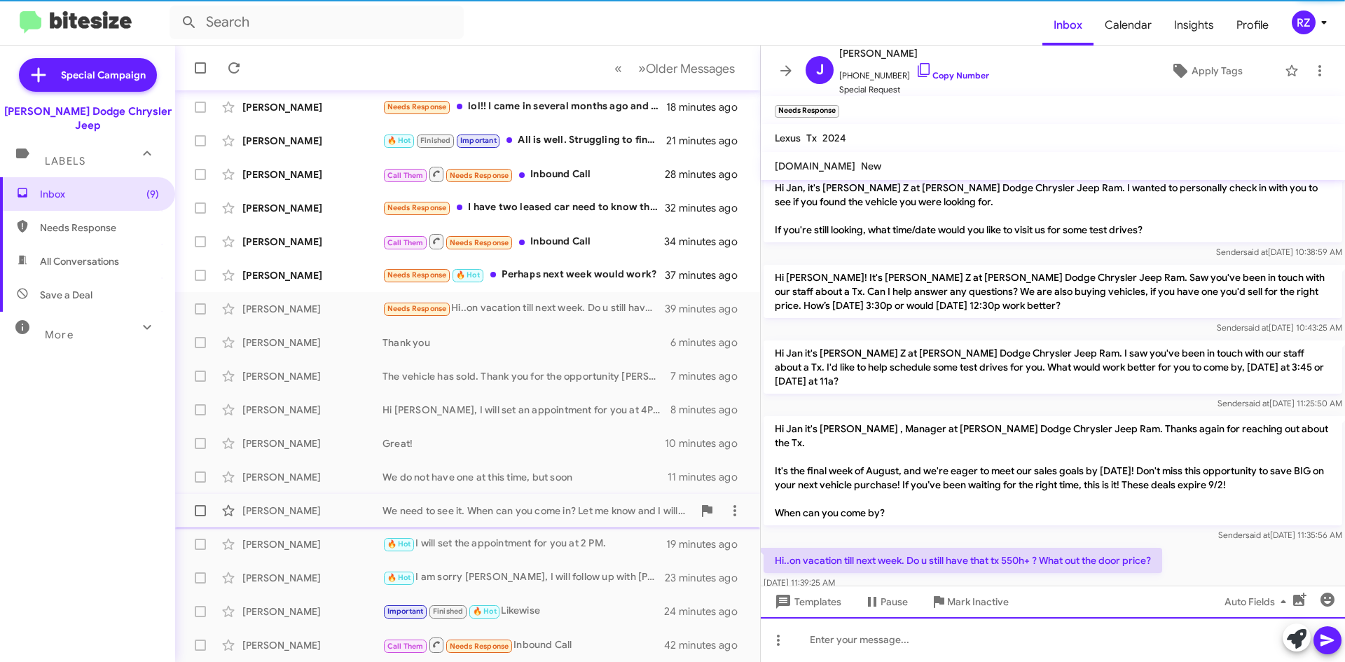
scroll to position [120, 0]
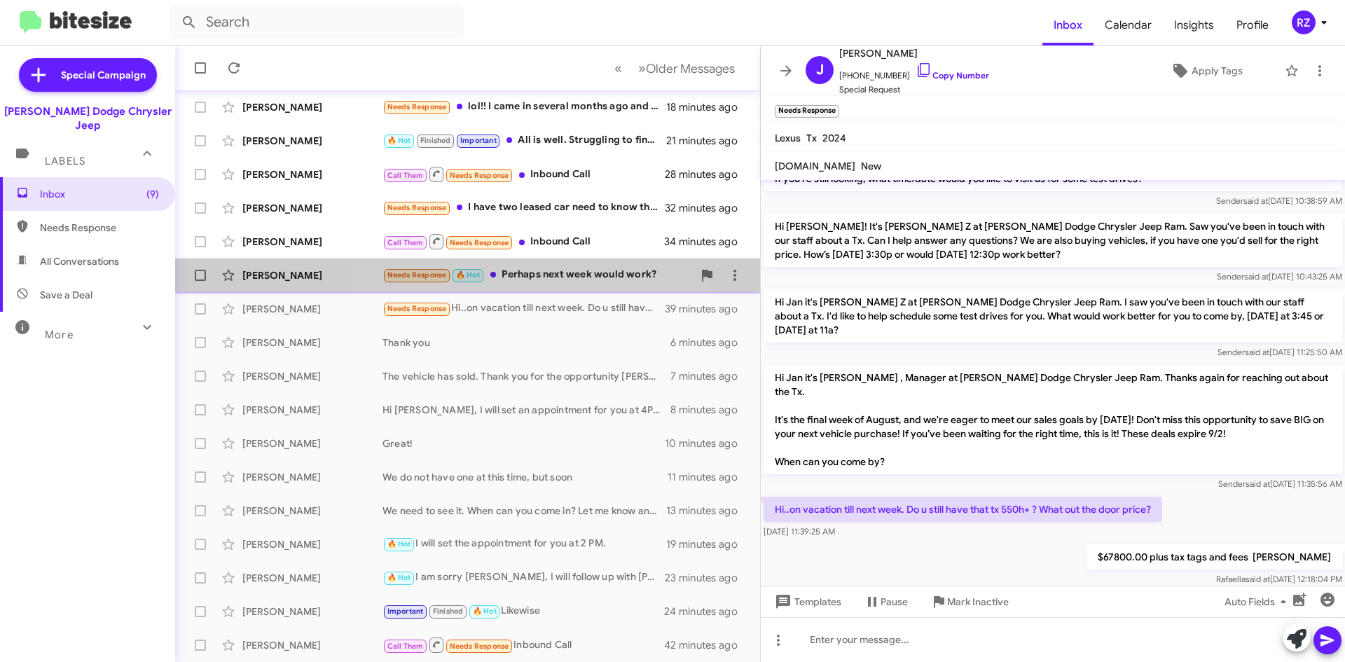
click at [531, 283] on div "Needs Response 🔥 Hot Perhaps next week would work?" at bounding box center [537, 275] width 310 height 16
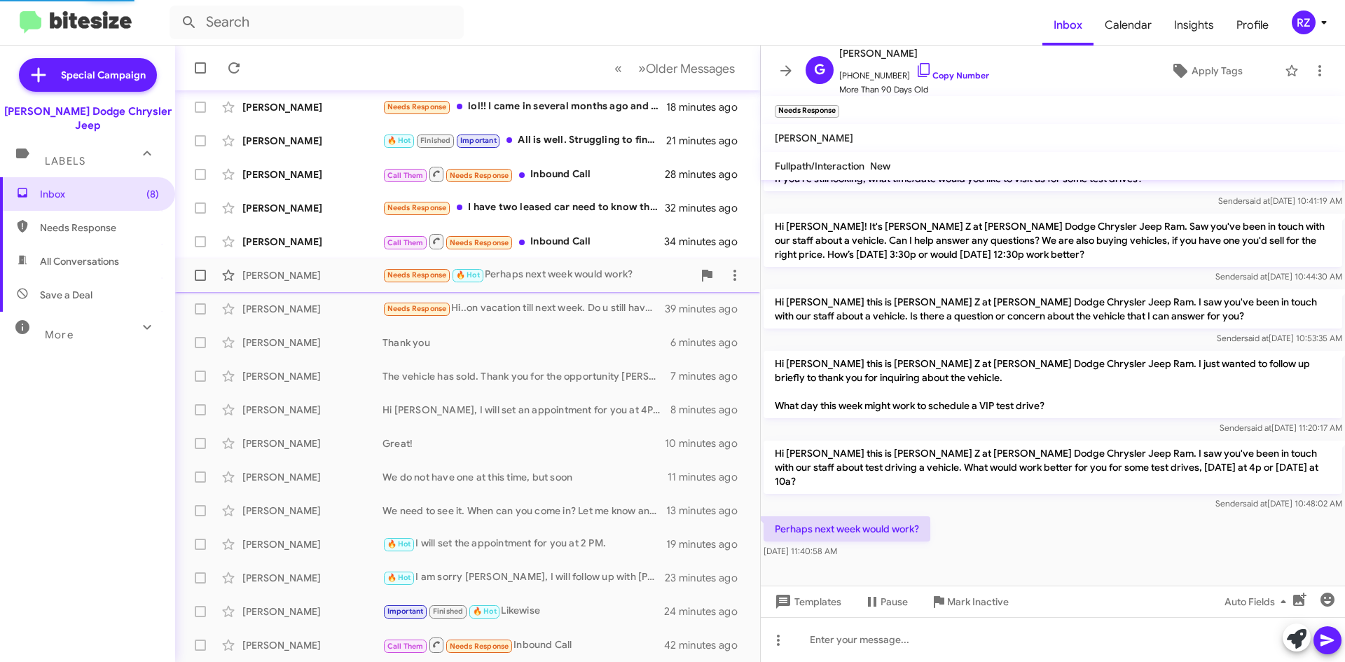
scroll to position [106, 0]
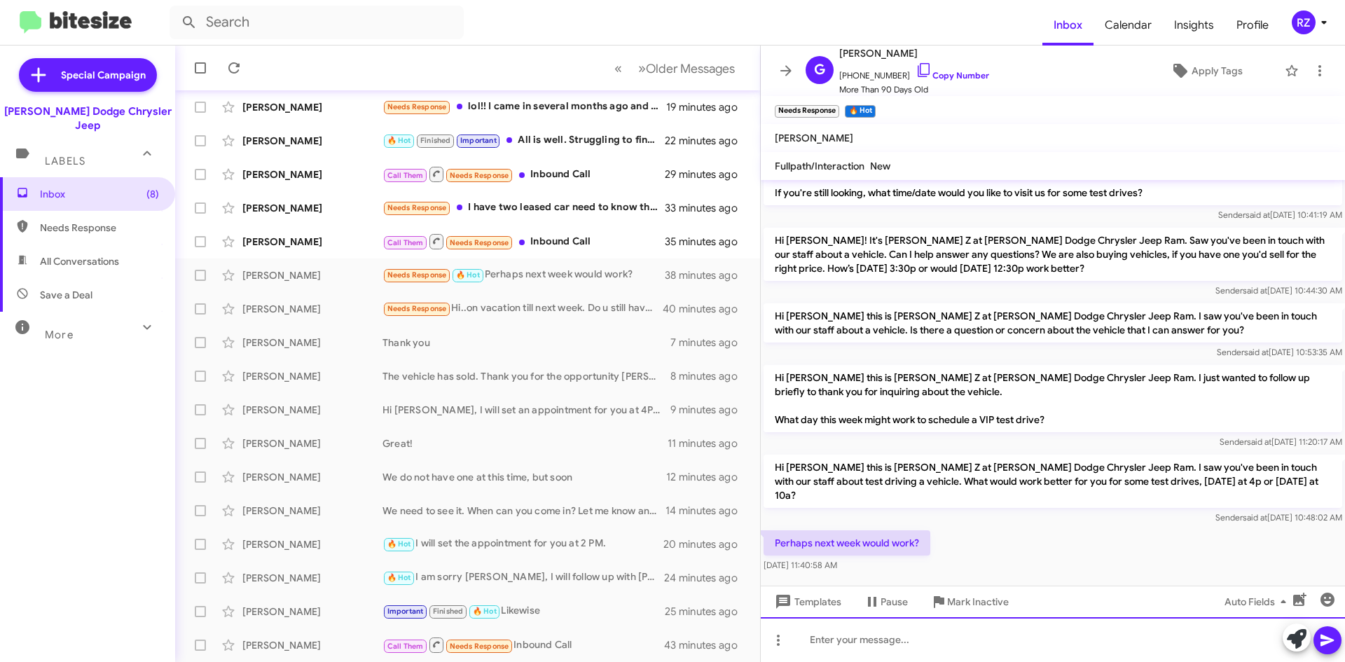
click at [816, 637] on div at bounding box center [1053, 639] width 584 height 45
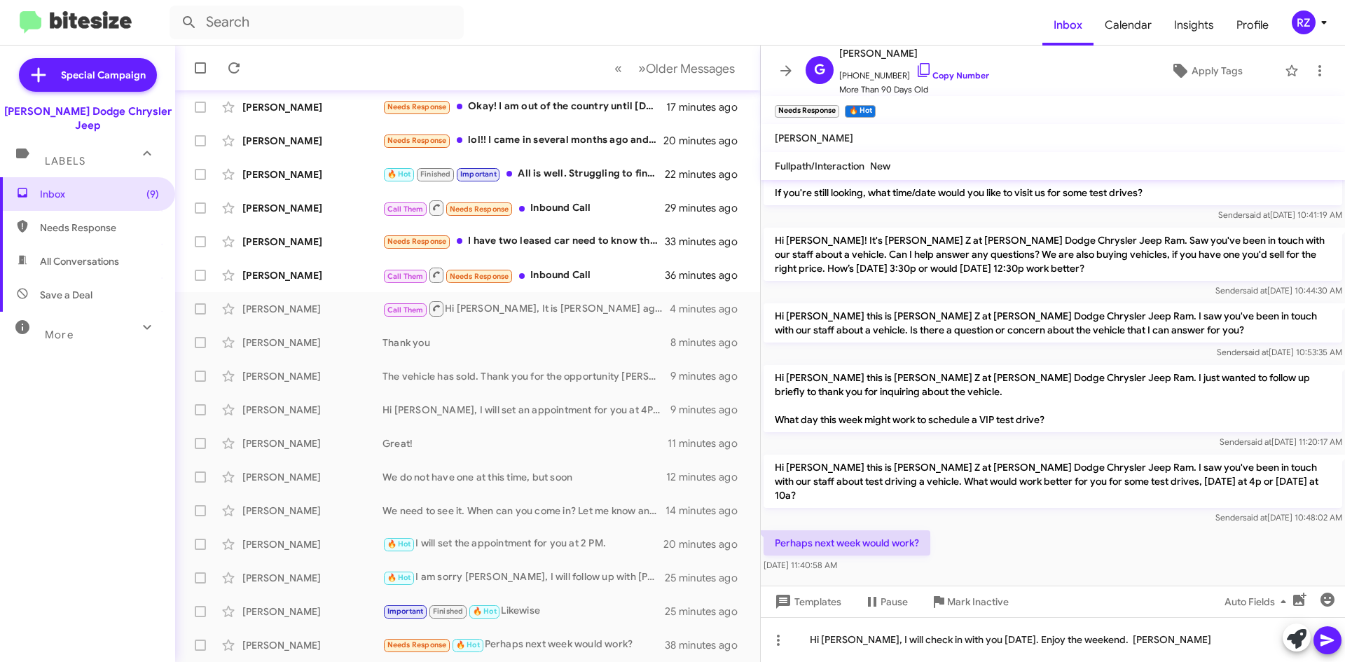
click at [1331, 637] on icon at bounding box center [1327, 640] width 17 height 17
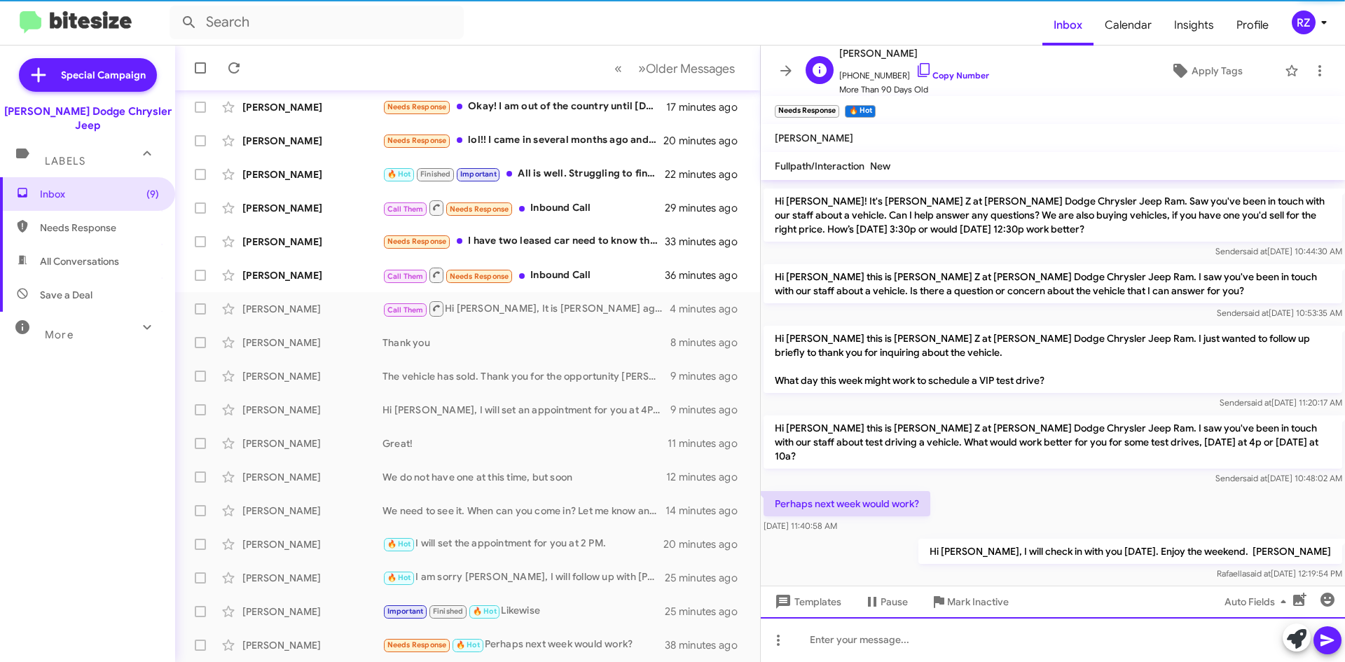
scroll to position [158, 0]
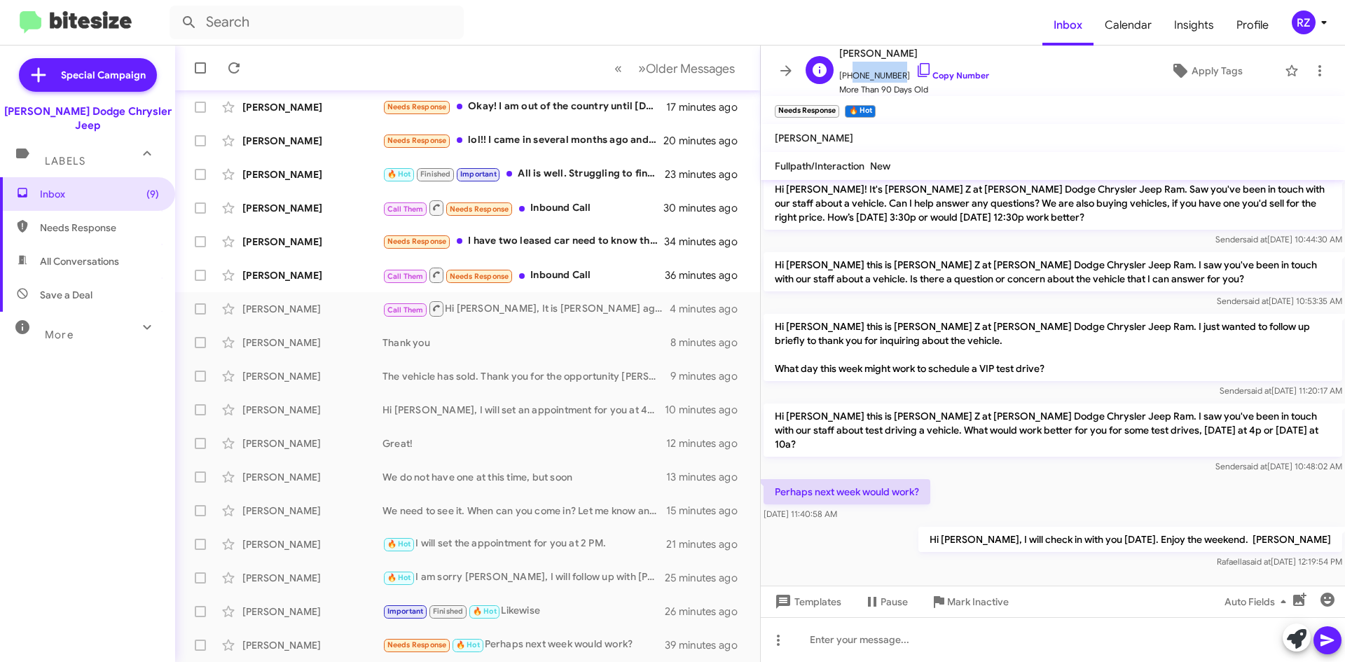
drag, startPoint x: 893, startPoint y: 75, endPoint x: 848, endPoint y: 72, distance: 44.9
click at [848, 72] on span "[PHONE_NUMBER] Copy Number" at bounding box center [914, 72] width 150 height 21
copy span "7189393200"
click at [536, 244] on div "Needs Response I have two leased car need to know the numbers I want to return …" at bounding box center [537, 241] width 310 height 16
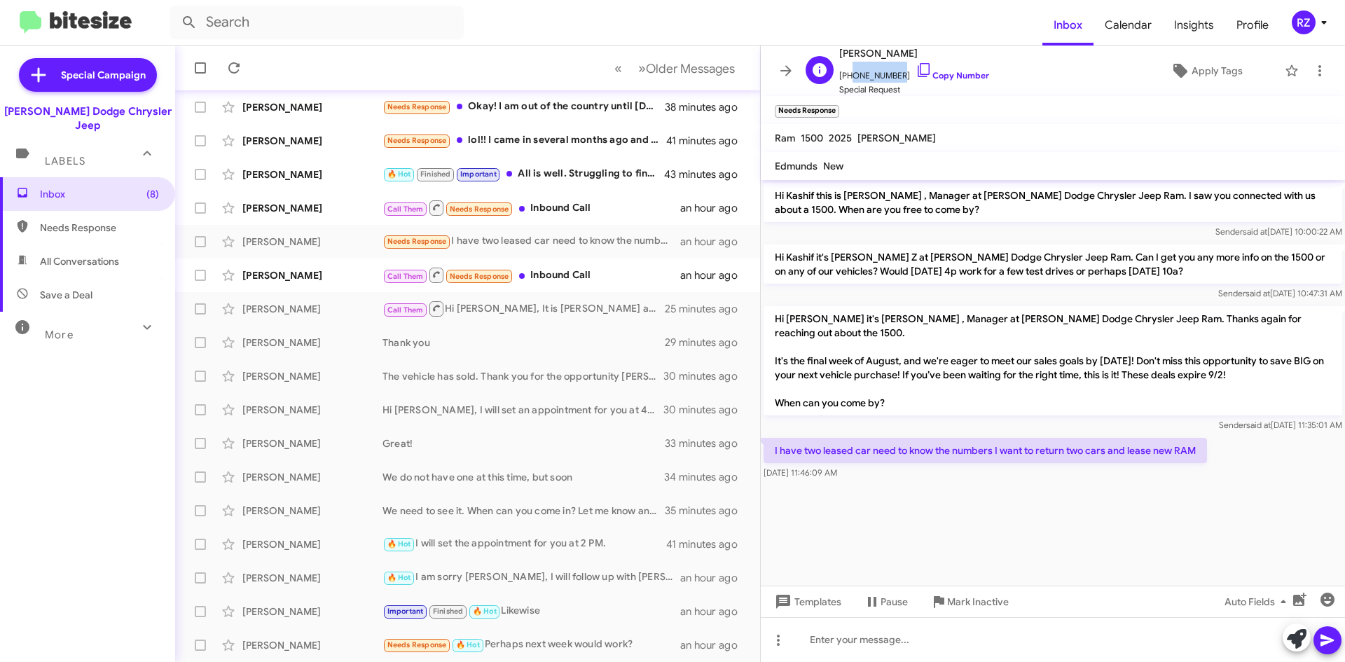
drag, startPoint x: 893, startPoint y: 75, endPoint x: 848, endPoint y: 82, distance: 45.4
click at [848, 82] on span "[PHONE_NUMBER] Copy Number" at bounding box center [914, 72] width 150 height 21
copy span "7326664809"
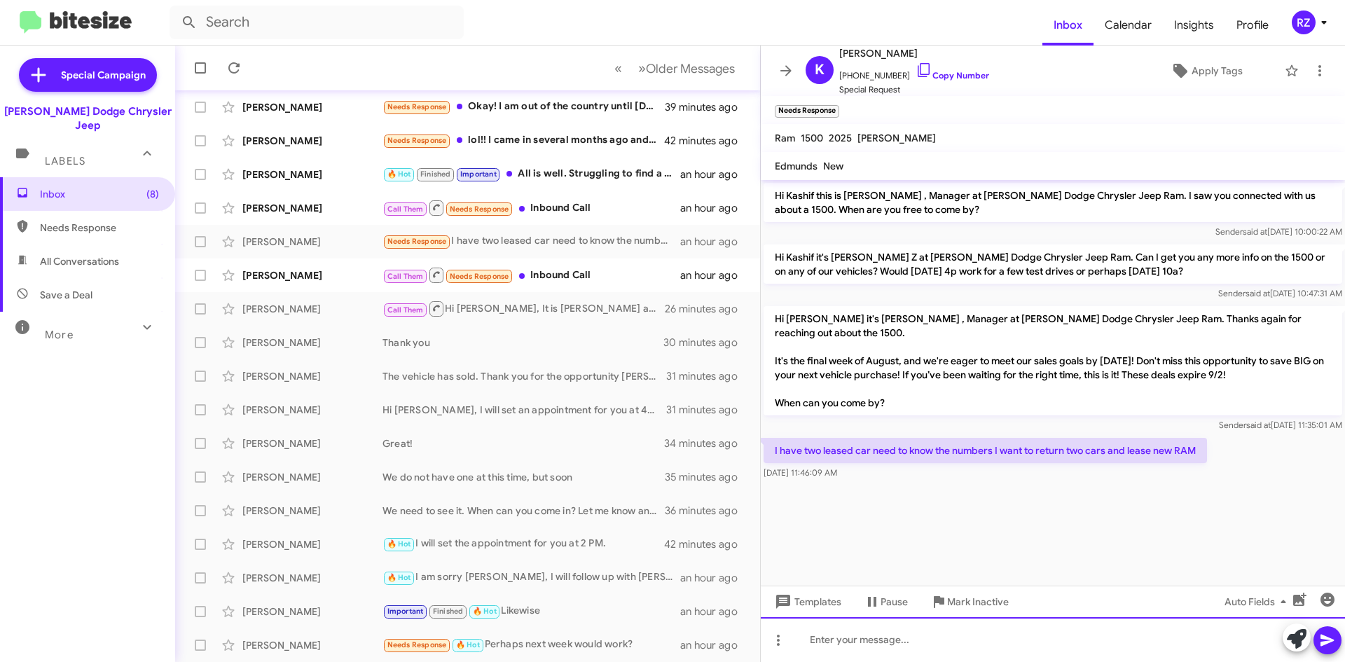
click at [847, 637] on div at bounding box center [1053, 639] width 584 height 45
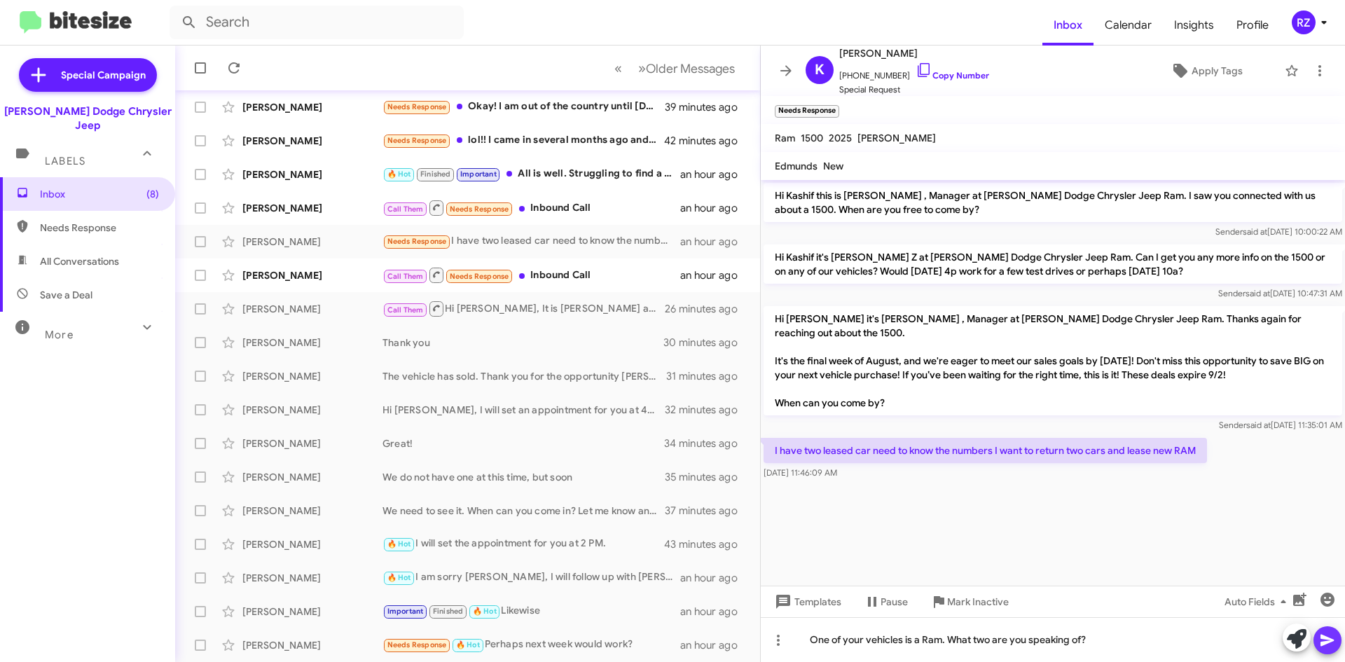
click at [1333, 638] on icon at bounding box center [1327, 640] width 17 height 17
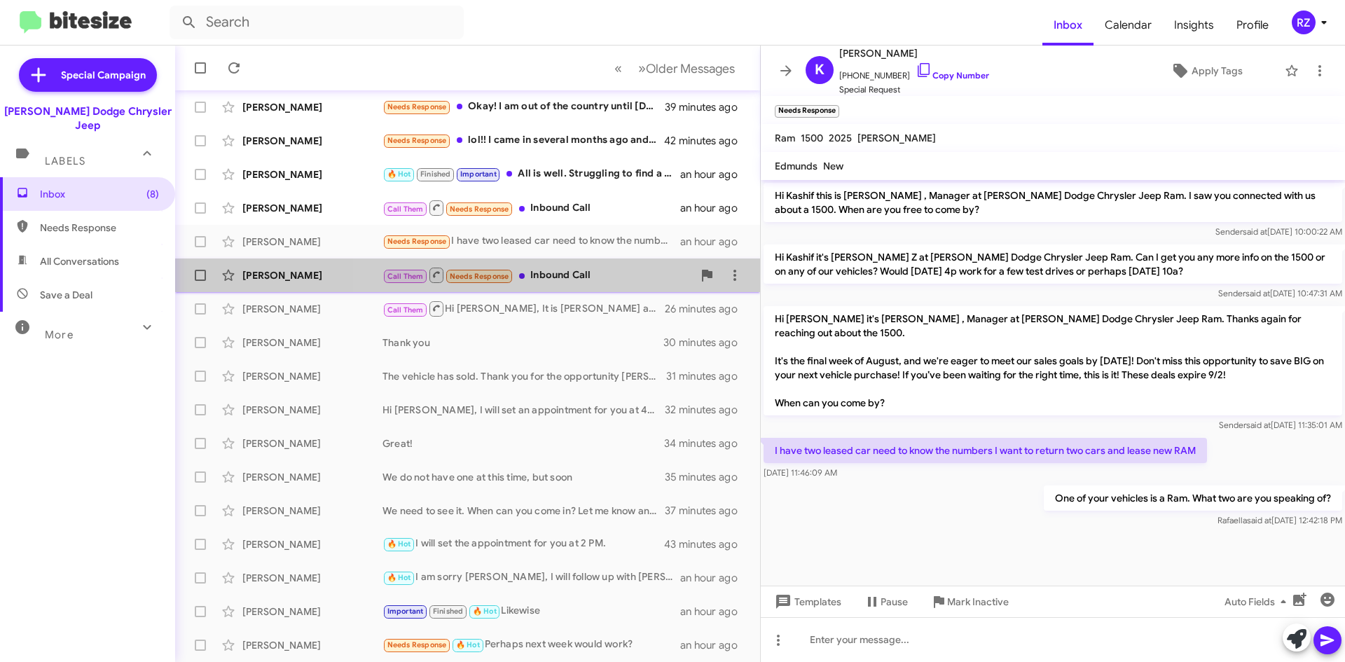
click at [628, 277] on div "Call Them Needs Response Inbound Call" at bounding box center [537, 275] width 310 height 18
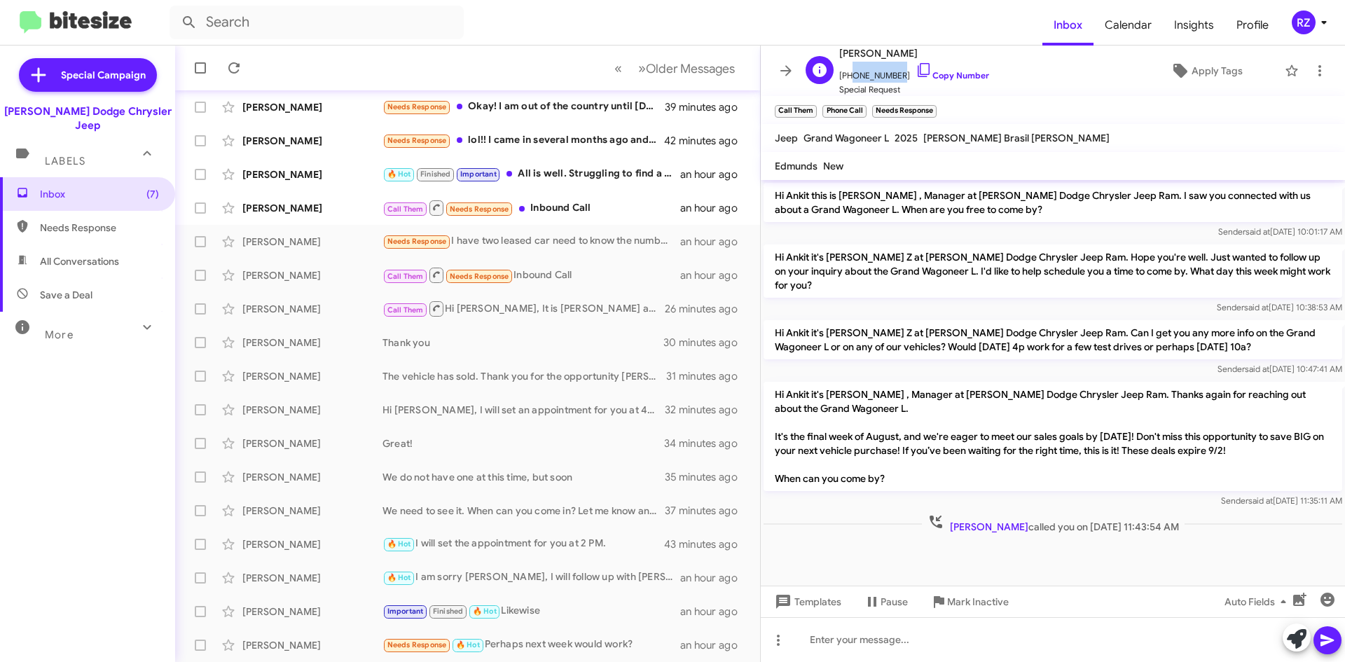
drag, startPoint x: 891, startPoint y: 76, endPoint x: 849, endPoint y: 74, distance: 42.1
click at [849, 74] on span "[PHONE_NUMBER] Copy Number" at bounding box center [914, 72] width 150 height 21
copy span "2019330122"
click at [635, 213] on div "Call Them Needs Response Inbound Call" at bounding box center [537, 208] width 310 height 18
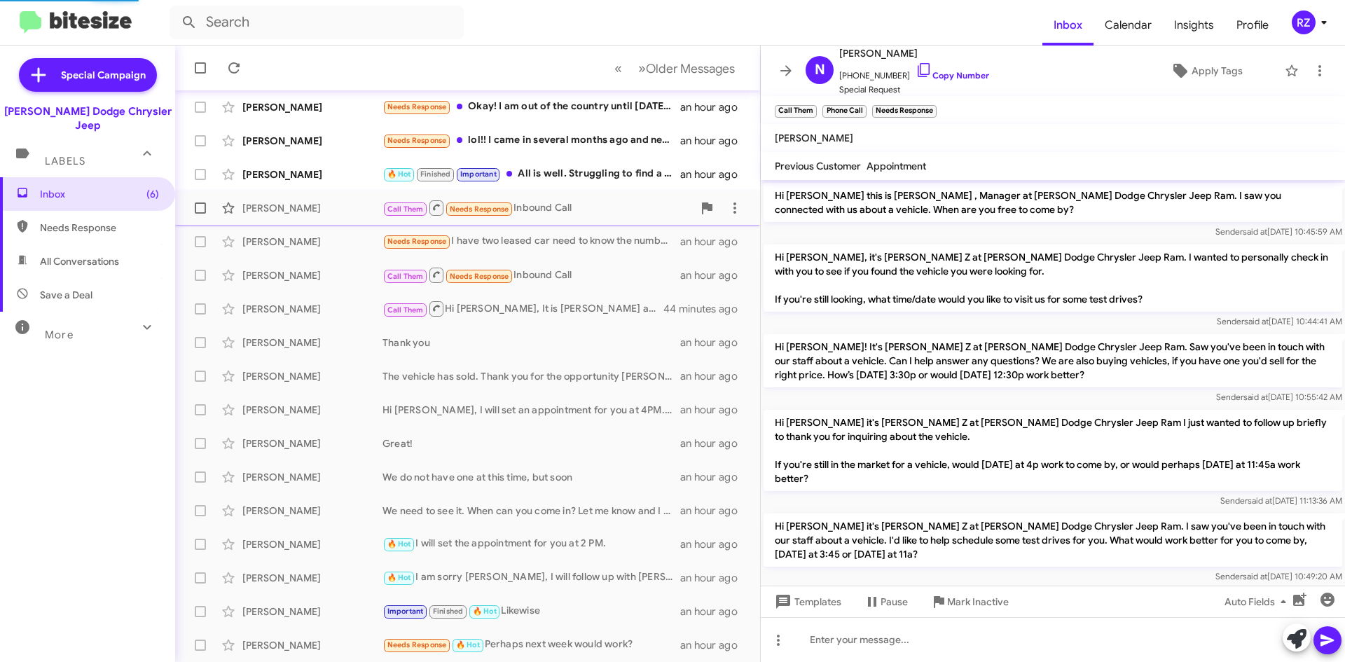
scroll to position [155, 0]
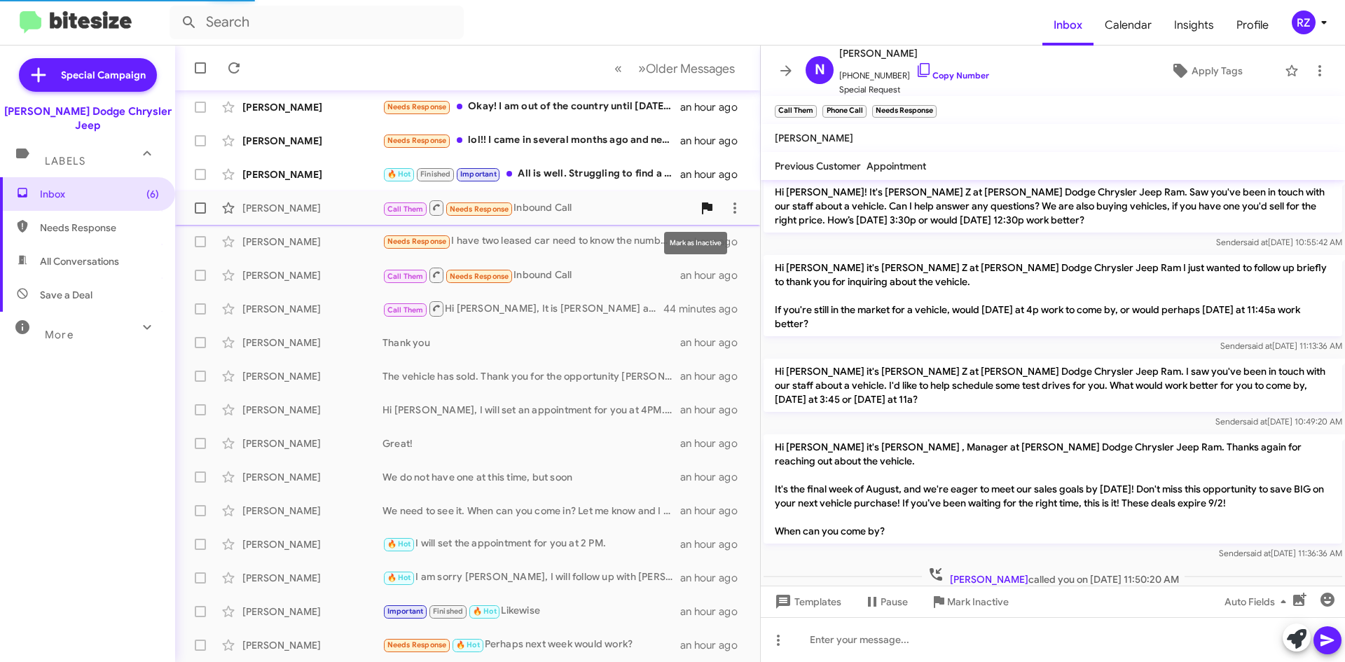
click at [702, 205] on icon at bounding box center [707, 208] width 11 height 12
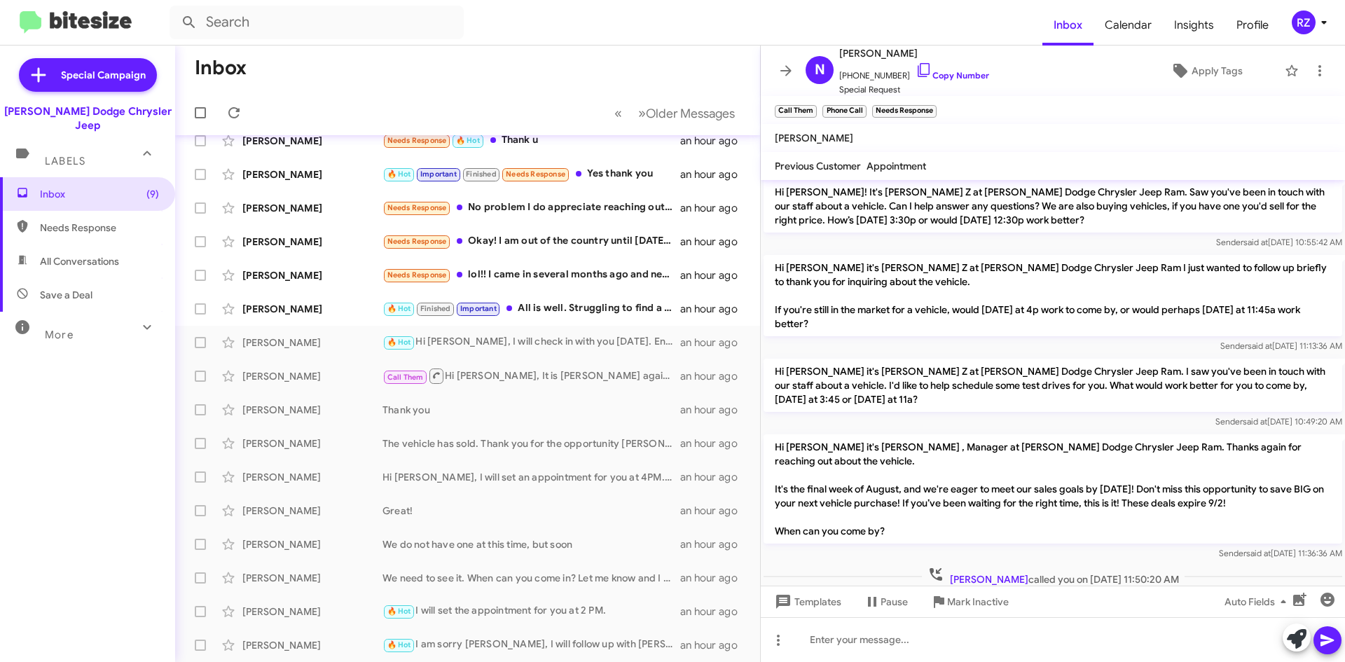
scroll to position [151, 0]
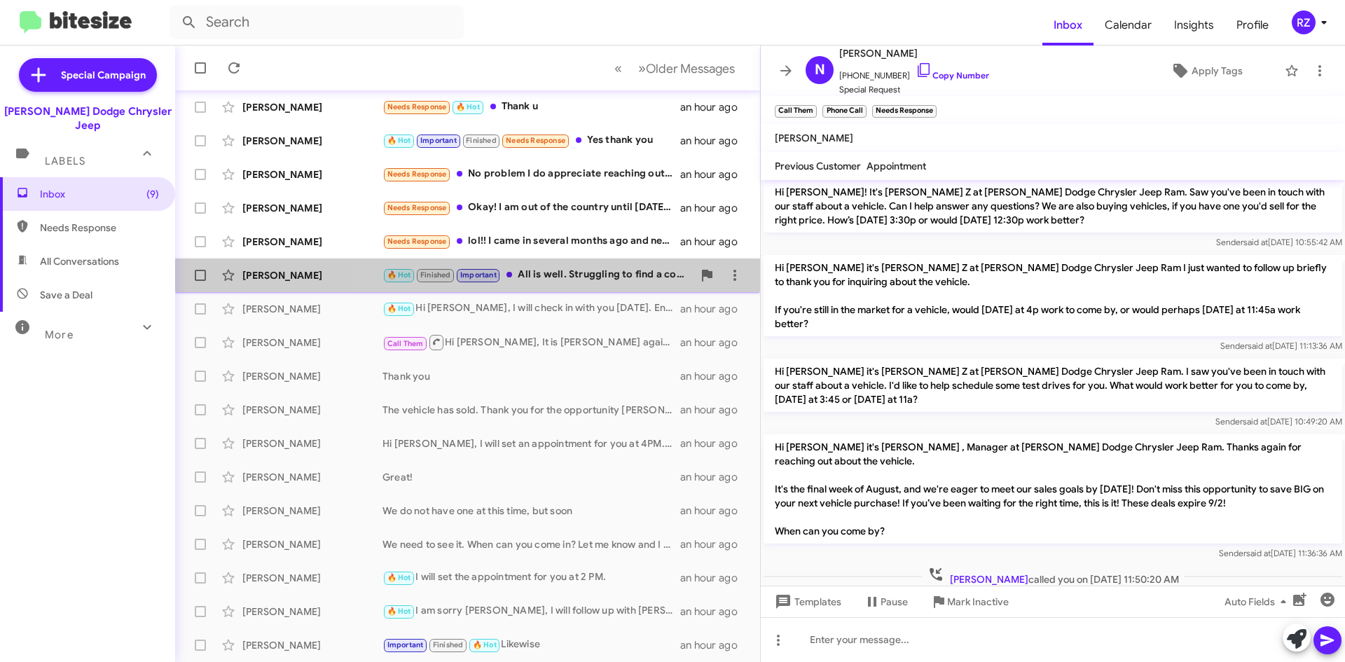
click at [558, 279] on div "🔥 Hot Finished Important All is well. Struggling to find a co signer because I …" at bounding box center [537, 275] width 310 height 16
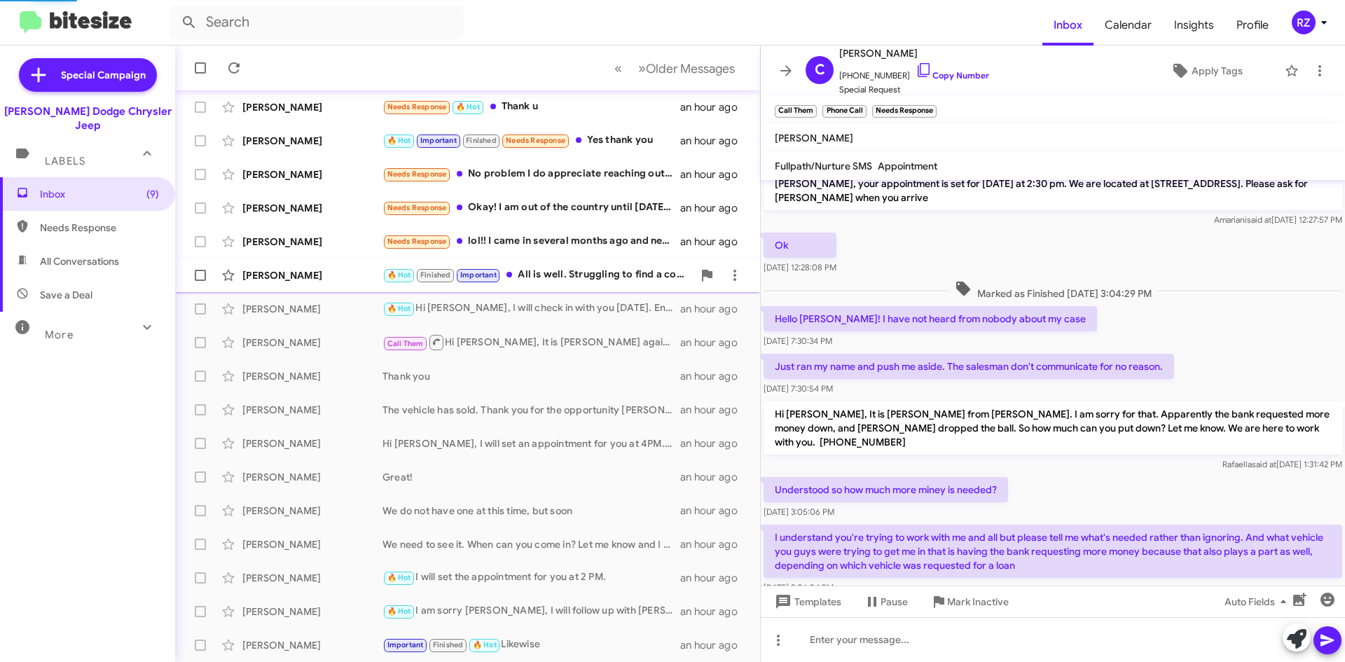
scroll to position [749, 0]
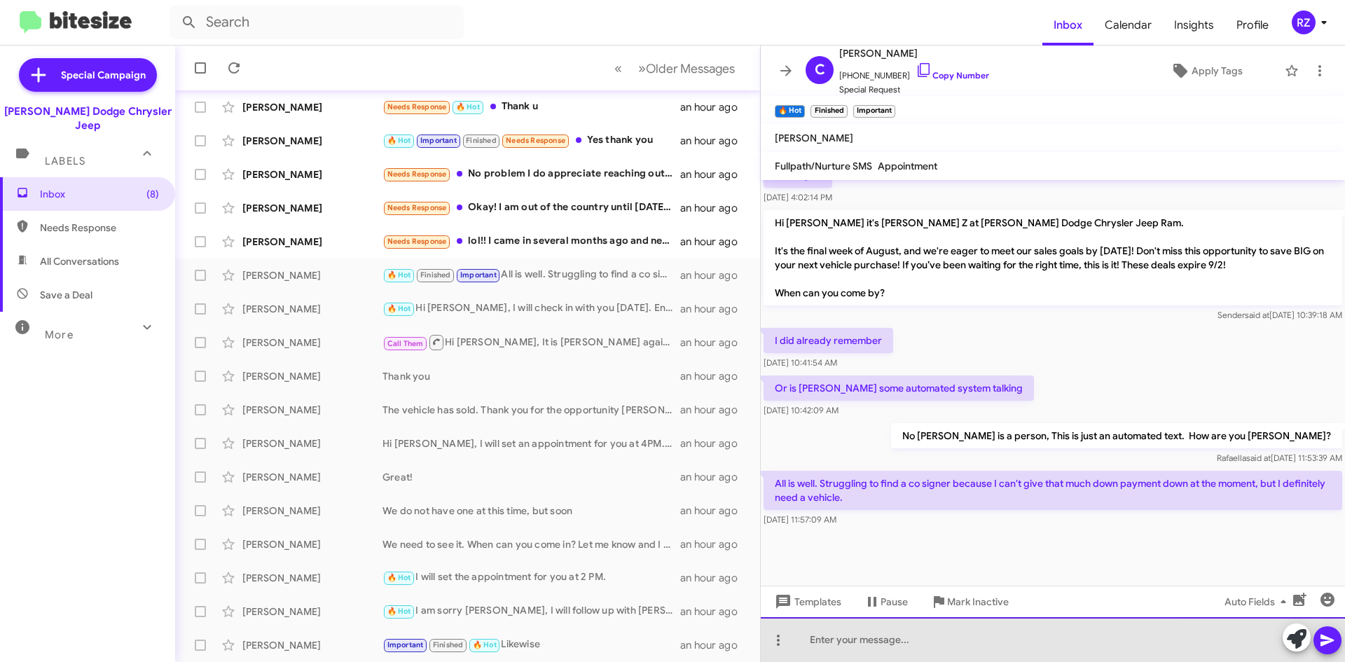
click at [819, 642] on div at bounding box center [1053, 639] width 584 height 45
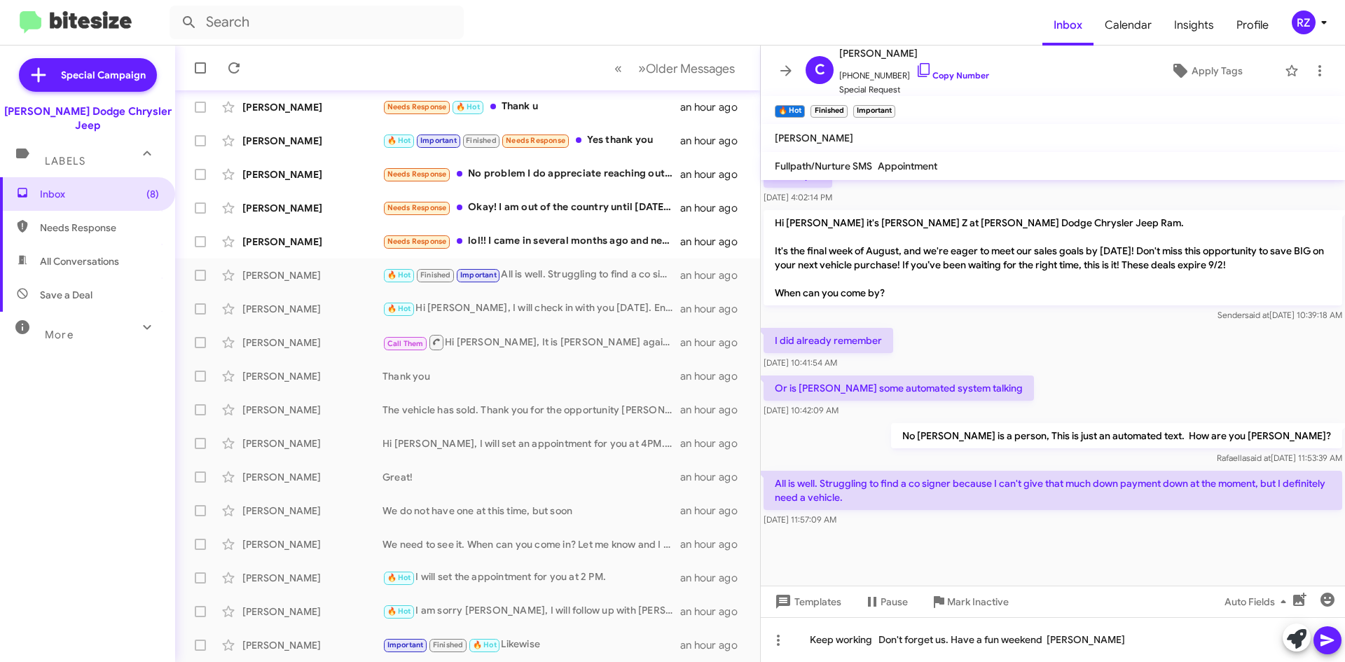
click at [1318, 642] on button at bounding box center [1327, 640] width 28 height 28
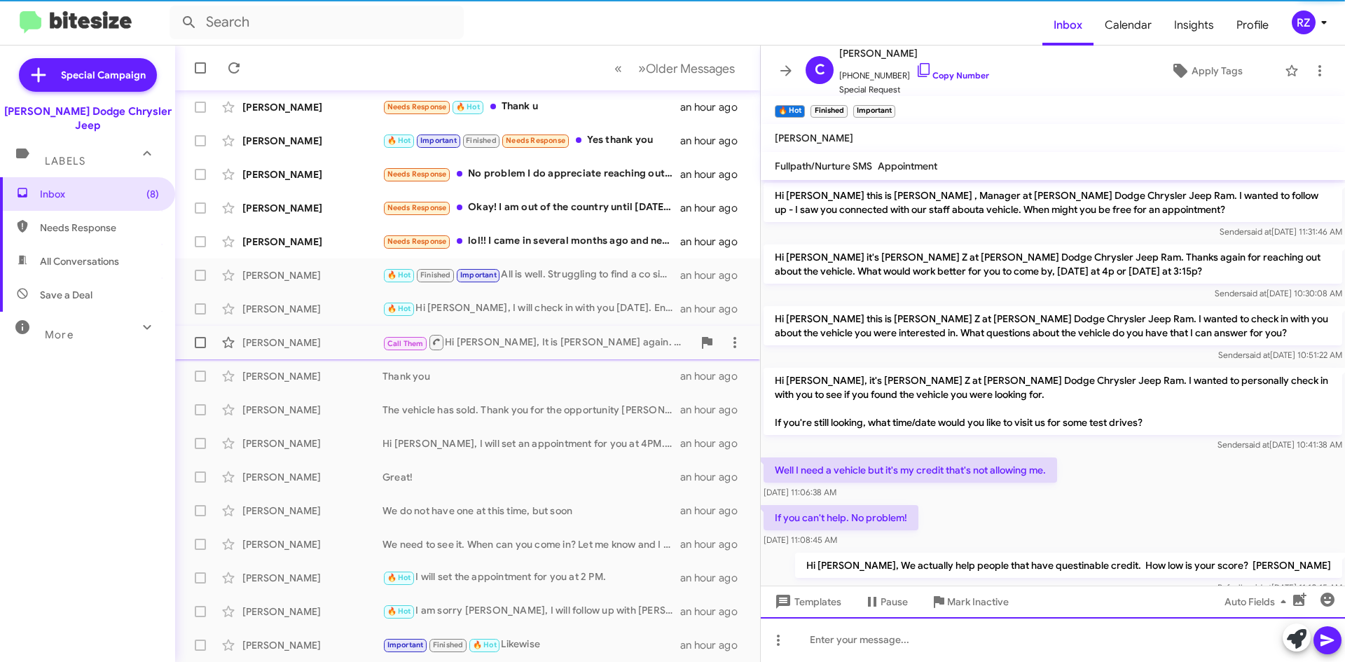
scroll to position [70, 0]
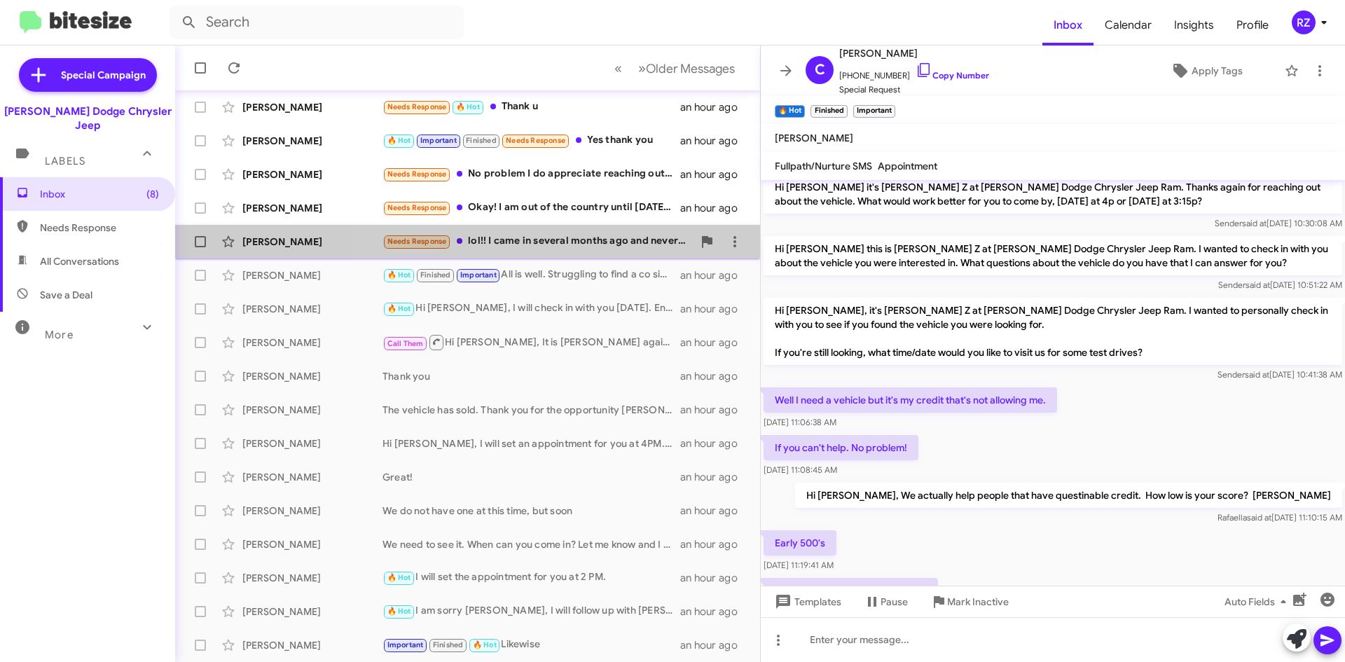
click at [560, 247] on div "Needs Response lol!! I came in several months ago and never even got a call bac…" at bounding box center [537, 241] width 310 height 16
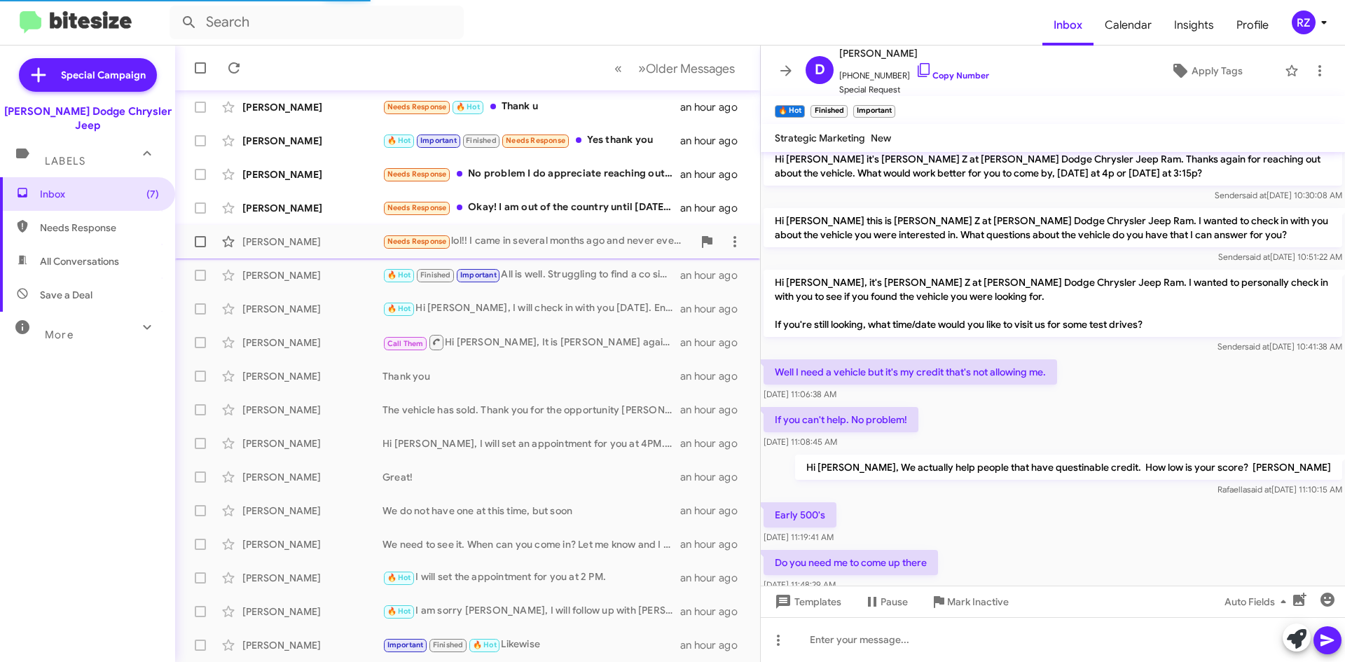
scroll to position [162, 0]
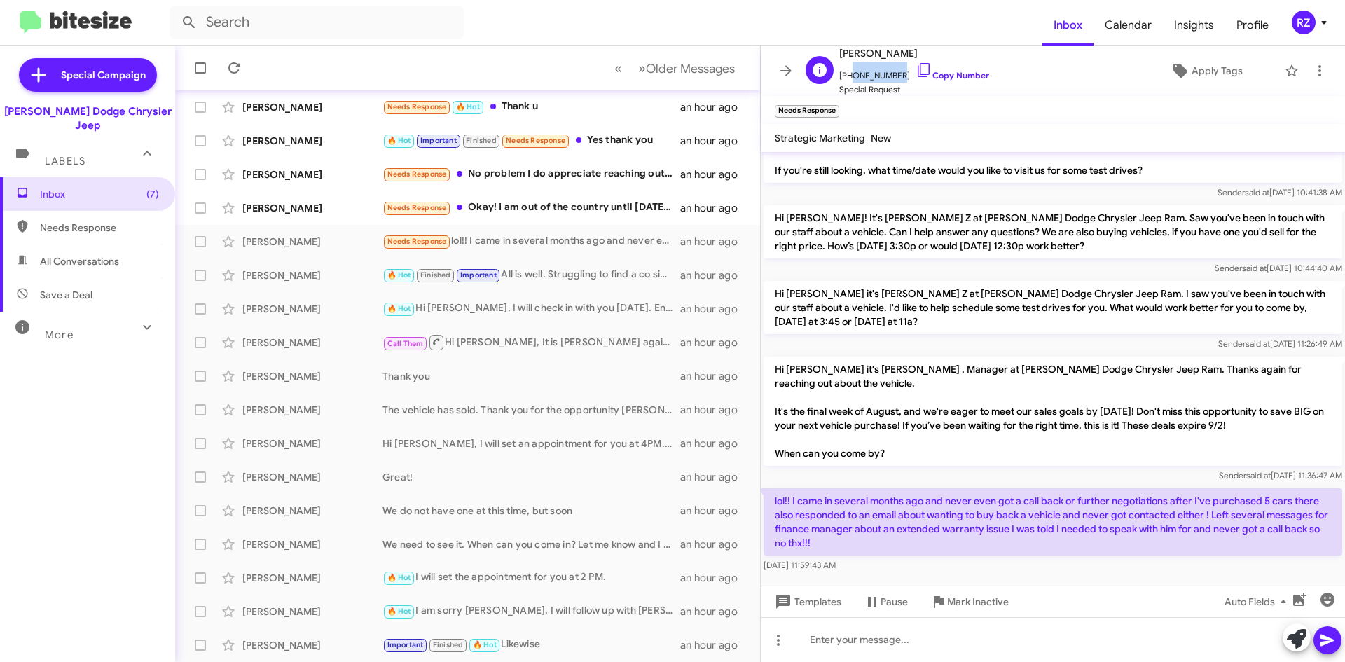
drag, startPoint x: 890, startPoint y: 74, endPoint x: 849, endPoint y: 74, distance: 41.3
click at [849, 74] on span "[PHONE_NUMBER] Copy Number" at bounding box center [914, 72] width 150 height 21
copy span "9737148987"
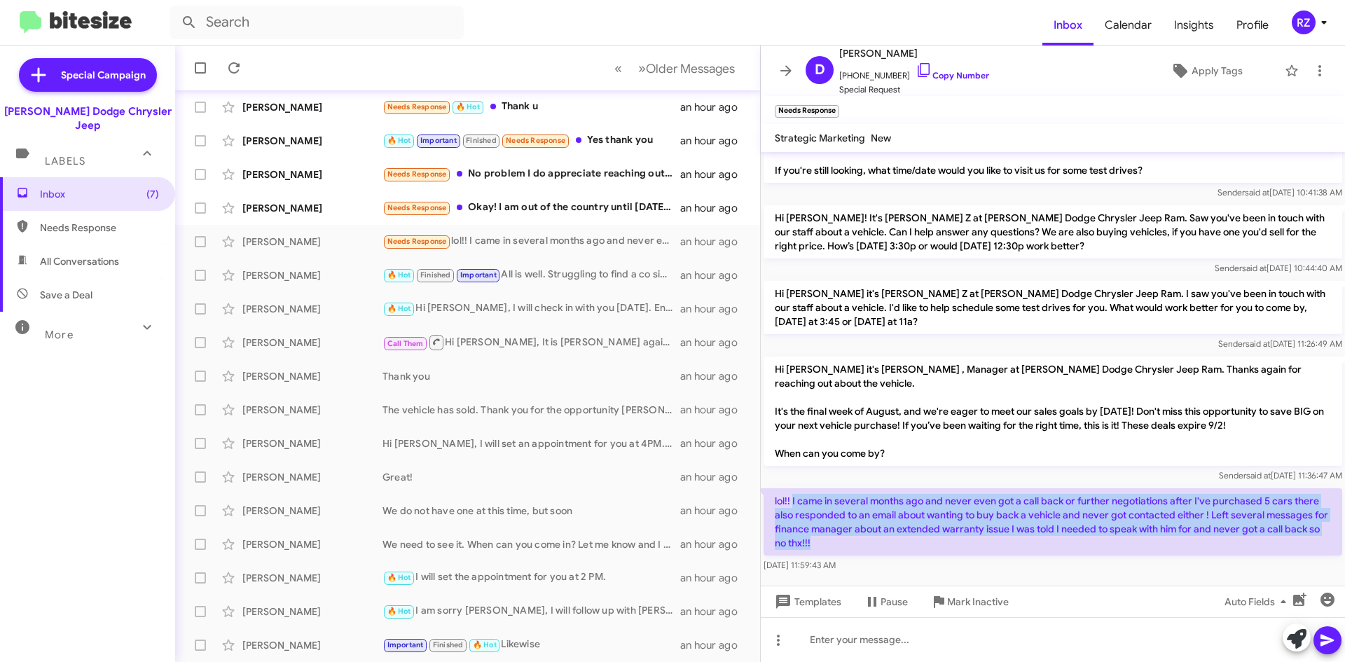
drag, startPoint x: 867, startPoint y: 534, endPoint x: 793, endPoint y: 482, distance: 90.5
click at [793, 488] on p "lol!! I came in several months ago and never even got a call back or further ne…" at bounding box center [1052, 521] width 579 height 67
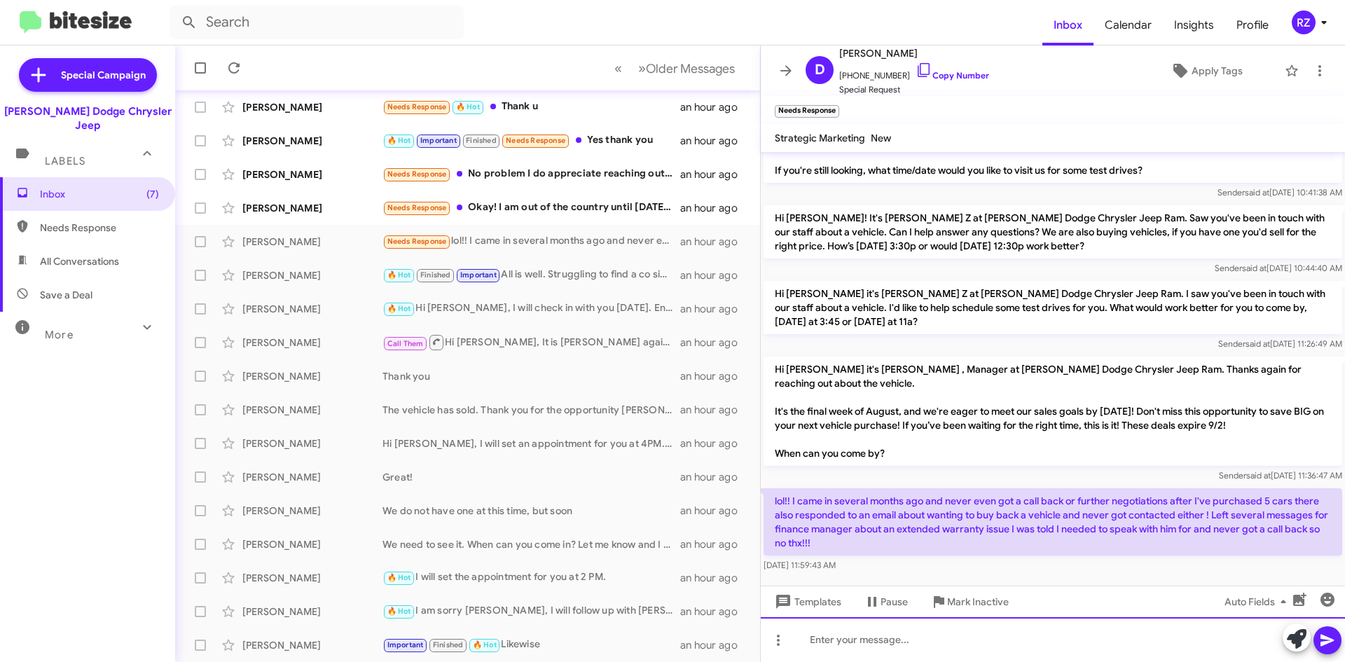
click at [828, 642] on div at bounding box center [1053, 639] width 584 height 45
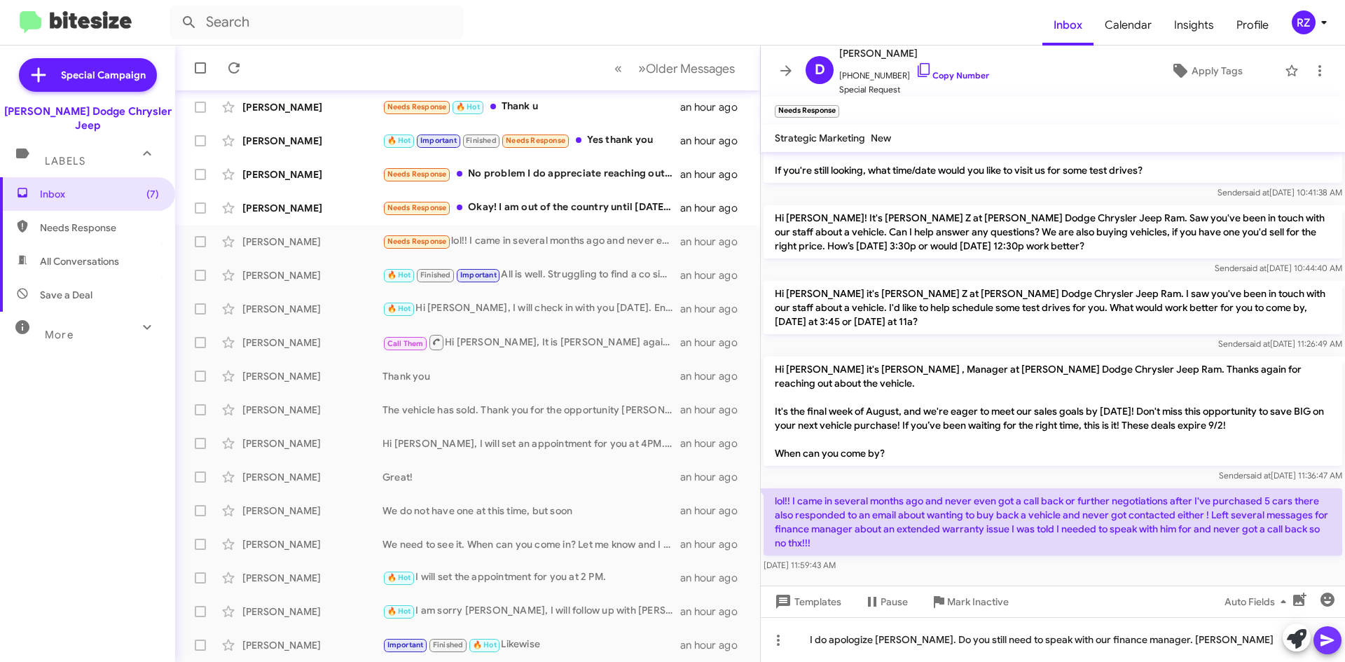
click at [1322, 635] on icon at bounding box center [1326, 641] width 13 height 12
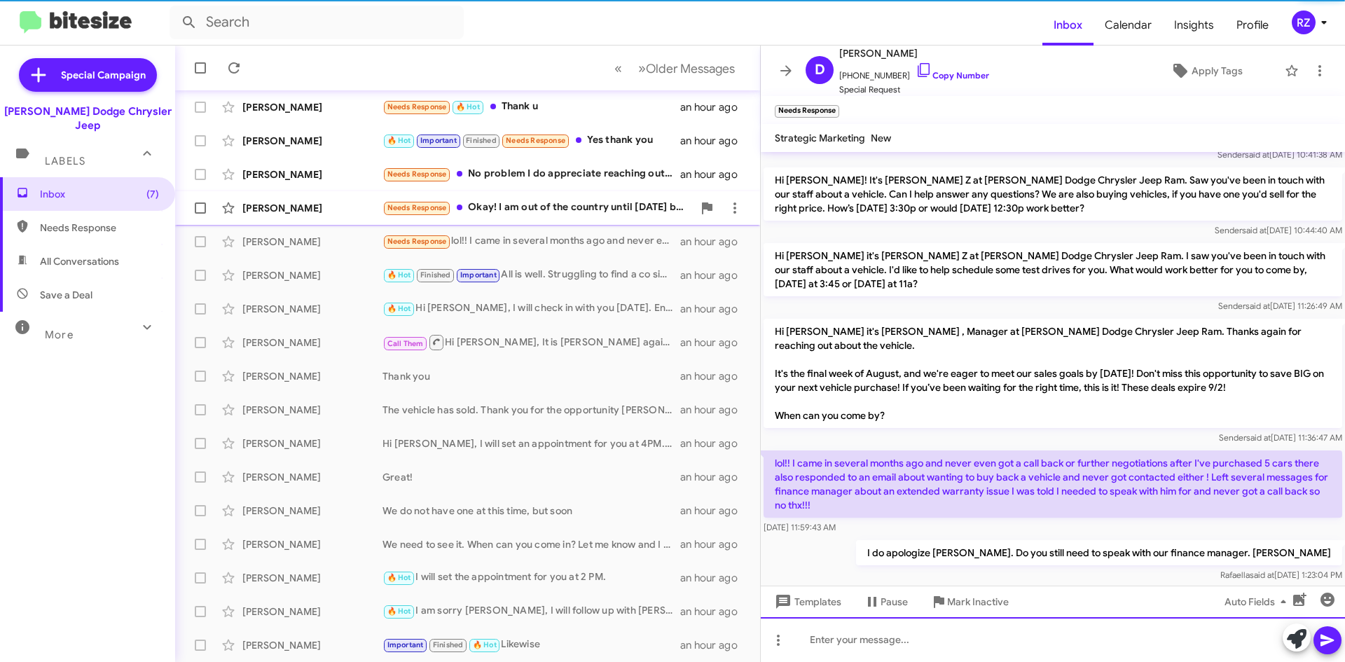
scroll to position [214, 0]
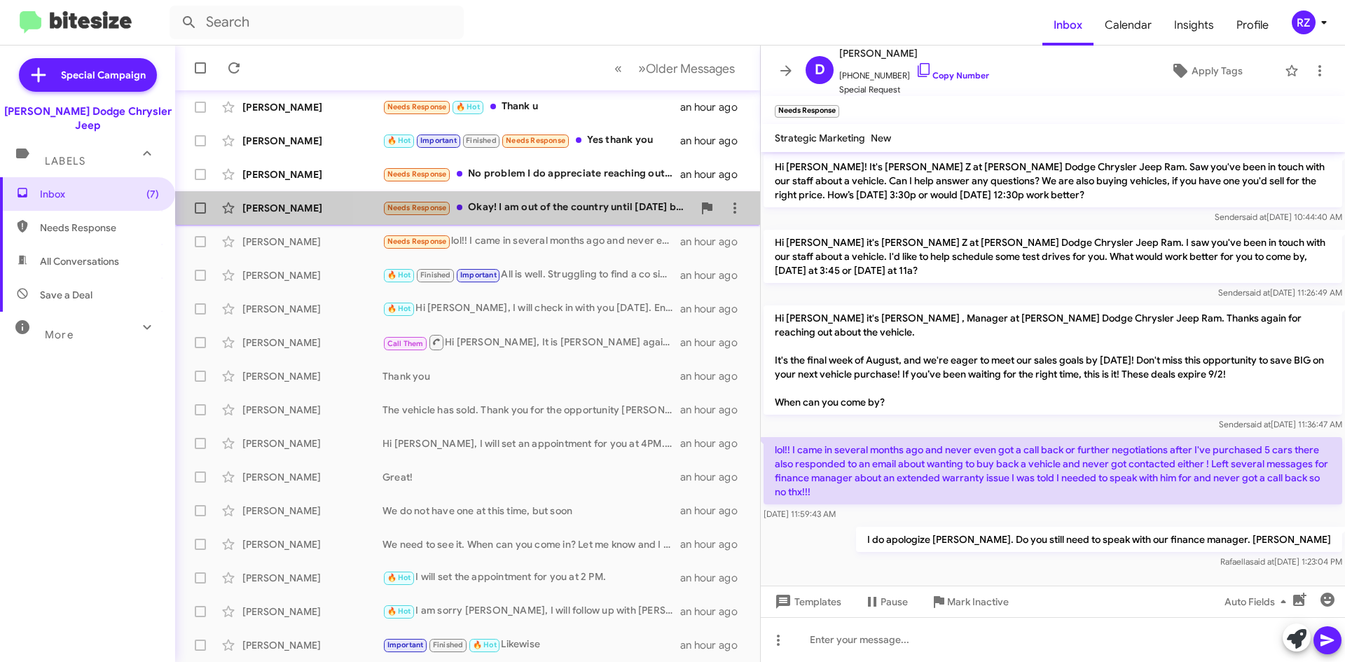
click at [549, 200] on div "Needs Response Okay! I am out of the country until [DATE] but I can send the in…" at bounding box center [537, 208] width 310 height 16
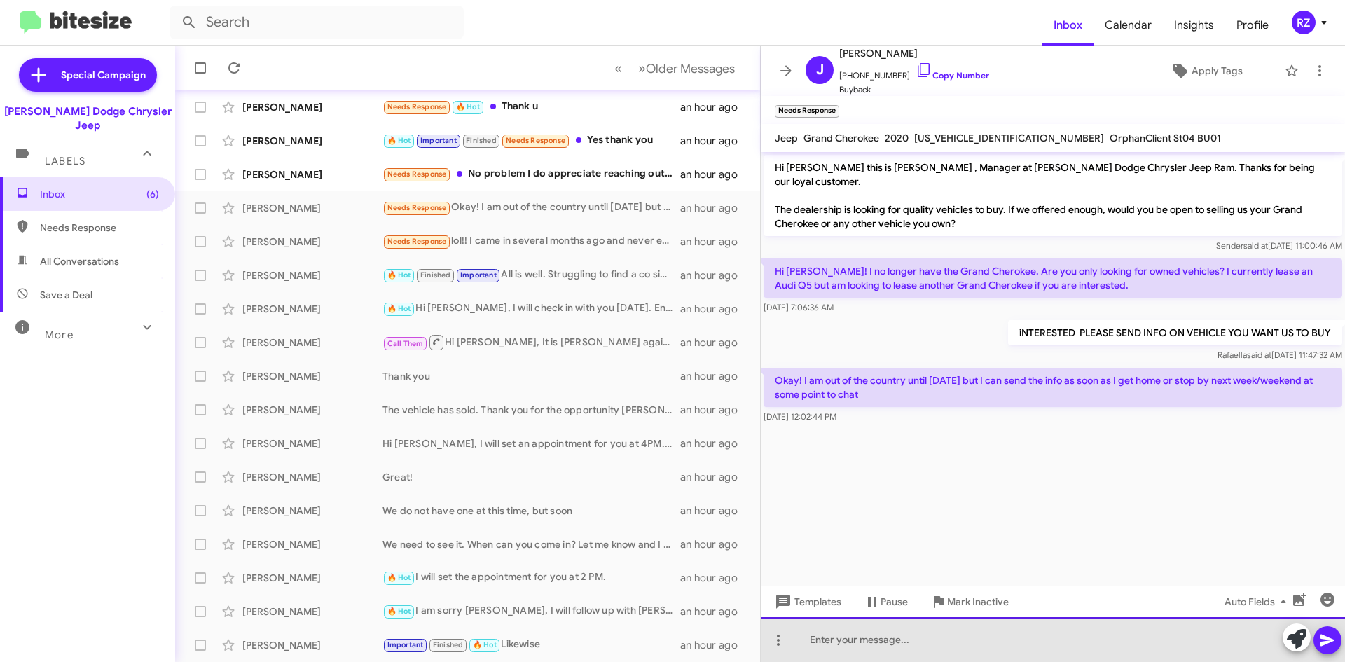
click at [823, 639] on div at bounding box center [1053, 639] width 584 height 45
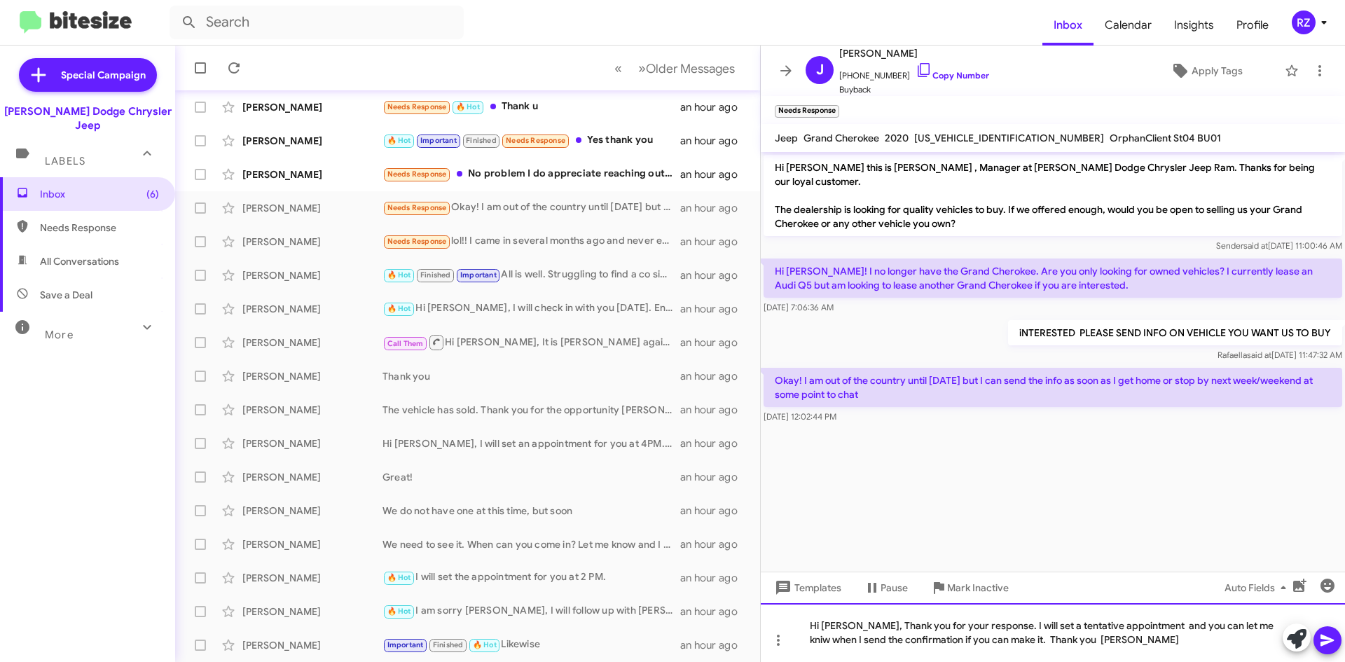
click at [1245, 625] on div "Hi [PERSON_NAME], Thank you for your response. I will set a tentative appointme…" at bounding box center [1053, 632] width 584 height 59
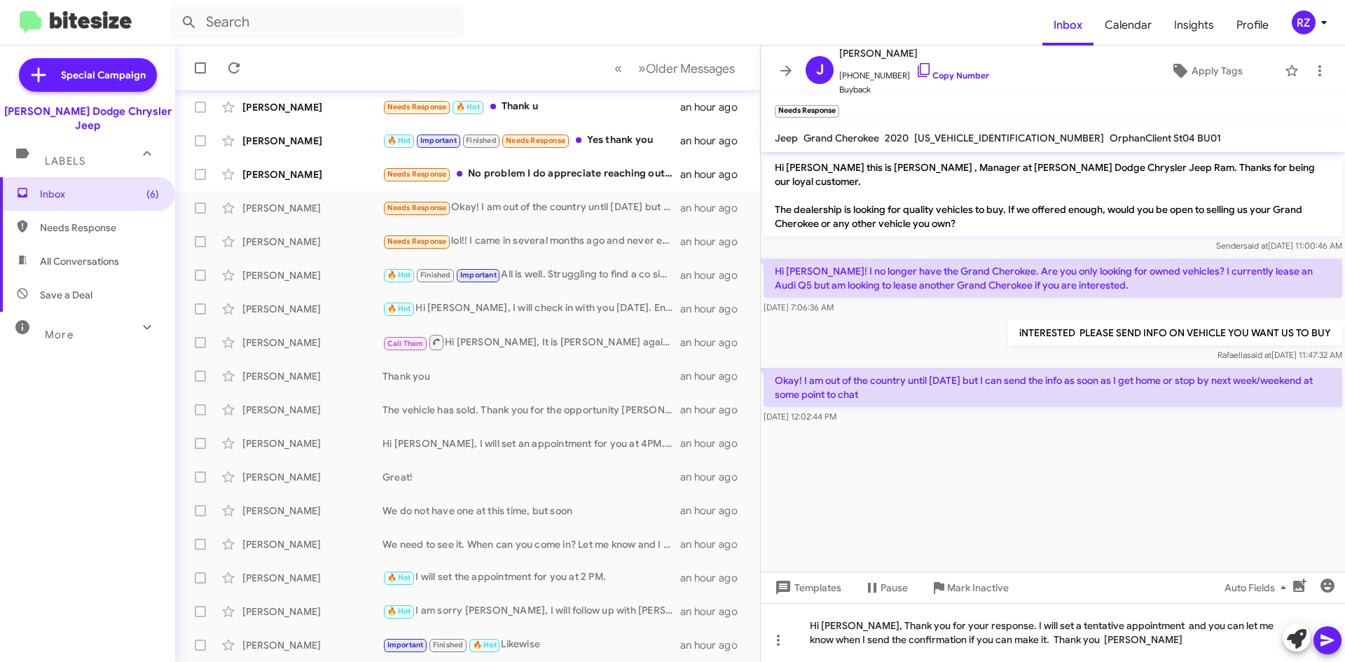
click at [1330, 637] on icon at bounding box center [1327, 640] width 17 height 17
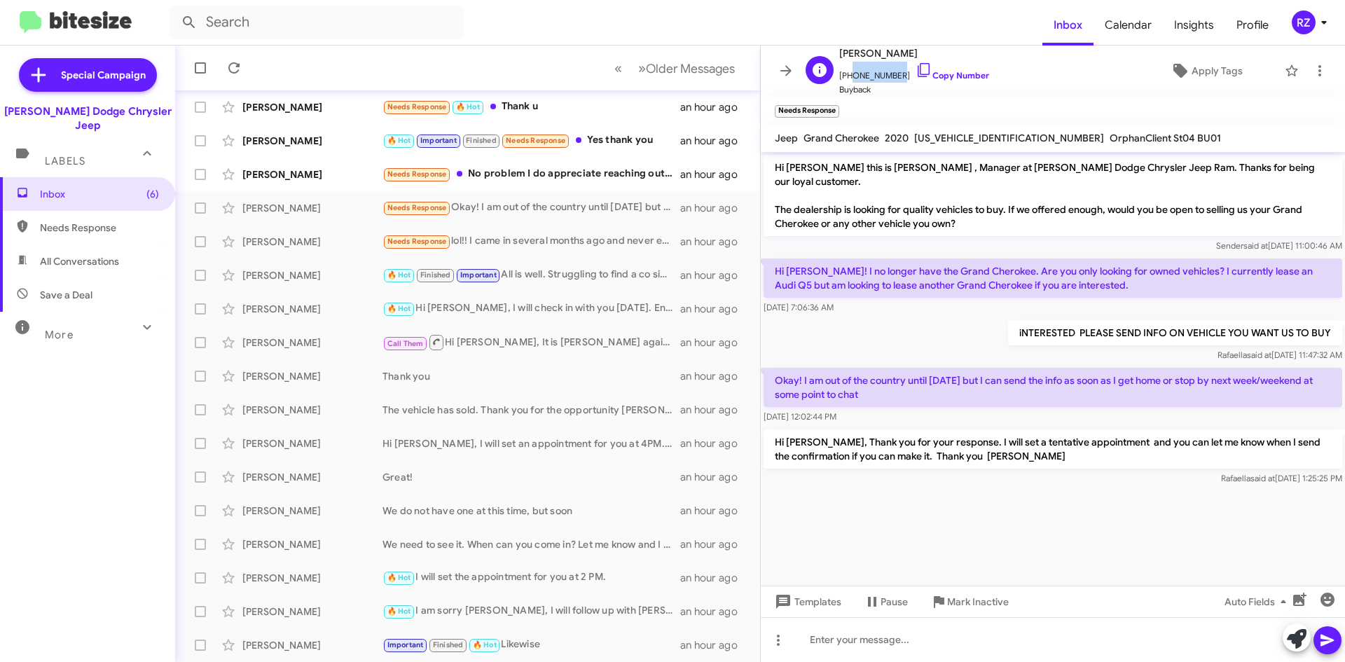
drag, startPoint x: 891, startPoint y: 75, endPoint x: 848, endPoint y: 76, distance: 42.7
click at [848, 76] on span "[PHONE_NUMBER] Copy Number" at bounding box center [914, 72] width 150 height 21
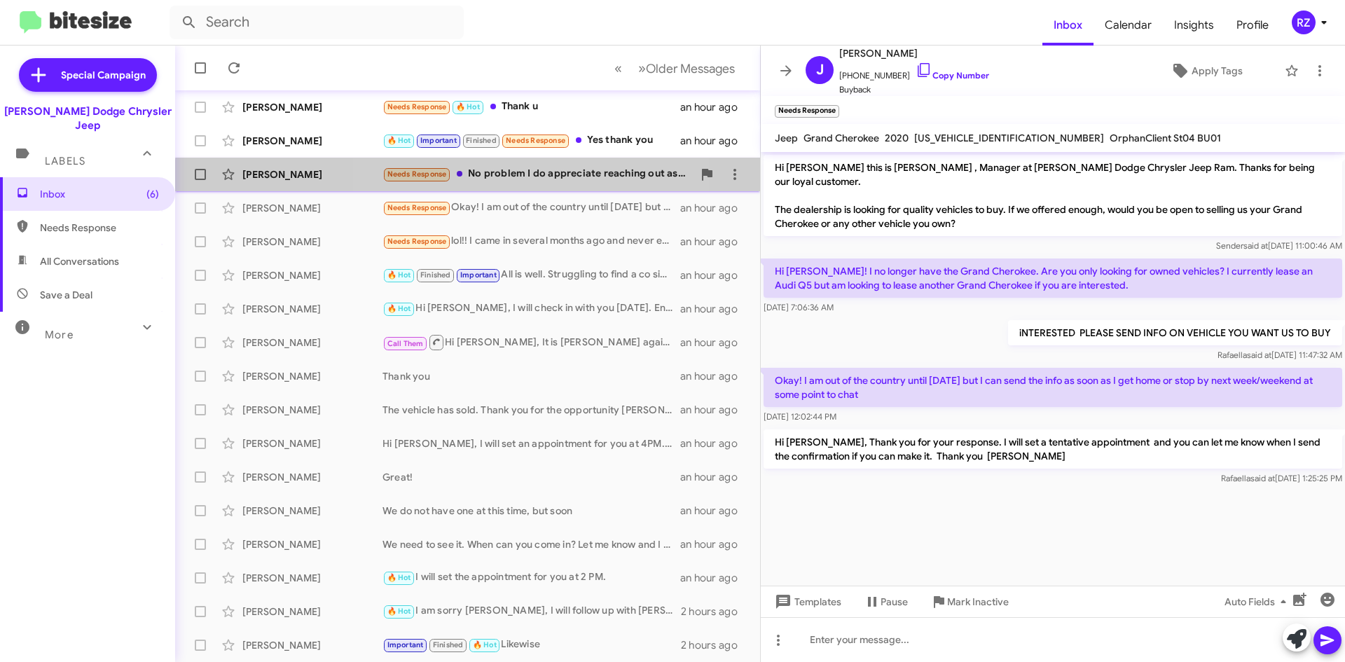
click at [515, 181] on div "Needs Response No problem I do appreciate reaching out as well. Have a great da…" at bounding box center [537, 174] width 310 height 16
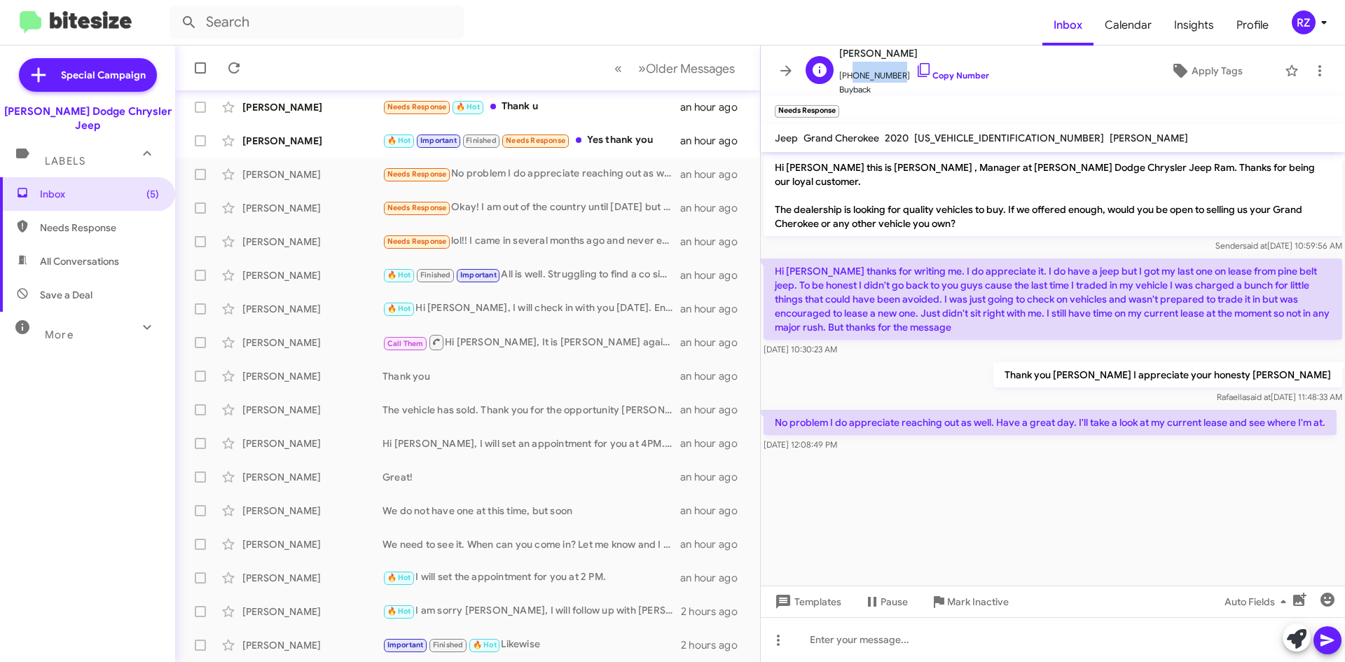
drag, startPoint x: 891, startPoint y: 77, endPoint x: 847, endPoint y: 77, distance: 44.1
click at [847, 77] on span "[PHONE_NUMBER] Copy Number" at bounding box center [914, 72] width 150 height 21
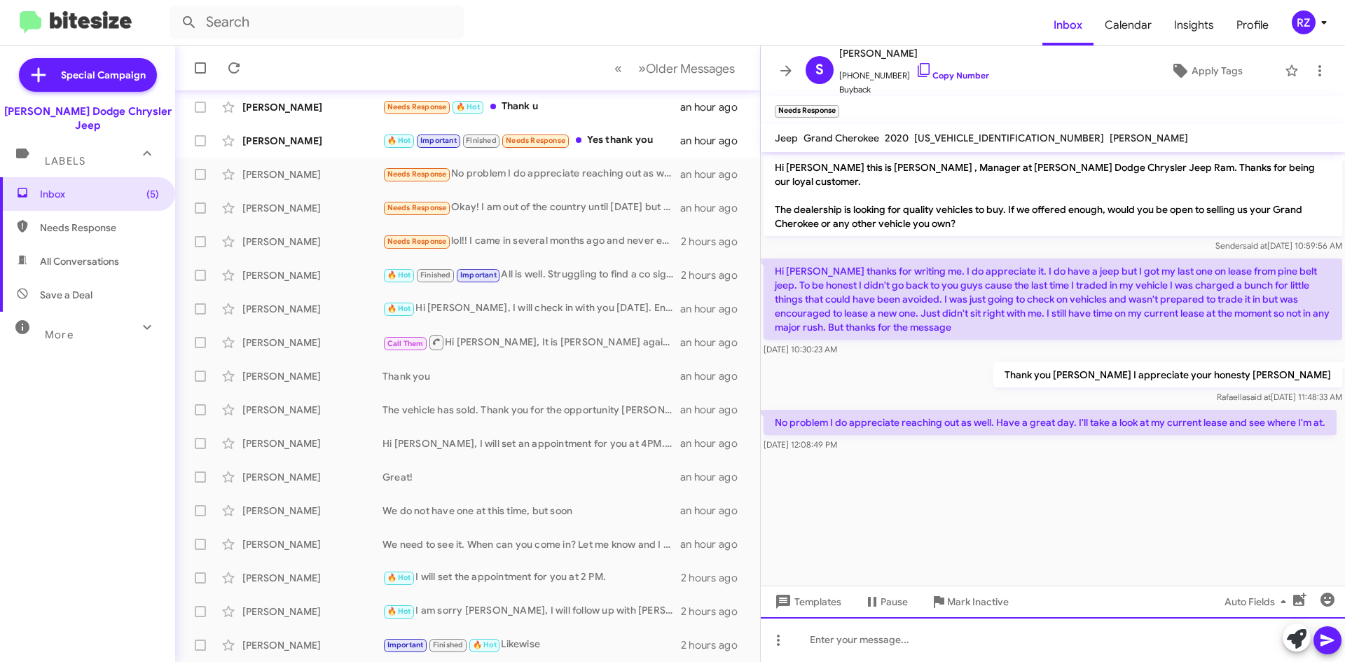
click at [831, 642] on div at bounding box center [1053, 639] width 584 height 45
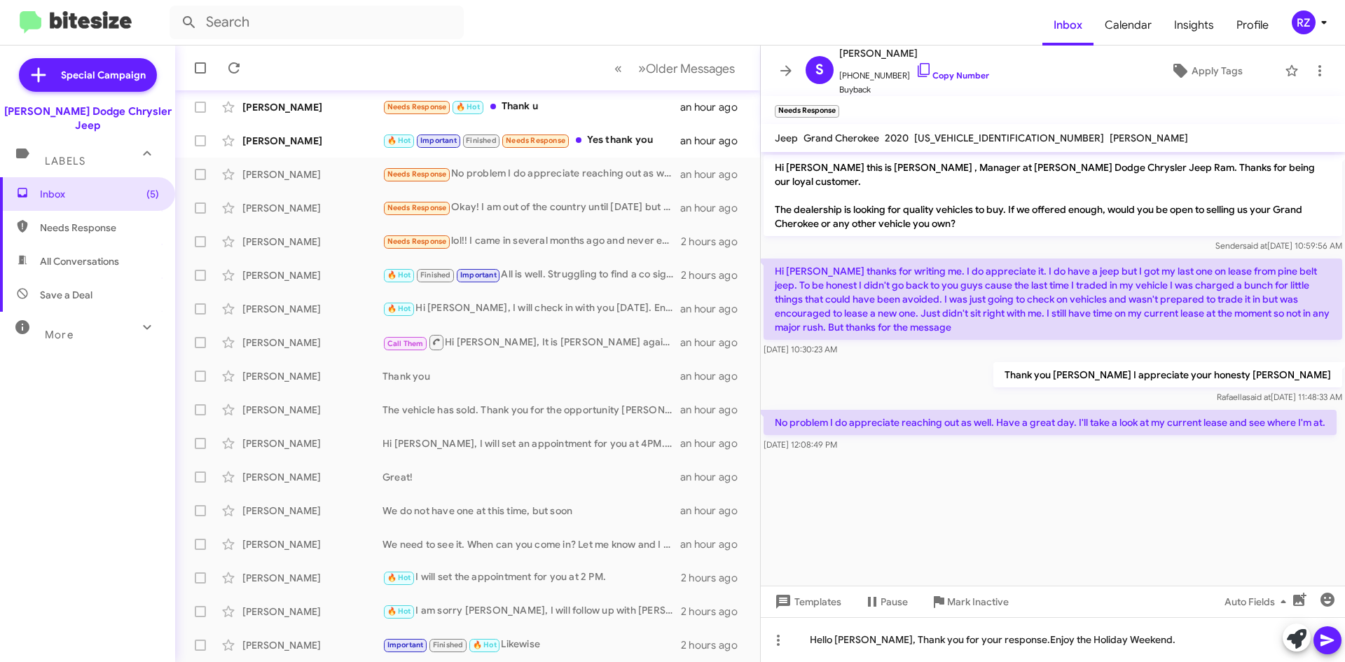
click at [1319, 632] on icon at bounding box center [1327, 640] width 17 height 17
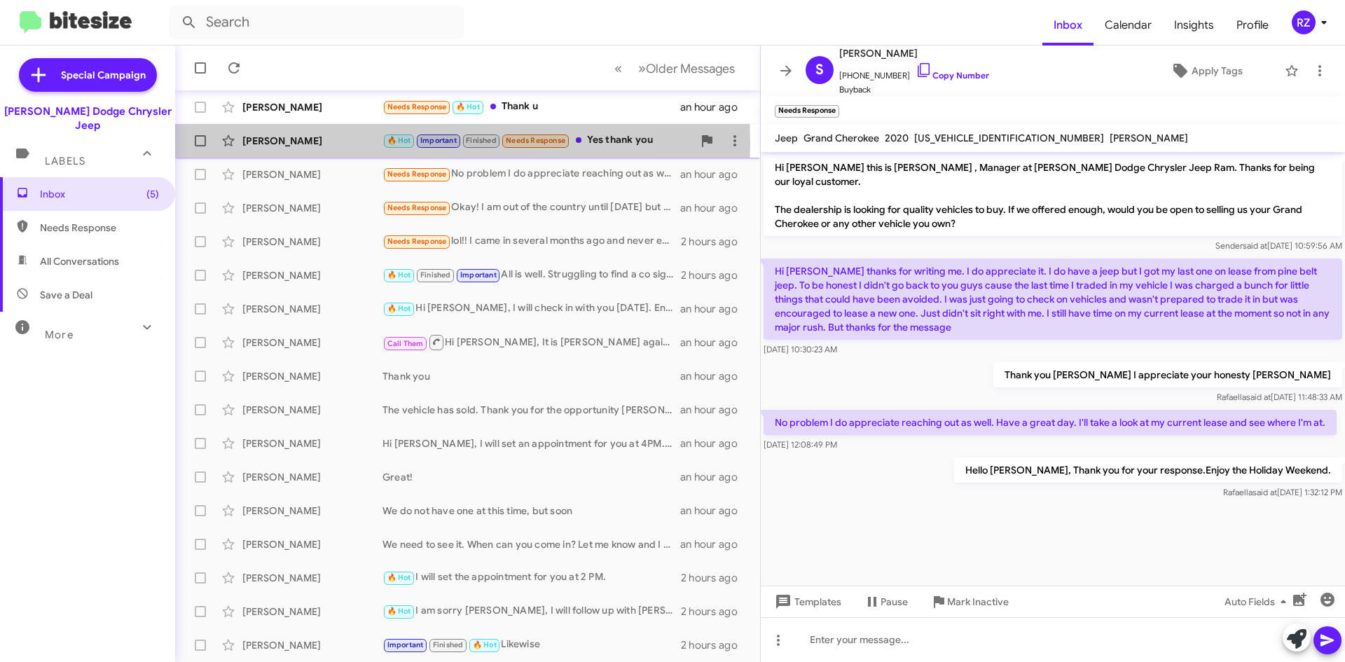
click at [347, 143] on div "[PERSON_NAME]" at bounding box center [312, 141] width 140 height 14
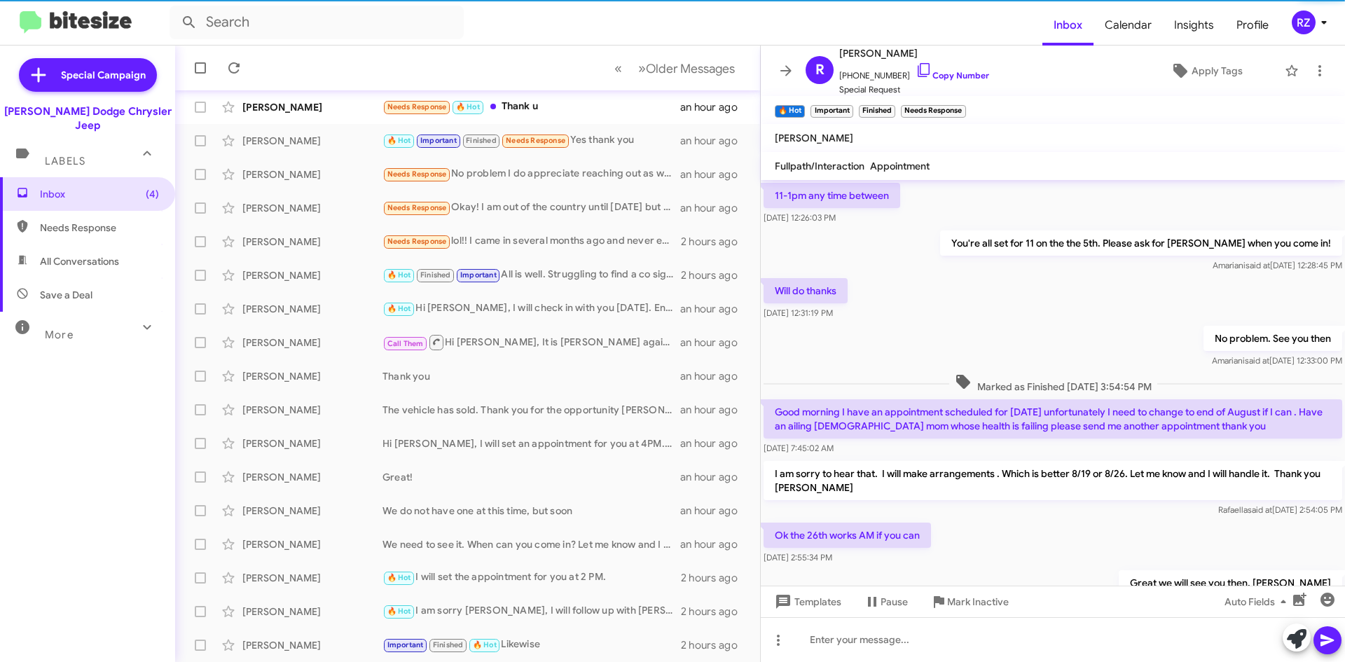
scroll to position [721, 0]
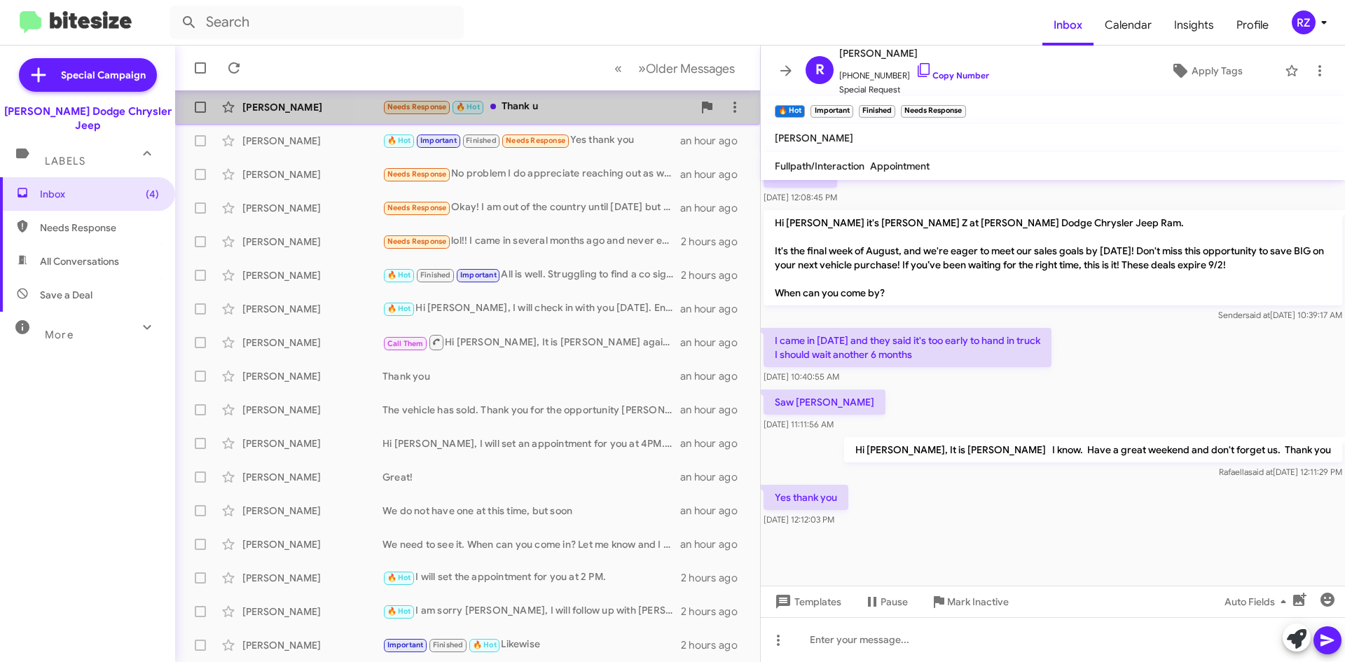
click at [562, 112] on div "Needs Response 🔥 Hot Thank u" at bounding box center [537, 107] width 310 height 16
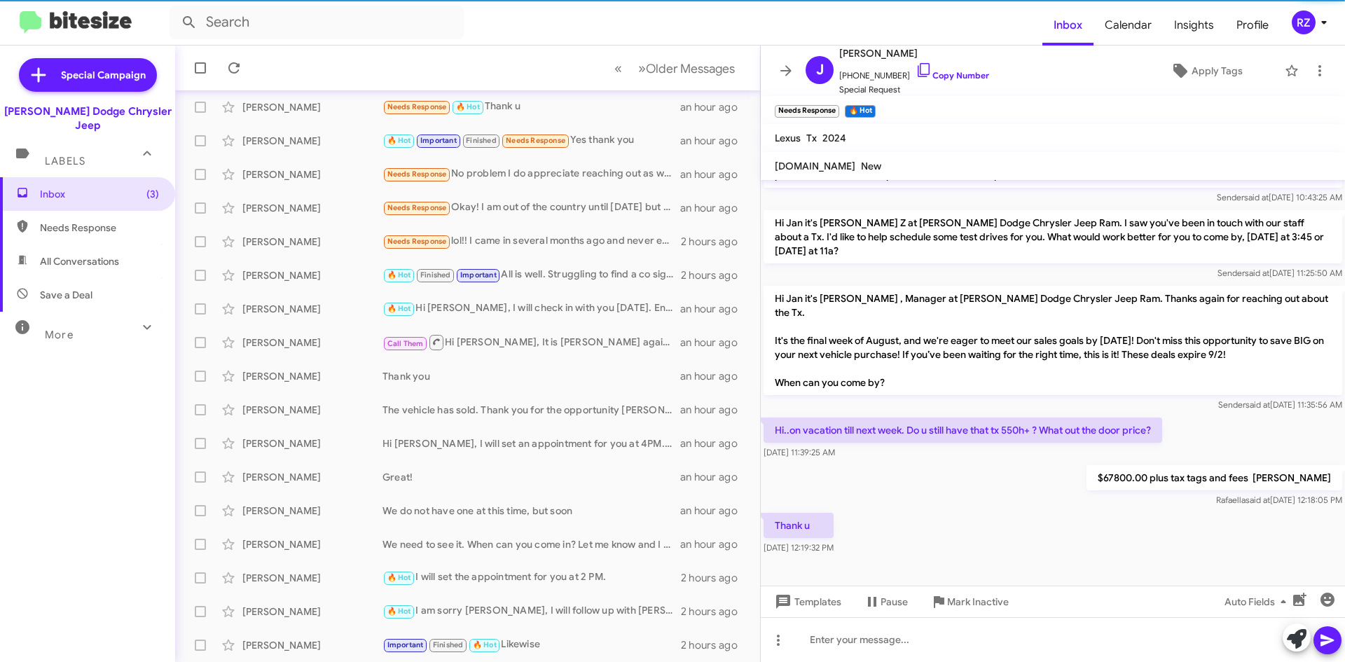
scroll to position [172, 0]
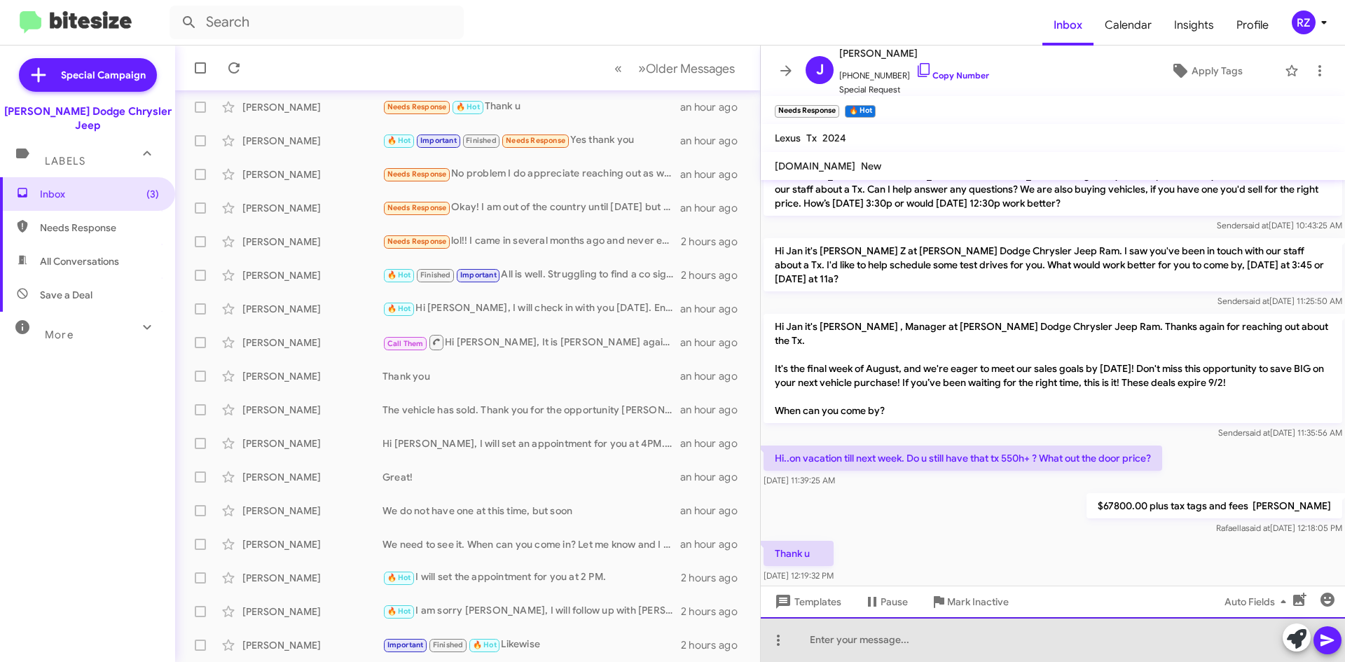
click at [831, 646] on div at bounding box center [1053, 639] width 584 height 45
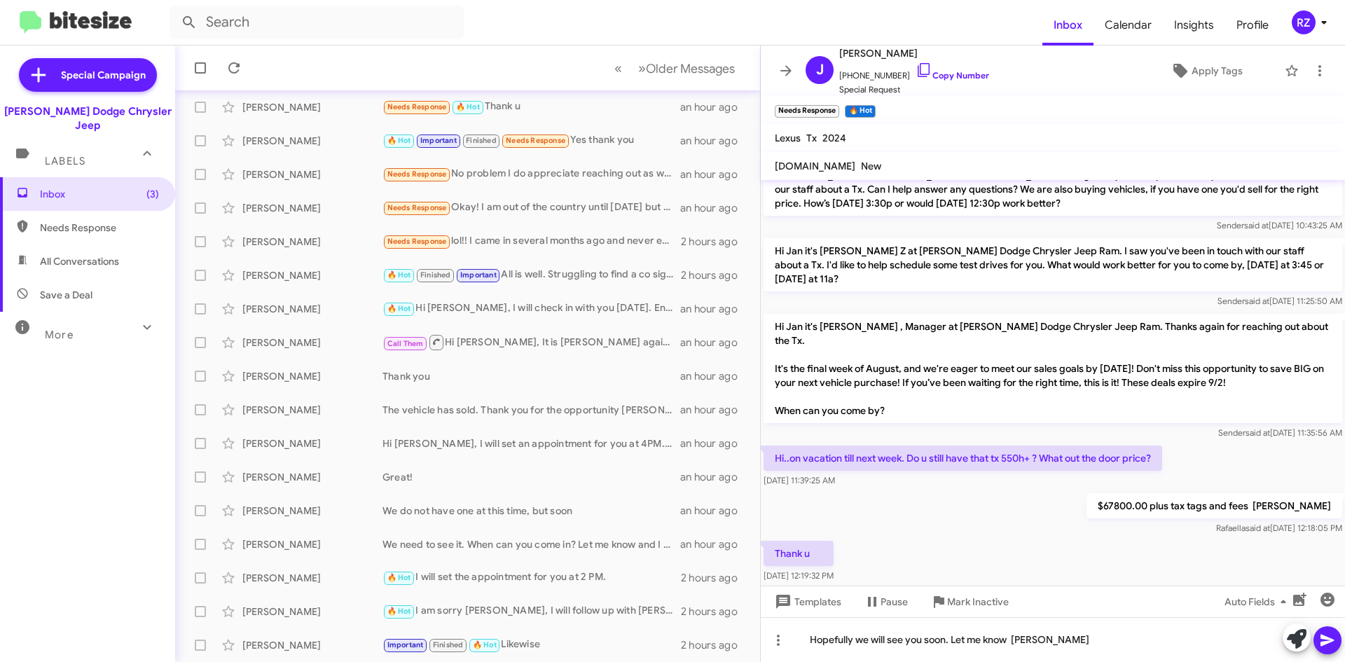
click at [1321, 637] on icon at bounding box center [1326, 641] width 13 height 12
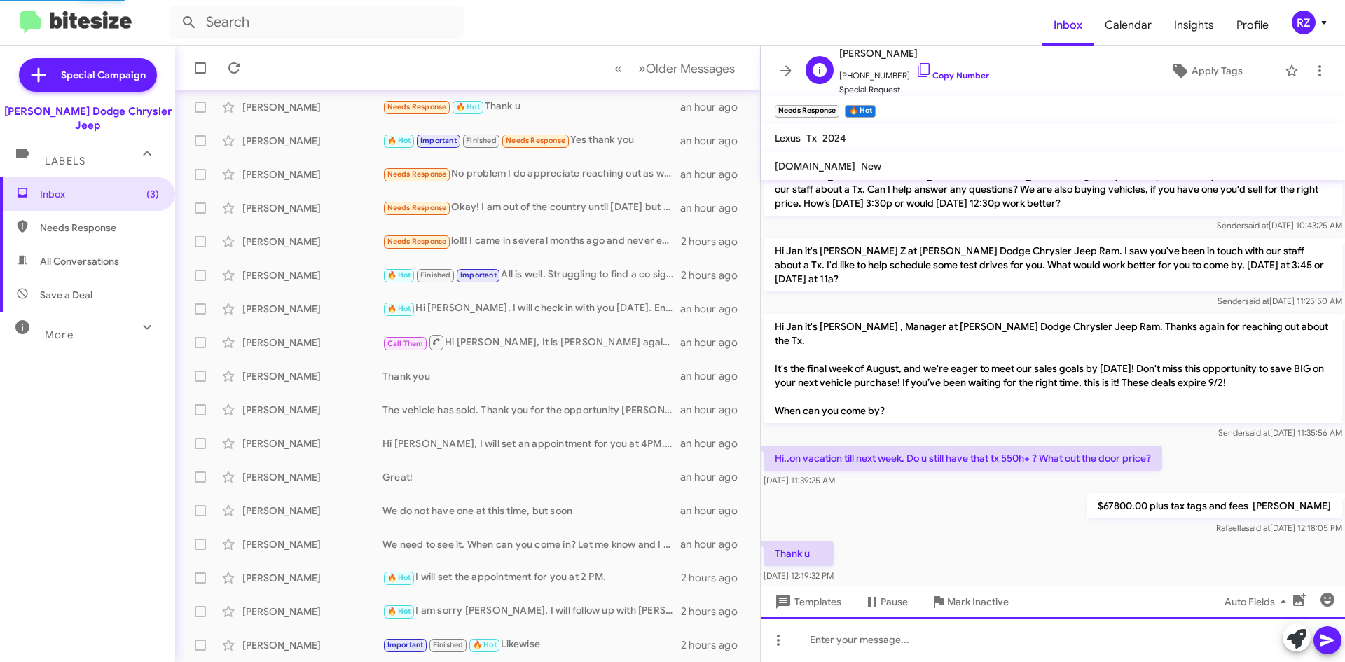
scroll to position [0, 0]
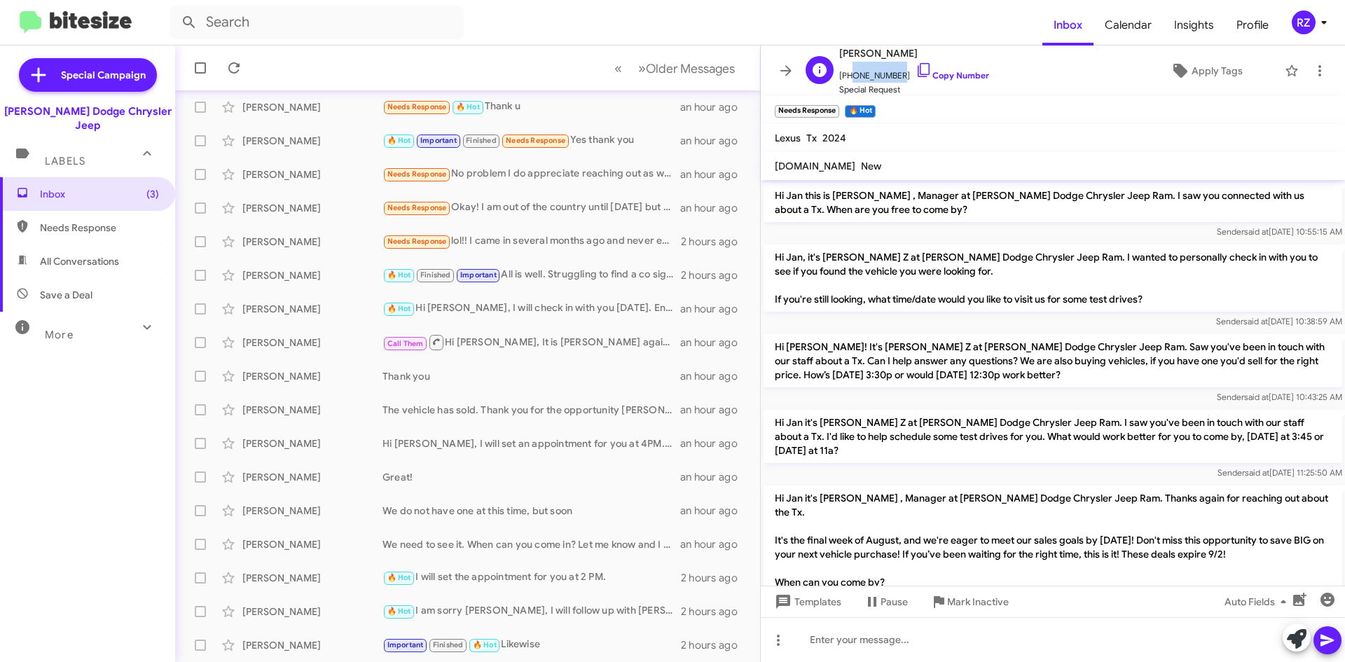
drag, startPoint x: 892, startPoint y: 75, endPoint x: 847, endPoint y: 82, distance: 46.1
click at [847, 82] on span "[PHONE_NUMBER] Copy Number" at bounding box center [914, 72] width 150 height 21
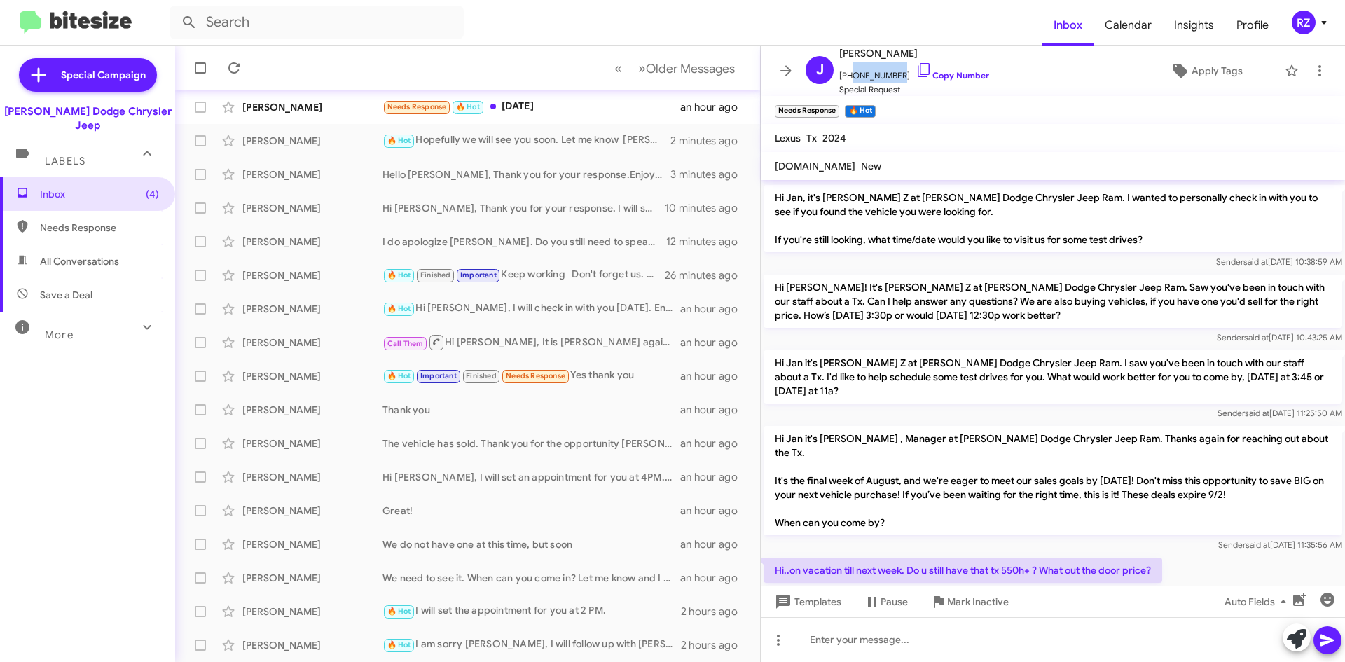
scroll to position [210, 0]
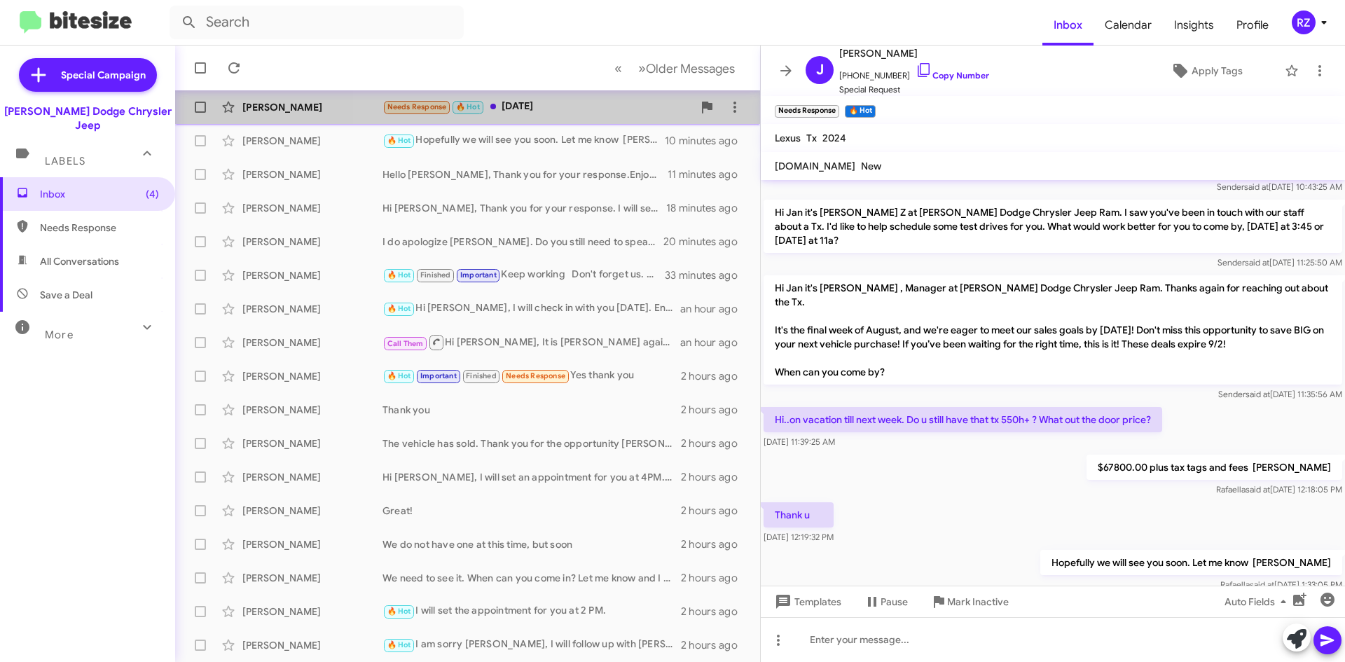
click at [574, 109] on div "Needs Response 🔥 Hot [DATE]" at bounding box center [537, 107] width 310 height 16
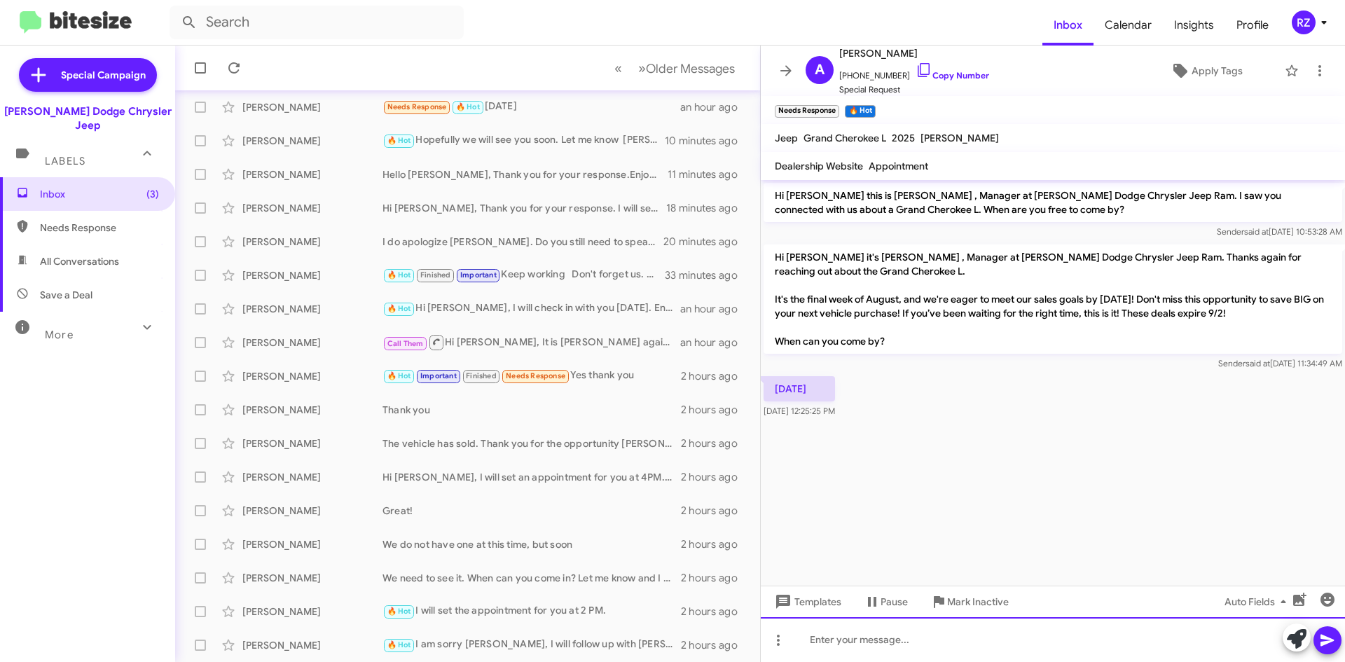
click at [843, 640] on div at bounding box center [1053, 639] width 584 height 45
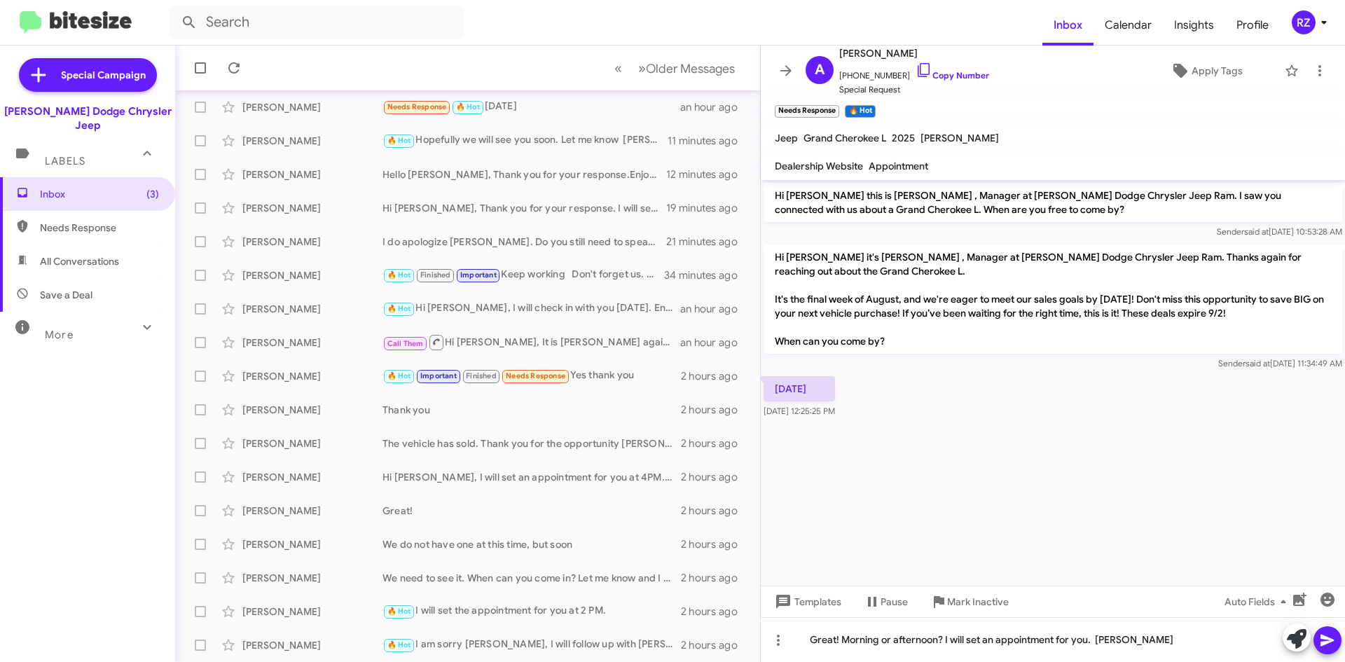
click at [1332, 643] on icon at bounding box center [1327, 640] width 17 height 17
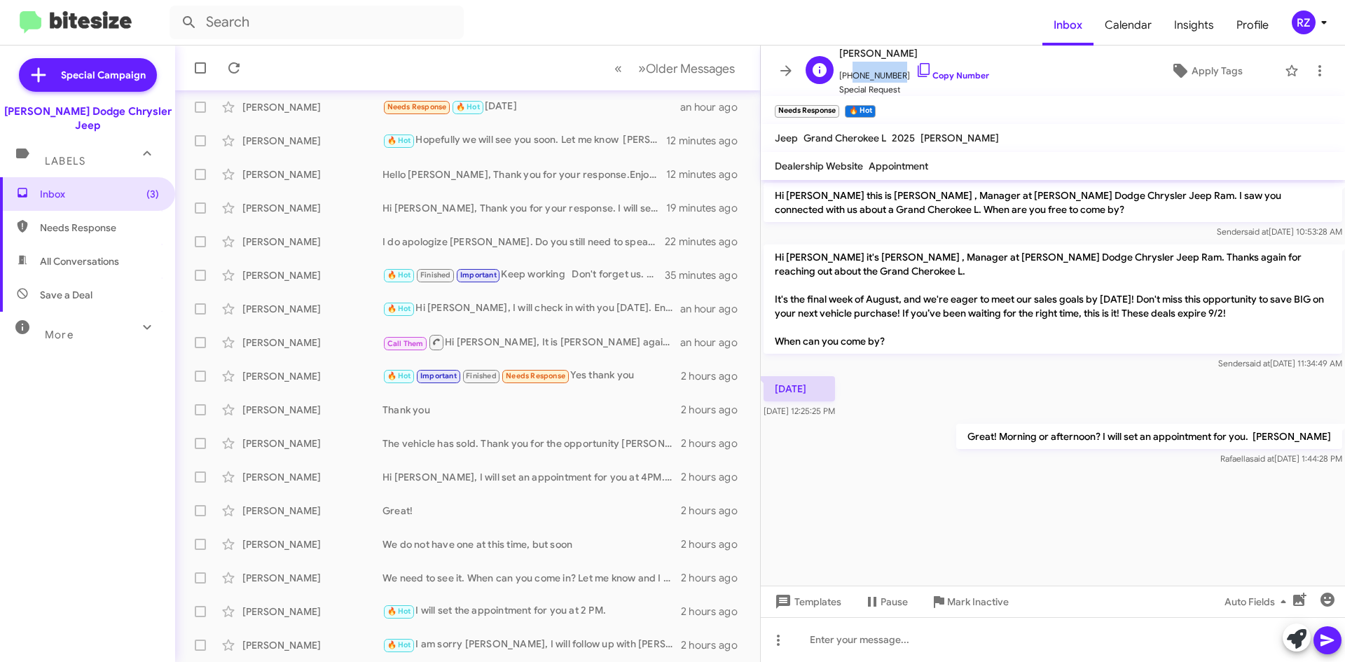
drag, startPoint x: 891, startPoint y: 77, endPoint x: 848, endPoint y: 76, distance: 42.7
click at [848, 76] on span "[PHONE_NUMBER] Copy Number" at bounding box center [914, 72] width 150 height 21
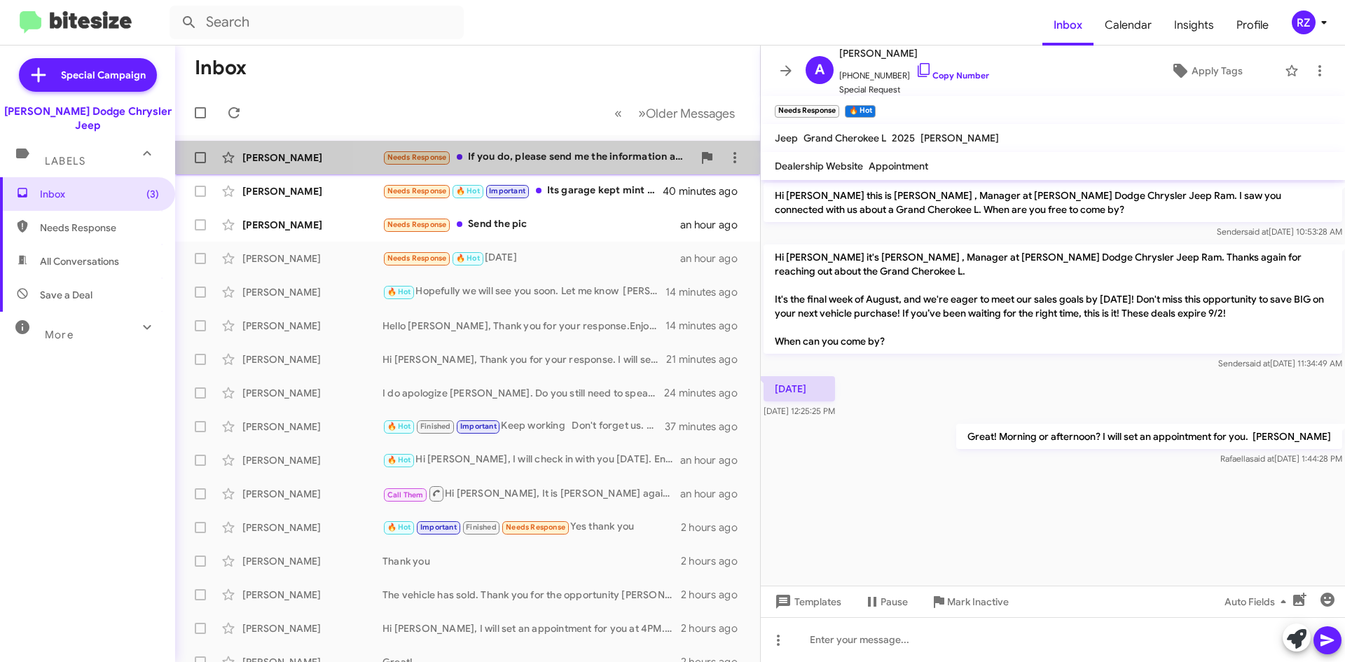
click at [555, 160] on div "Needs Response If you do, please send me the information and i am more than hap…" at bounding box center [537, 157] width 310 height 16
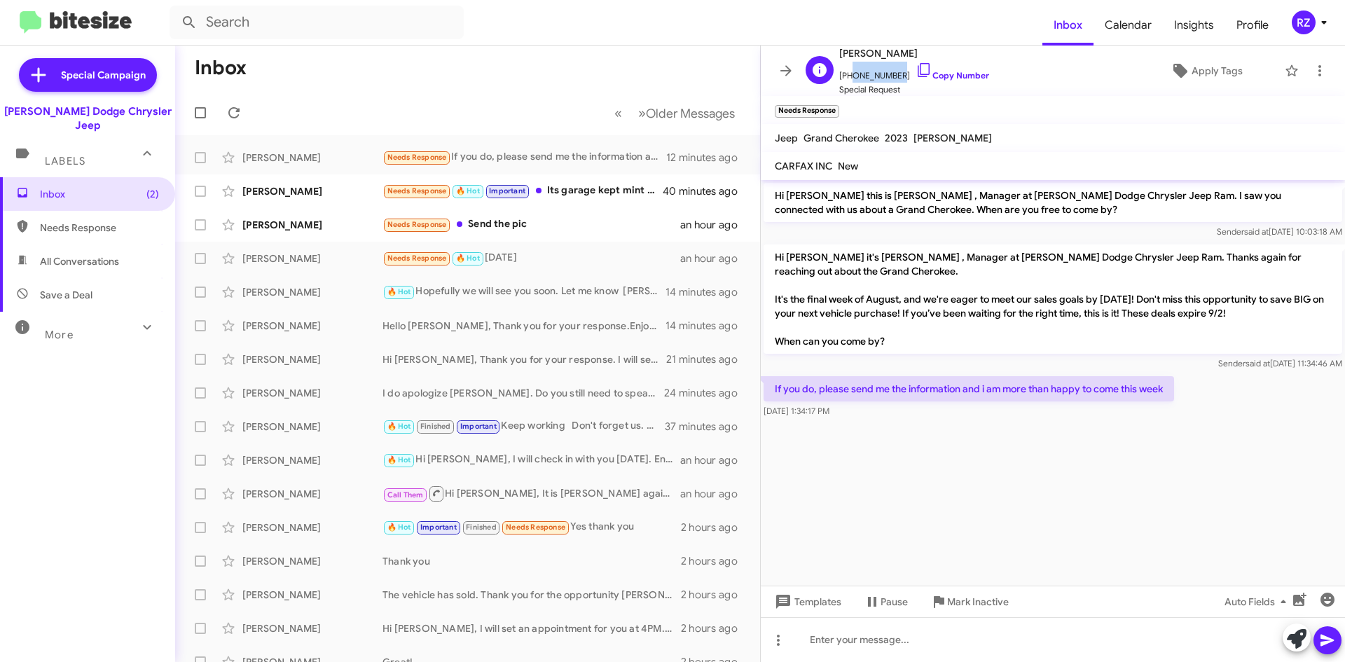
drag, startPoint x: 891, startPoint y: 74, endPoint x: 847, endPoint y: 73, distance: 43.4
click at [847, 73] on span "[PHONE_NUMBER] Copy Number" at bounding box center [914, 72] width 150 height 21
click at [589, 159] on div "🔥 Hot Needs Response Morning" at bounding box center [537, 157] width 310 height 16
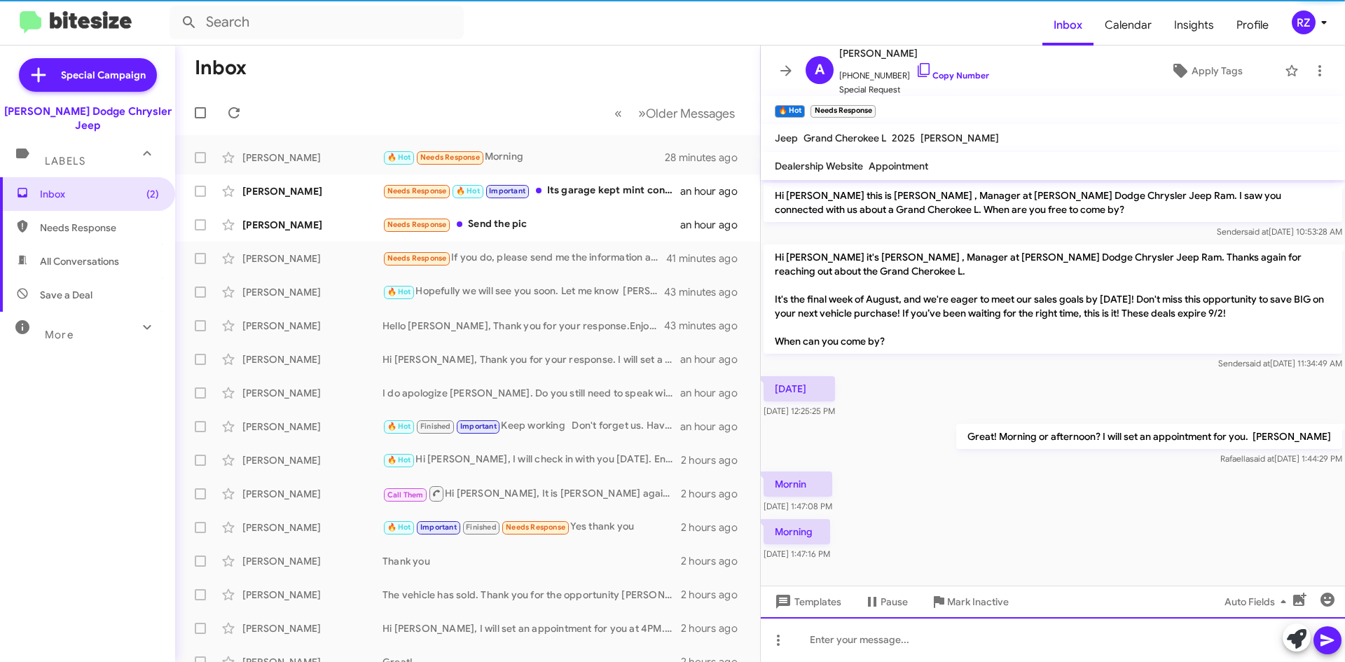
click at [855, 632] on div at bounding box center [1053, 639] width 584 height 45
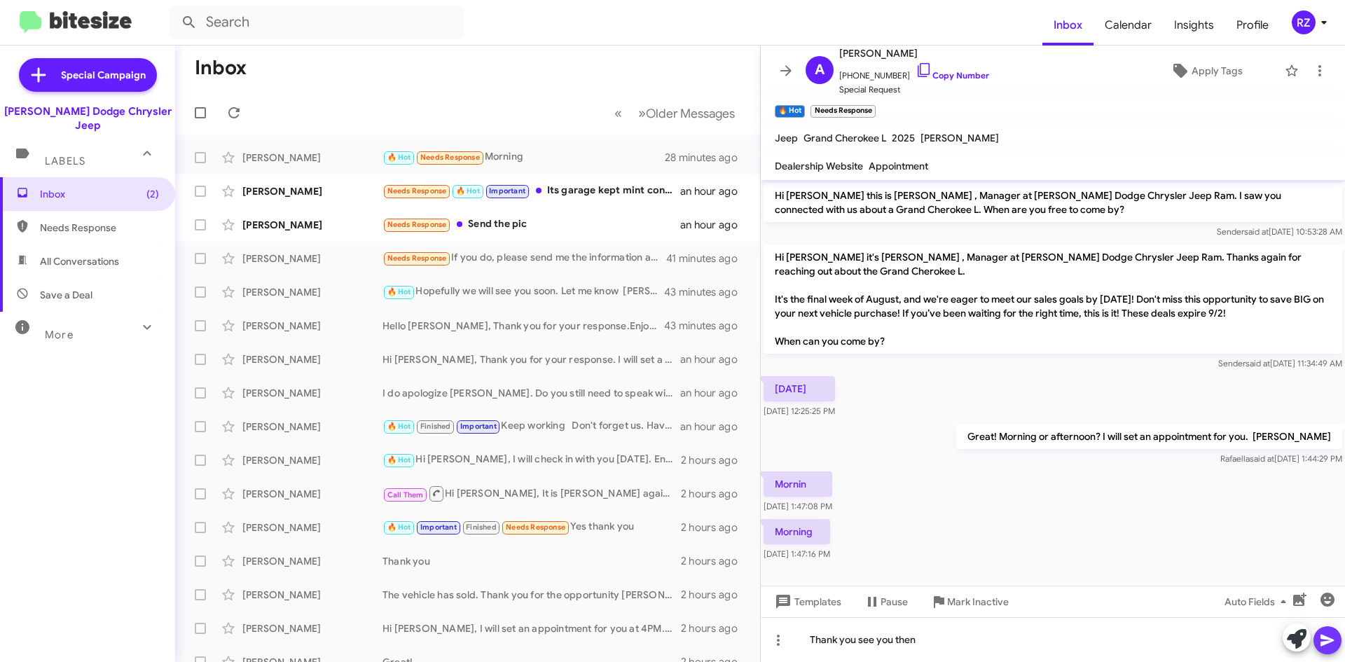
click at [1333, 637] on icon at bounding box center [1327, 640] width 17 height 17
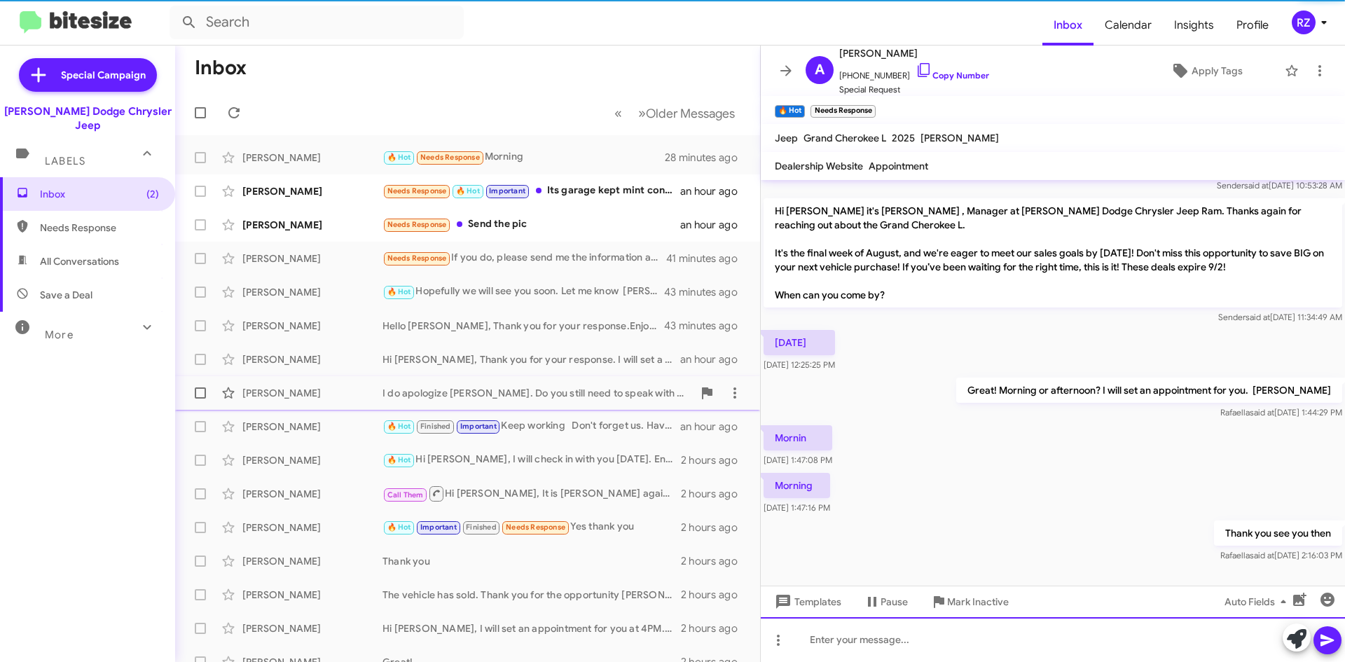
scroll to position [50, 0]
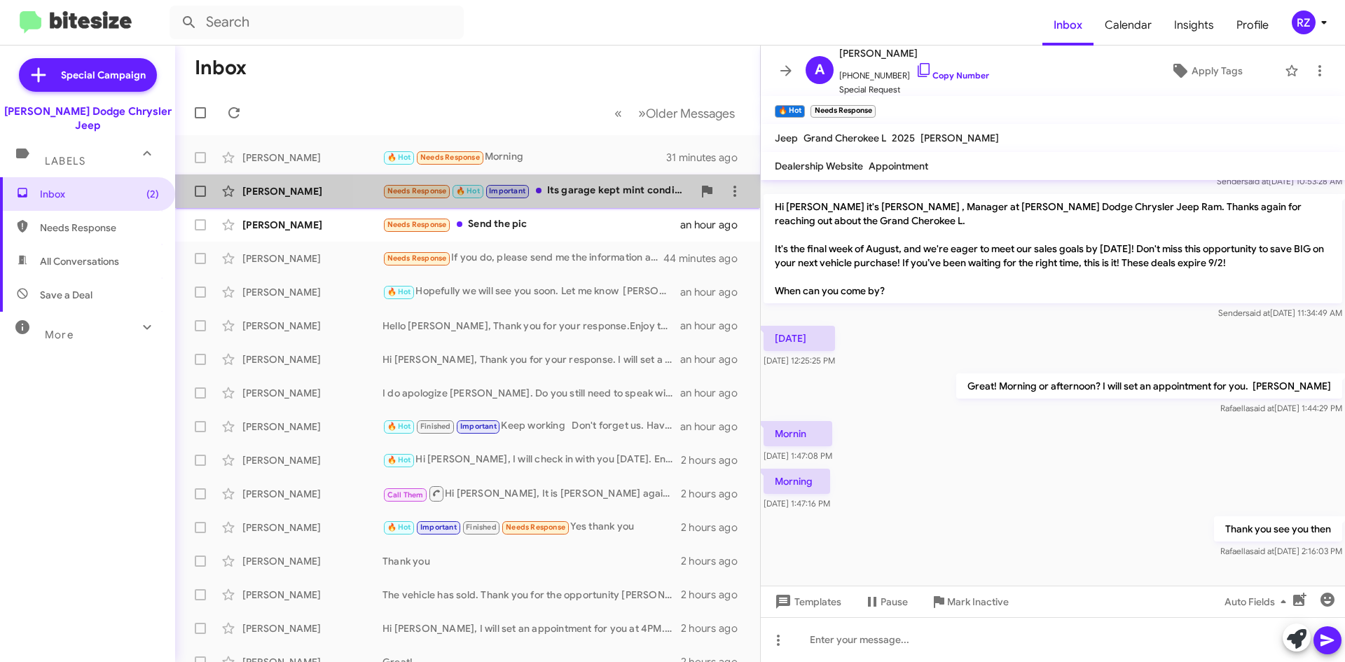
click at [571, 197] on div "Needs Response 🔥 Hot Important Its garage kept mint condition" at bounding box center [537, 191] width 310 height 16
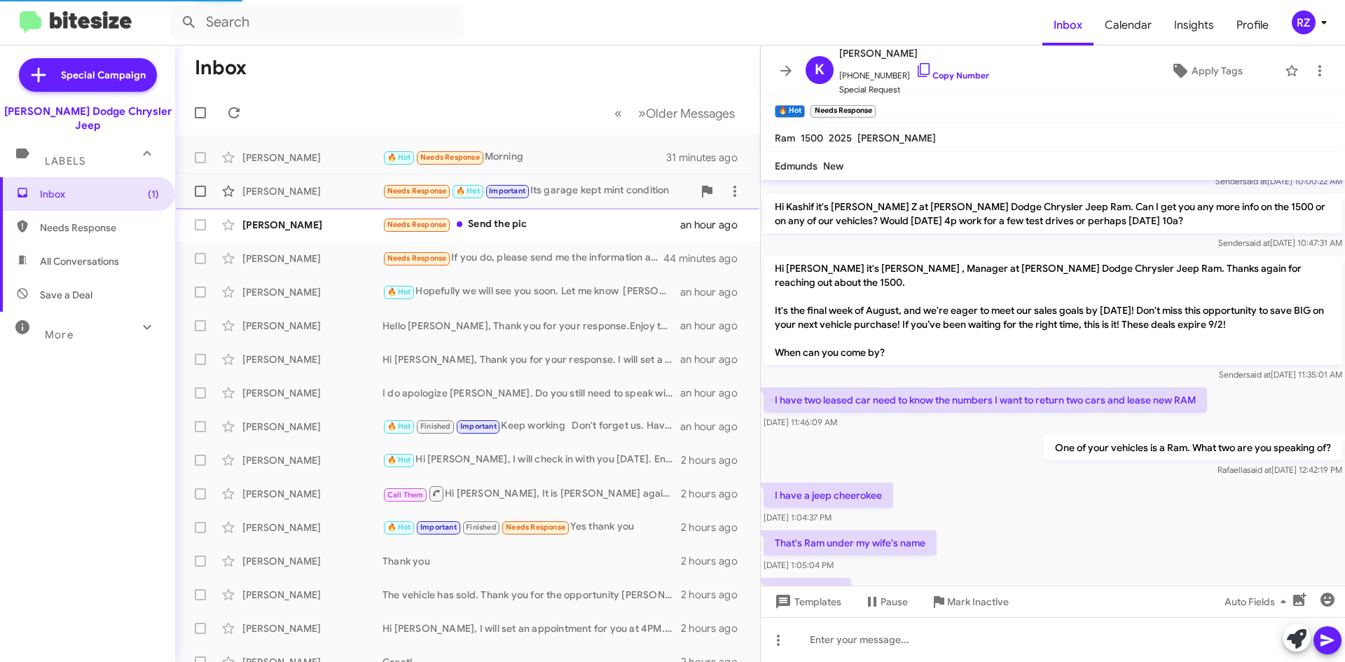
scroll to position [357, 0]
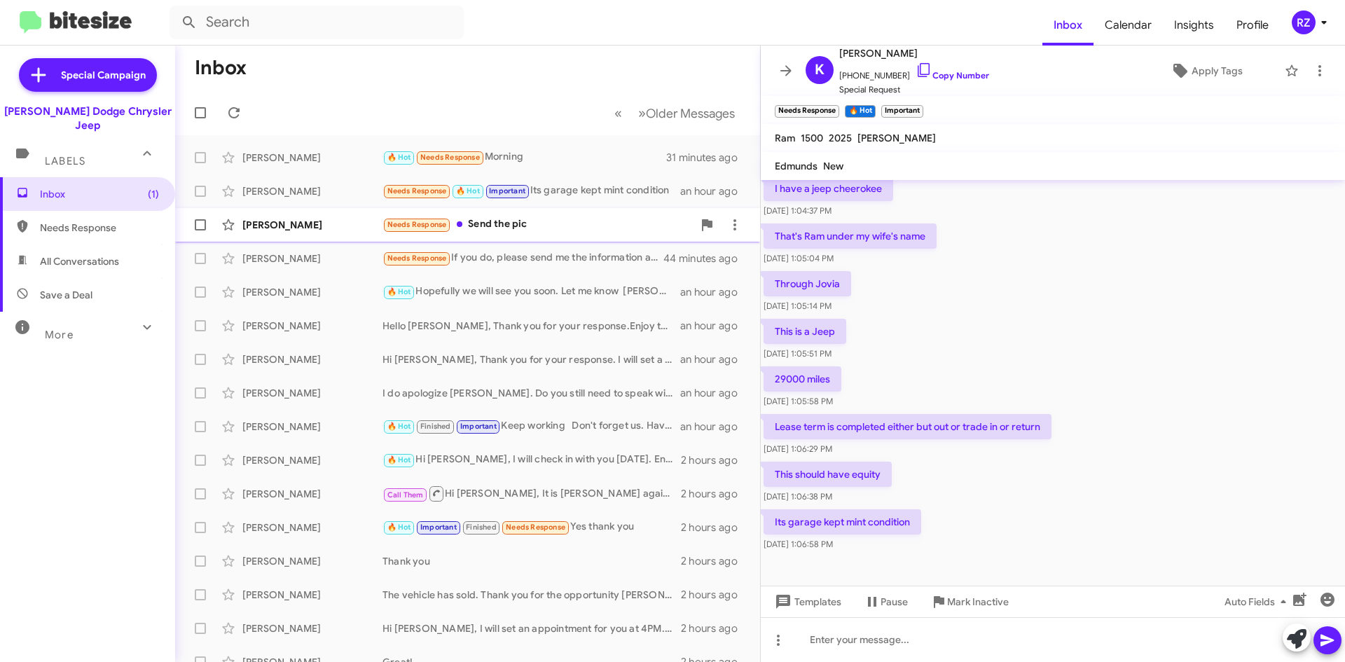
click at [578, 216] on div "Needs Response Send the pic" at bounding box center [537, 224] width 310 height 16
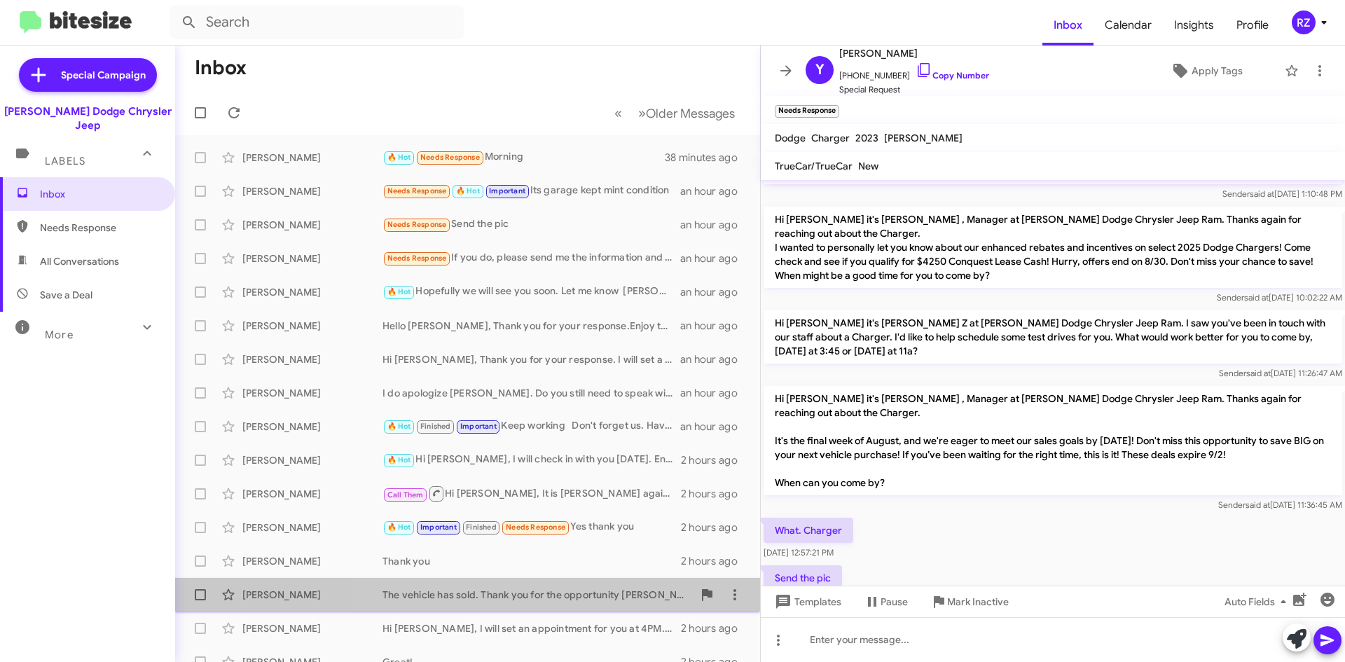
click at [574, 581] on div "[PERSON_NAME] The vehicle has sold. Thank you for the opportunity [PERSON_NAME]…" at bounding box center [467, 595] width 562 height 28
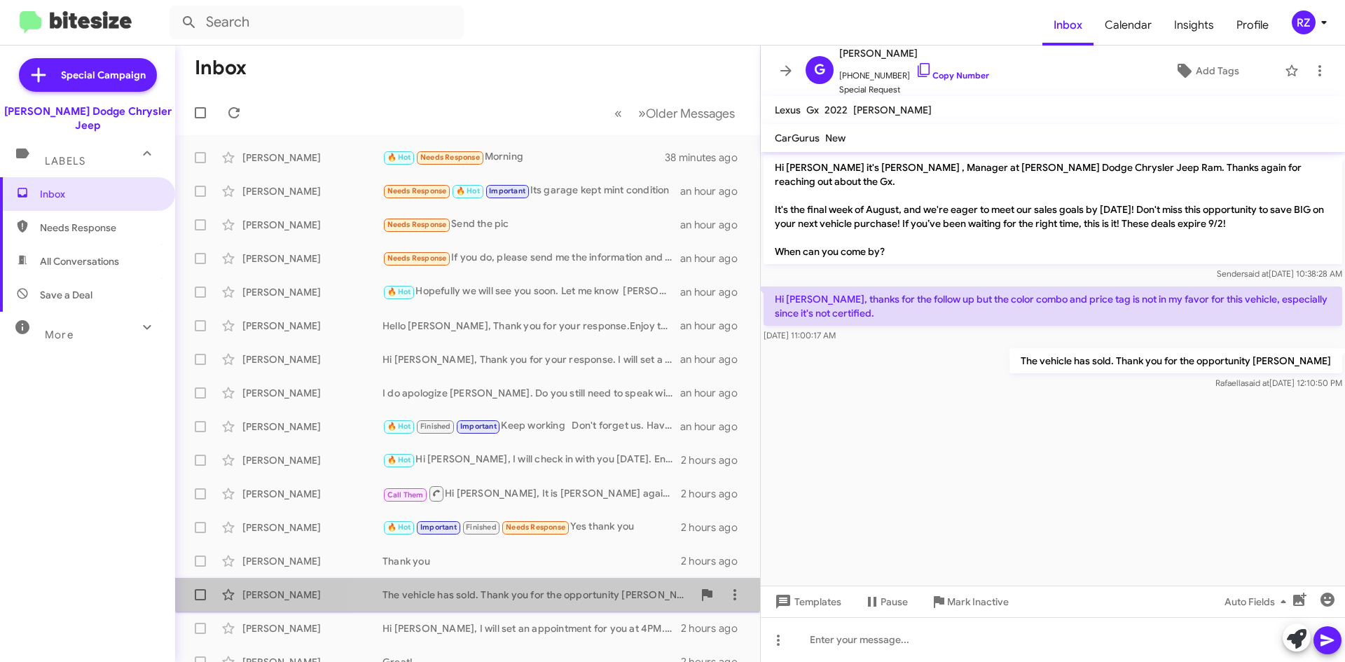
click at [579, 581] on div "[PERSON_NAME] The vehicle has sold. Thank you for the opportunity [PERSON_NAME]…" at bounding box center [467, 595] width 562 height 28
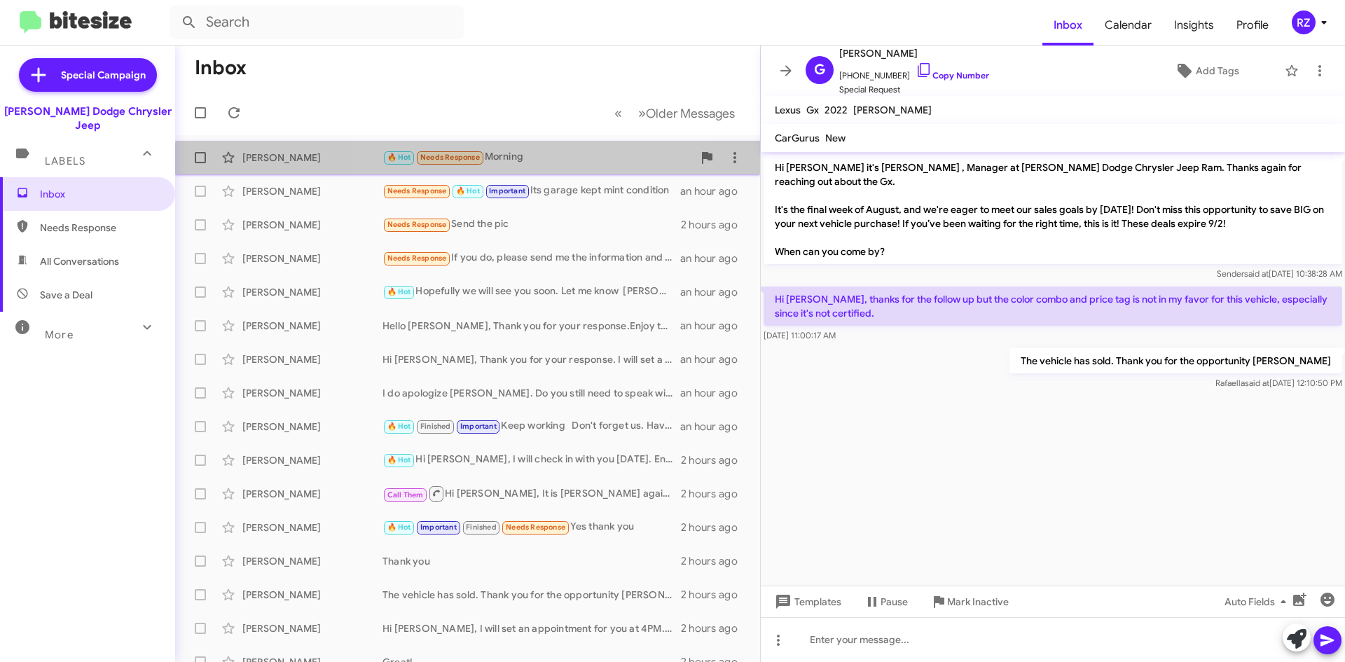
click at [555, 167] on div "[PERSON_NAME] 🔥 Hot Needs Response Morning an hour ago" at bounding box center [467, 158] width 562 height 28
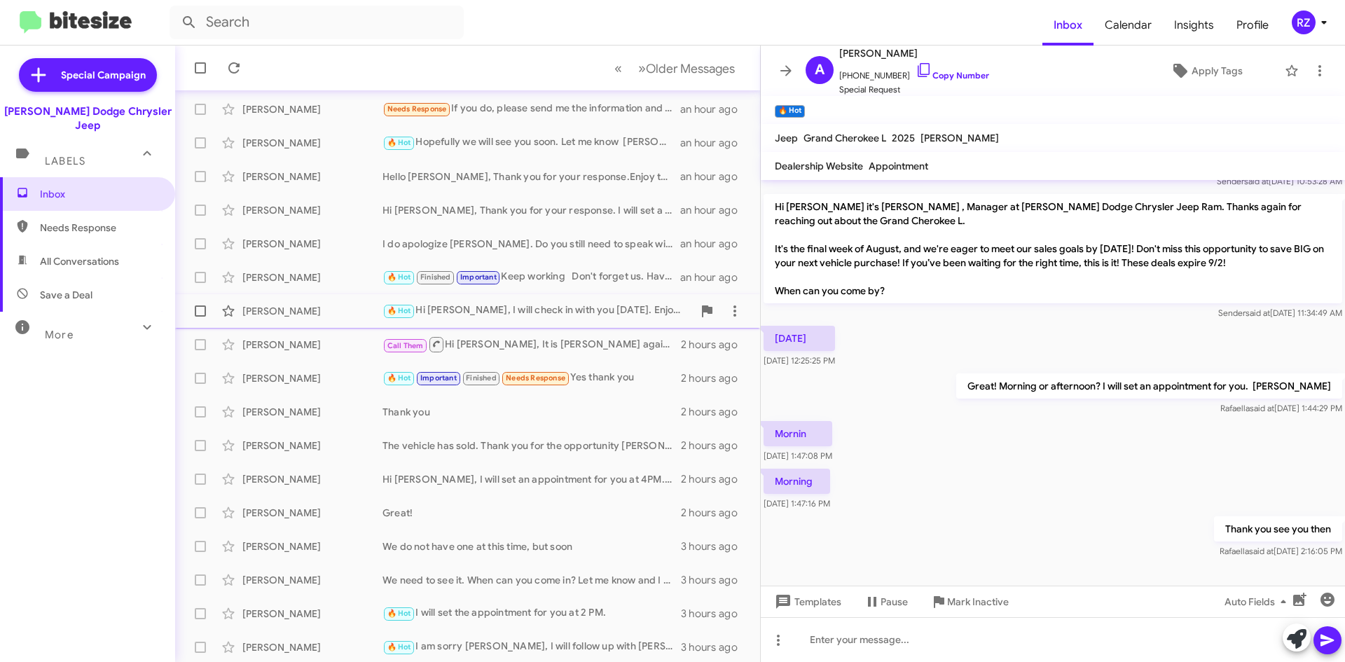
scroll to position [151, 0]
click at [630, 610] on div "🔥 Hot I will set the appointment for you at 2 PM." at bounding box center [537, 611] width 310 height 16
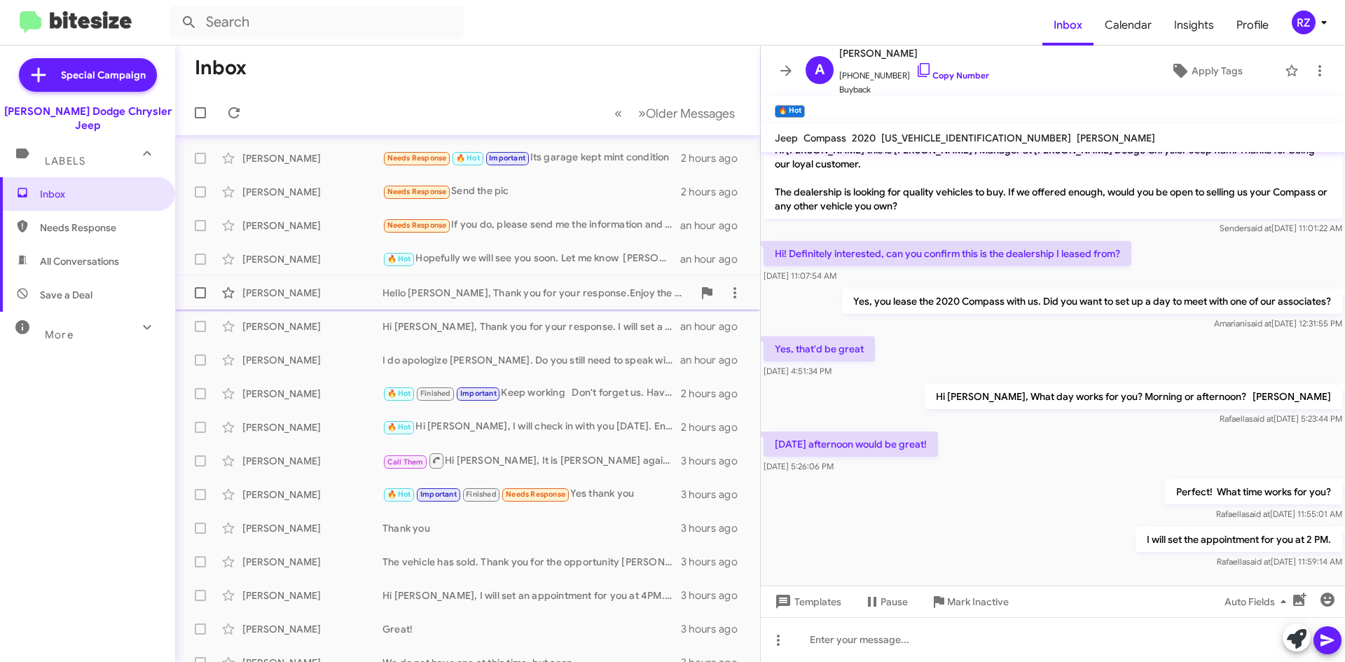
scroll to position [11, 0]
